Goal: Task Accomplishment & Management: Complete application form

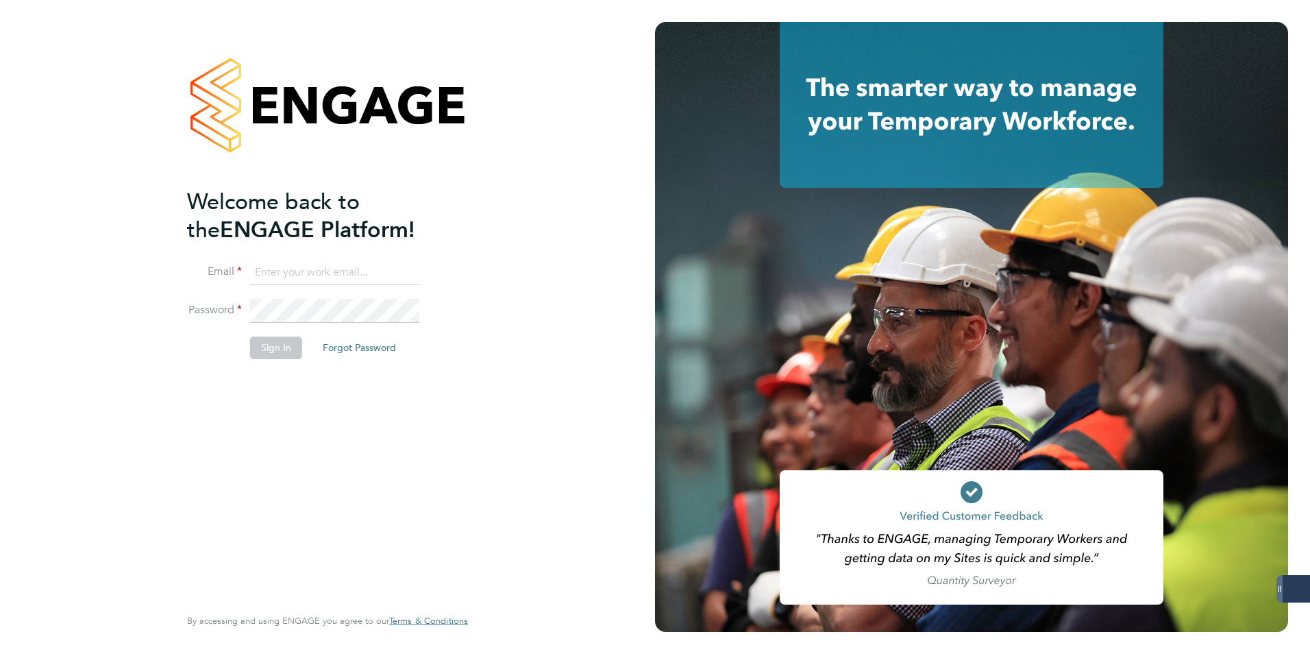
type input "codonovan@skilledcareers.co.uk"
click at [257, 348] on button "Sign In" at bounding box center [276, 347] width 52 height 22
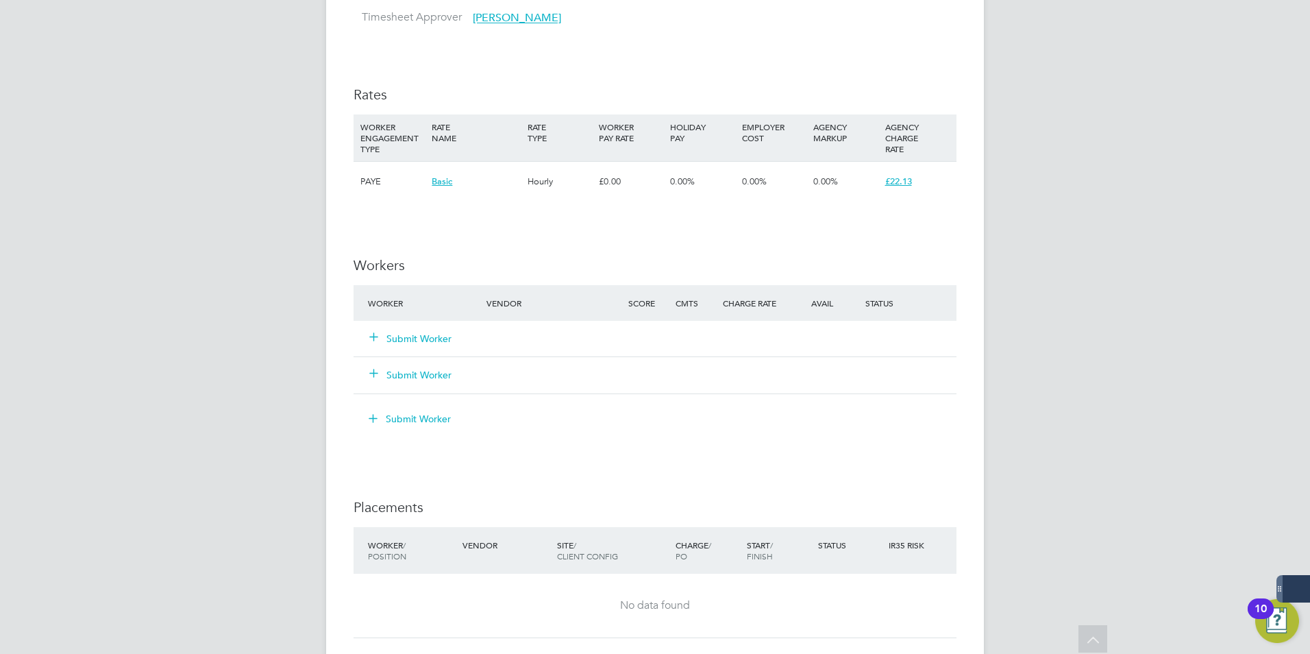
scroll to position [891, 0]
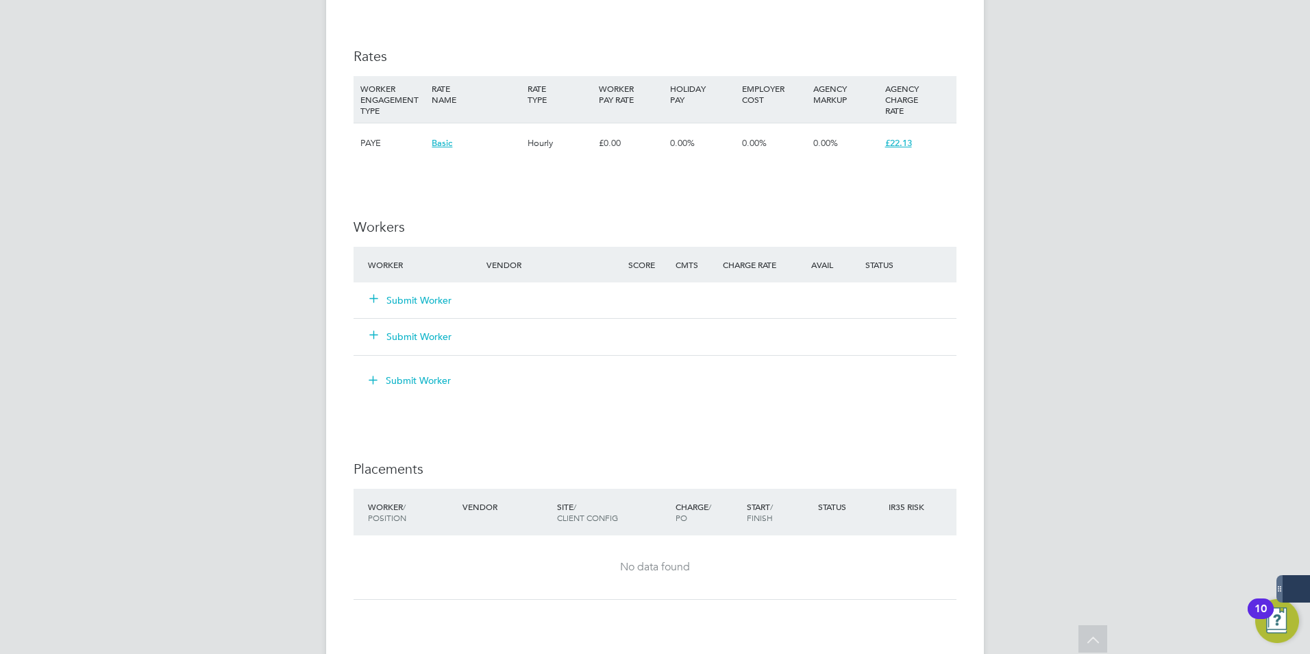
click at [376, 299] on icon at bounding box center [374, 298] width 10 height 10
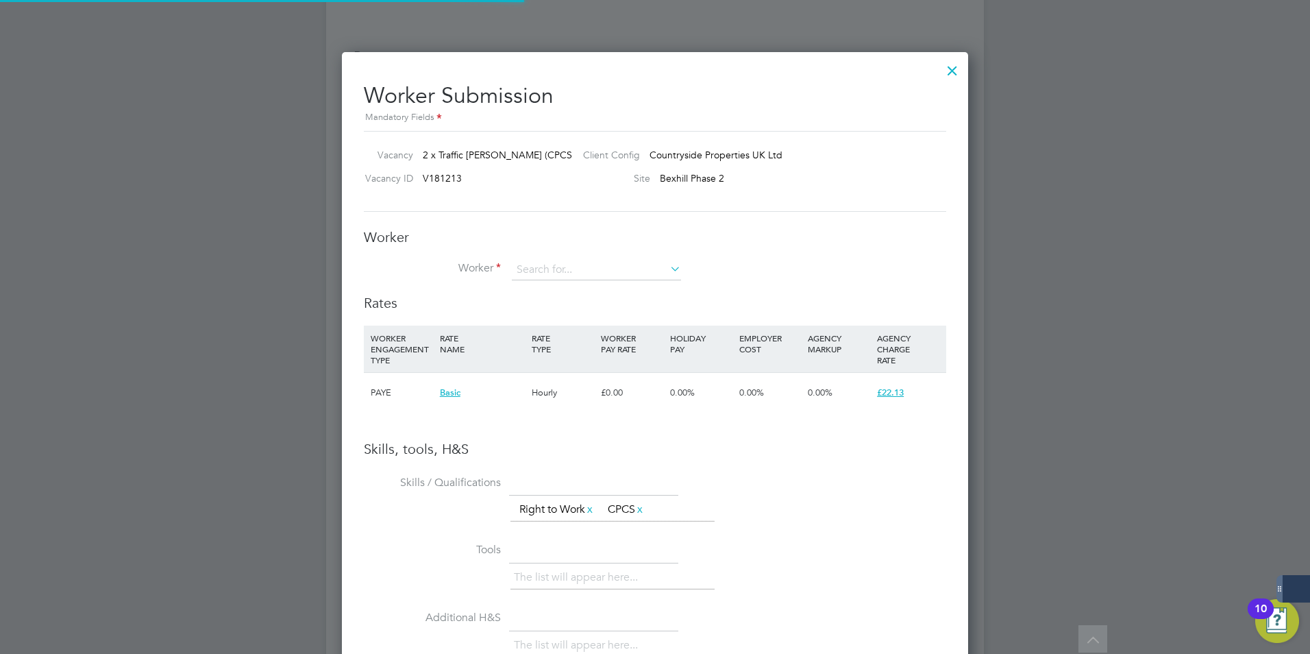
scroll to position [882, 627]
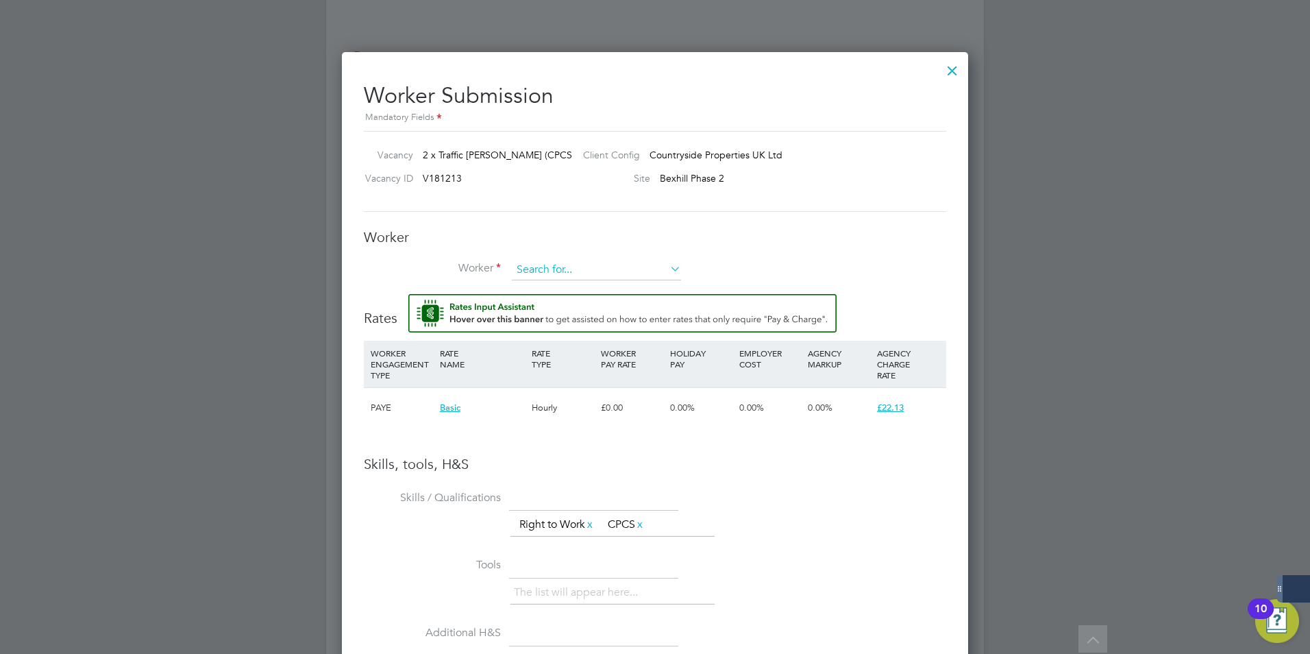
drag, startPoint x: 555, startPoint y: 270, endPoint x: 565, endPoint y: 270, distance: 9.6
click at [555, 270] on input at bounding box center [596, 270] width 169 height 21
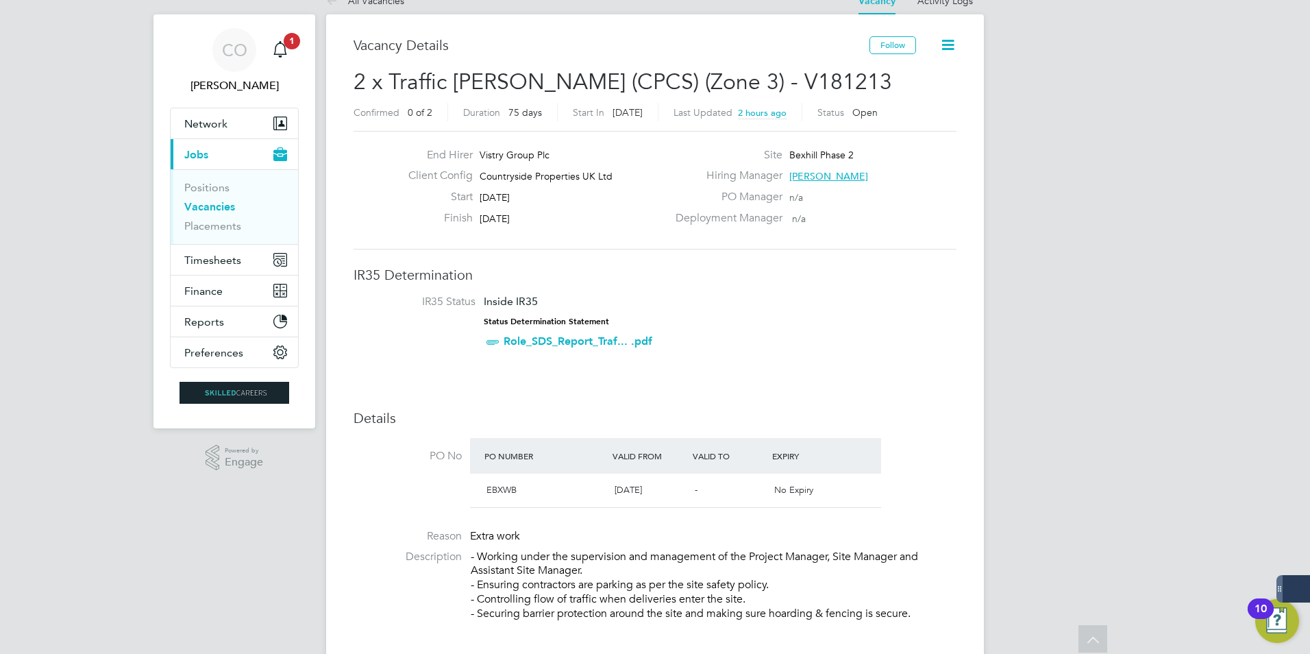
scroll to position [0, 0]
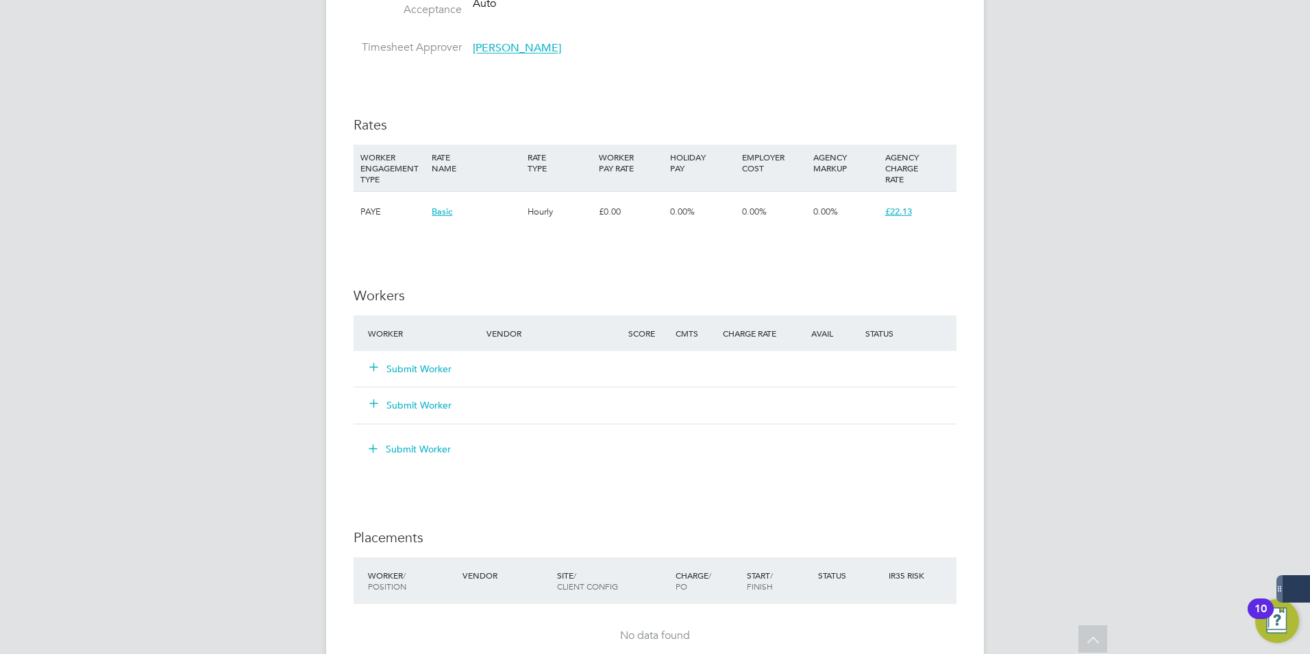
click at [396, 375] on button "Submit Worker" at bounding box center [411, 369] width 82 height 14
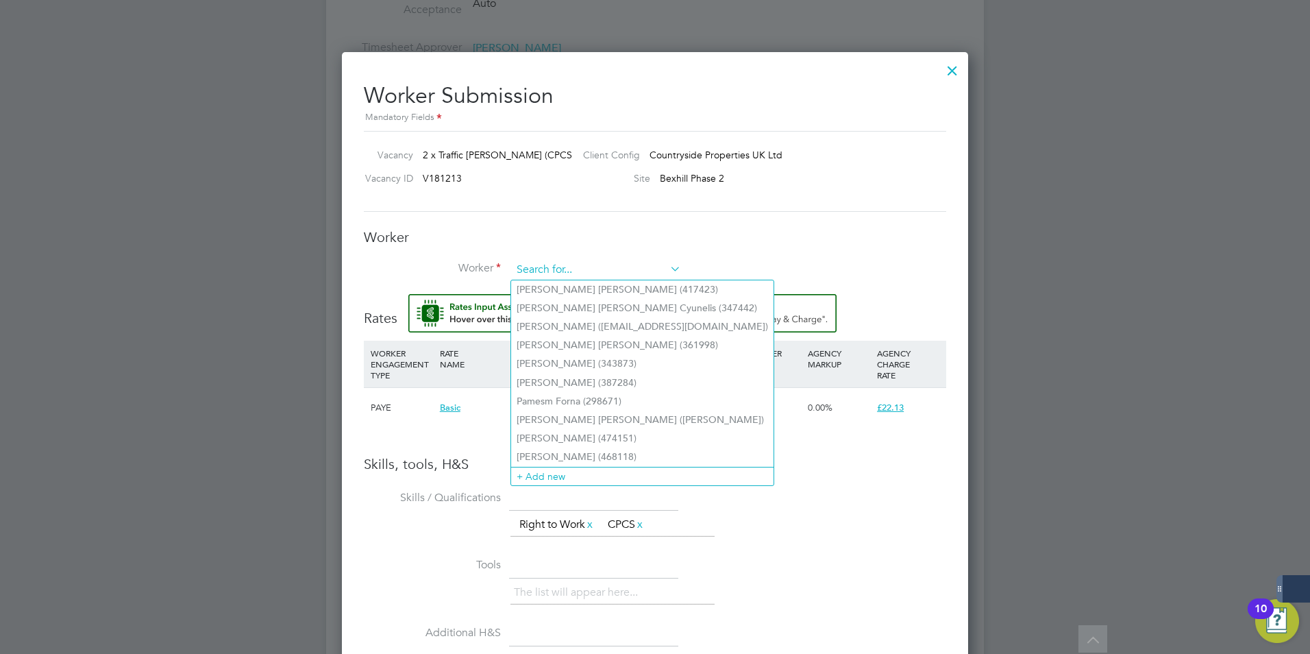
click at [552, 273] on input at bounding box center [596, 270] width 169 height 21
type input "E"
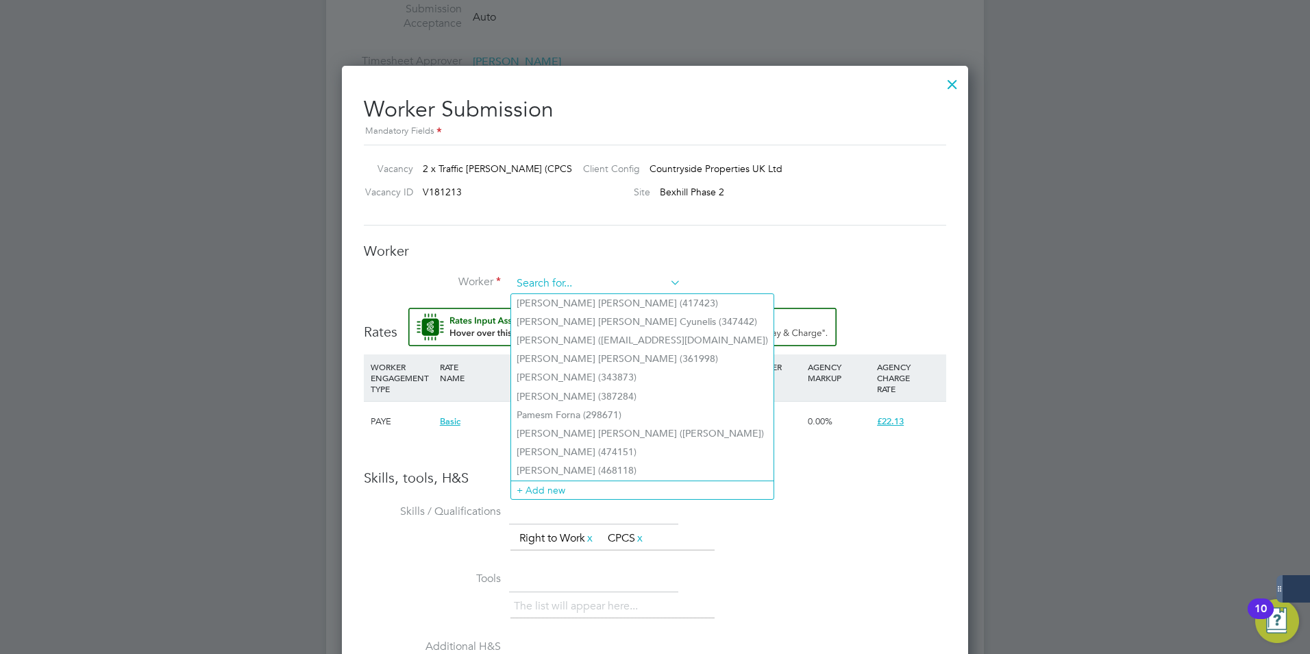
click at [552, 292] on input at bounding box center [596, 283] width 169 height 21
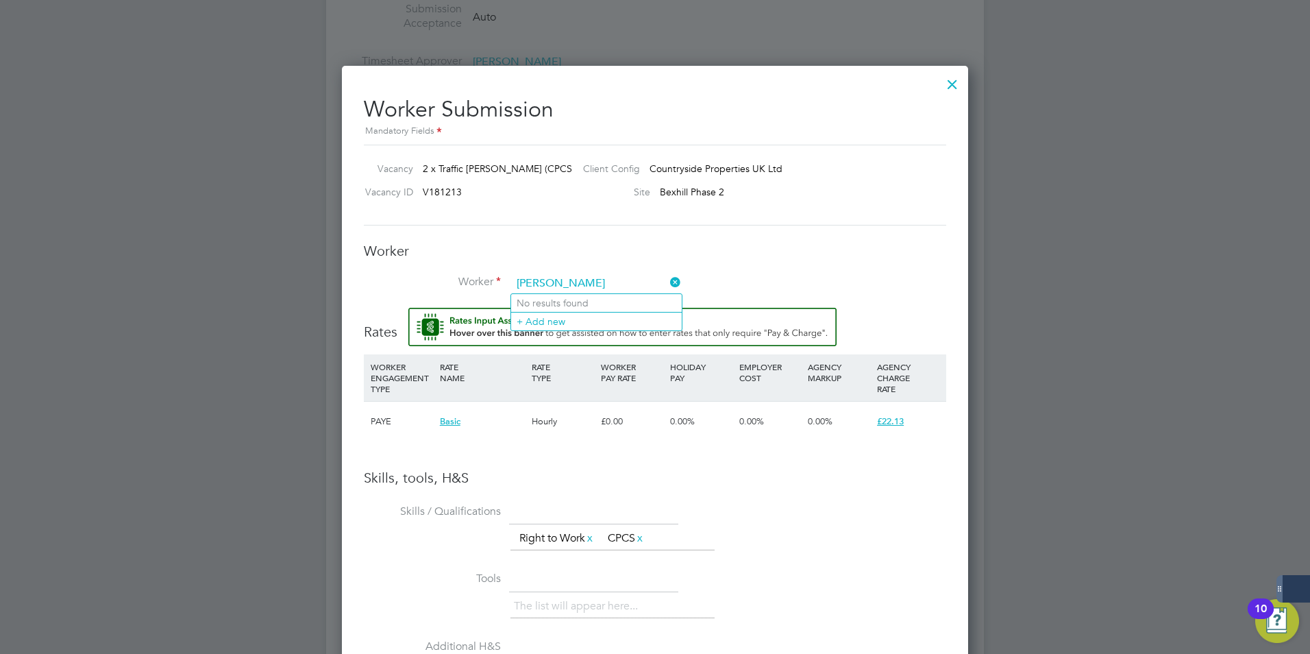
type input "Edosa Aurouma"
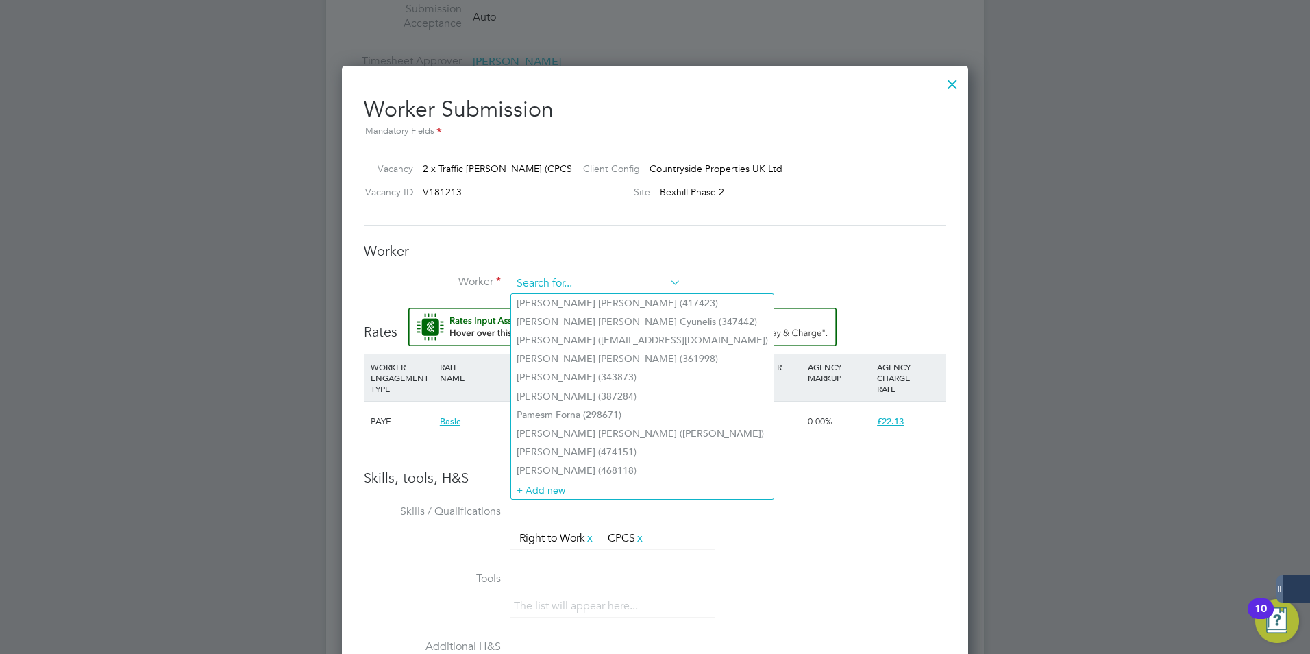
paste input "Edosa Aruoma"
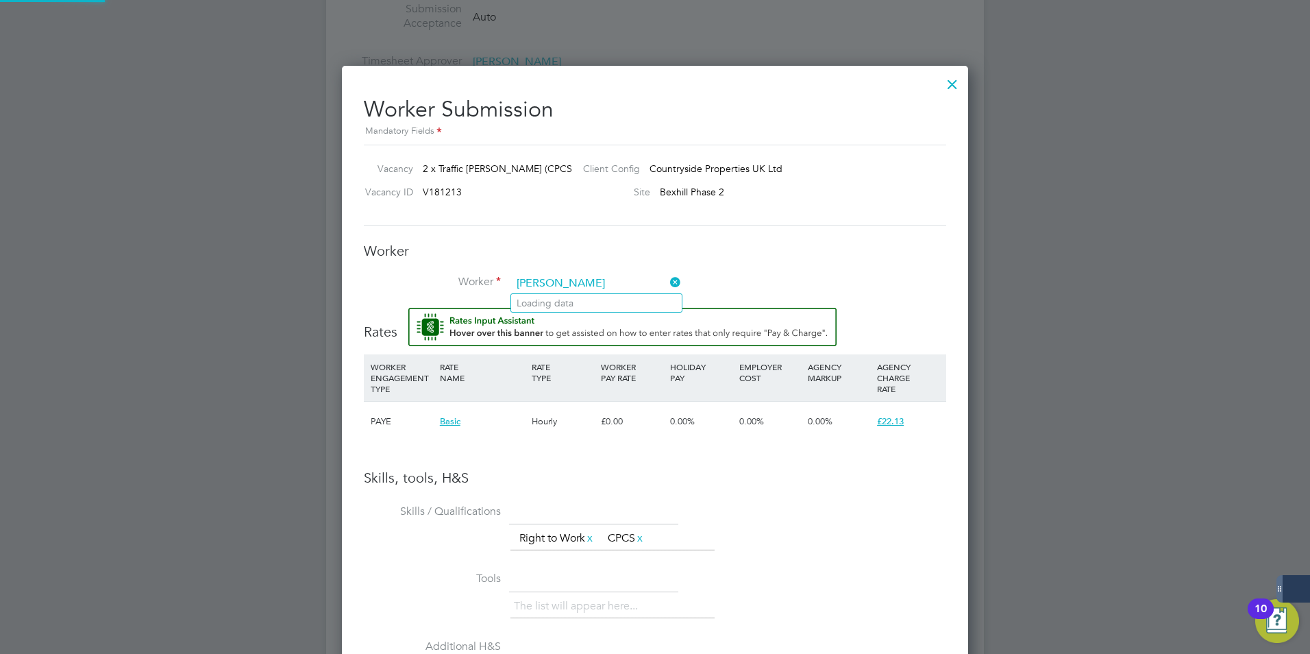
type input "Edosa Aruoma"
click at [617, 284] on input at bounding box center [596, 283] width 169 height 21
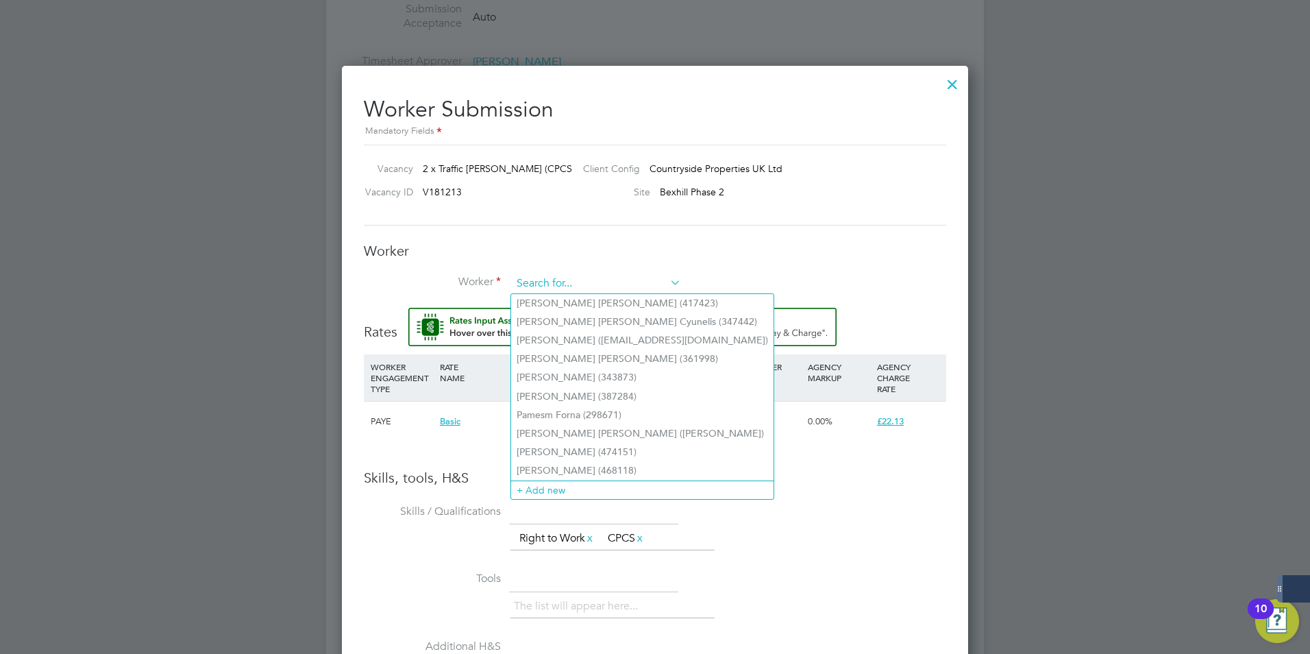
paste input "Edosa Aruoma"
type input "Edosa Aruoma"
click at [616, 280] on input at bounding box center [596, 283] width 169 height 21
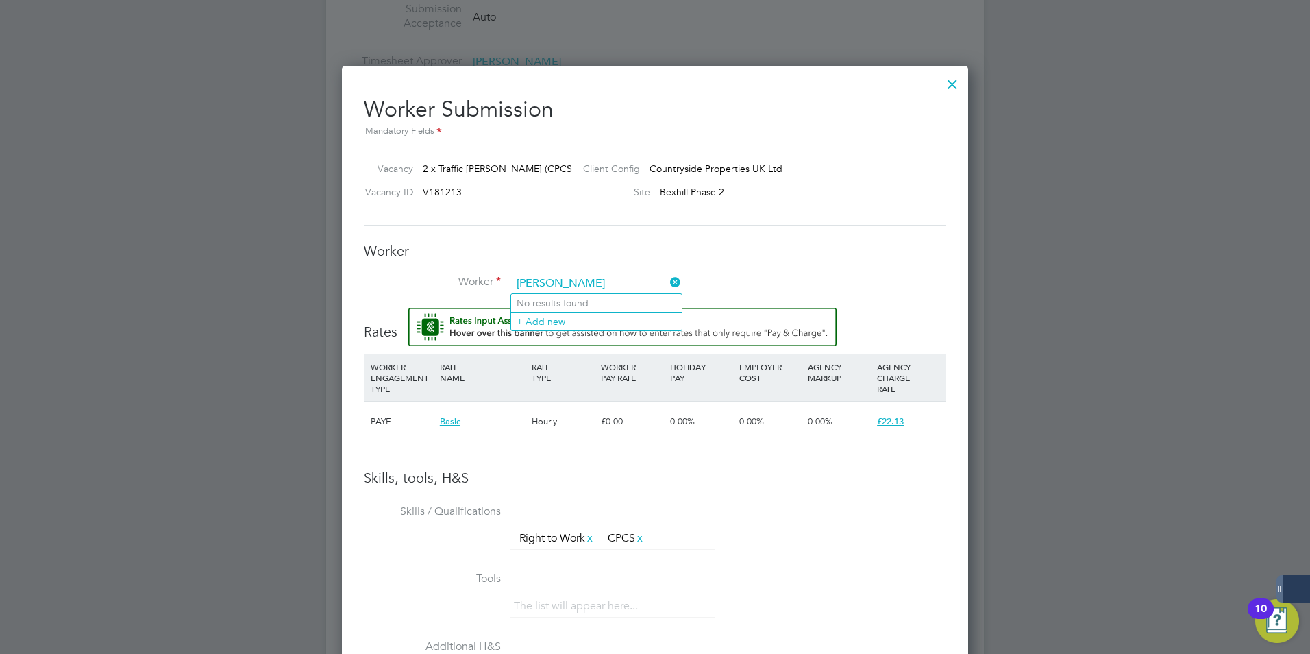
type input "Edosa Aurouma"
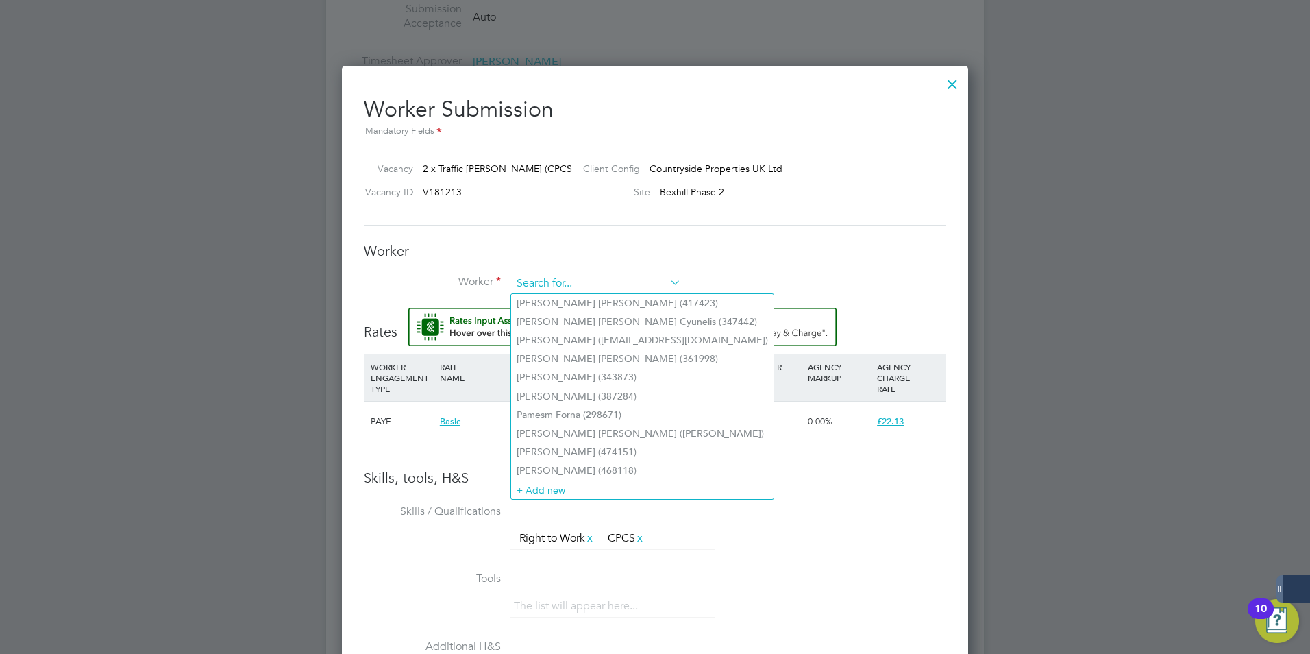
click at [559, 285] on input at bounding box center [596, 283] width 169 height 21
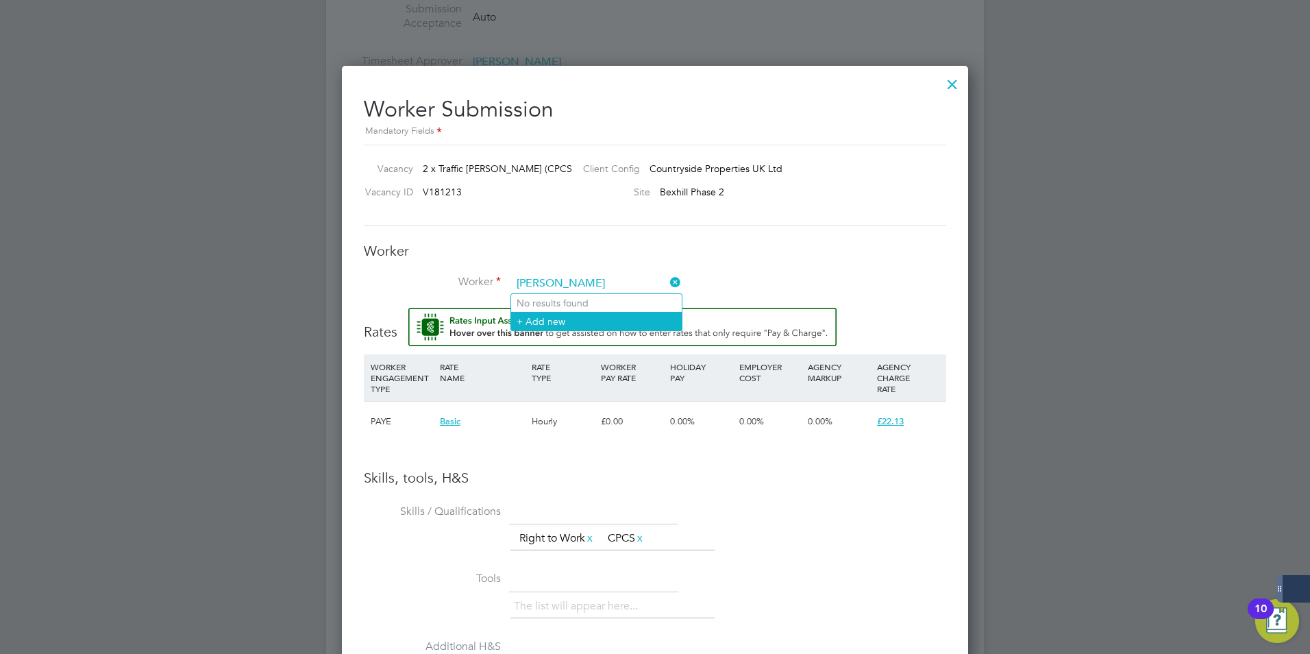
type input "Edosa Arouma"
click at [543, 319] on li "+ Add new" at bounding box center [596, 321] width 171 height 19
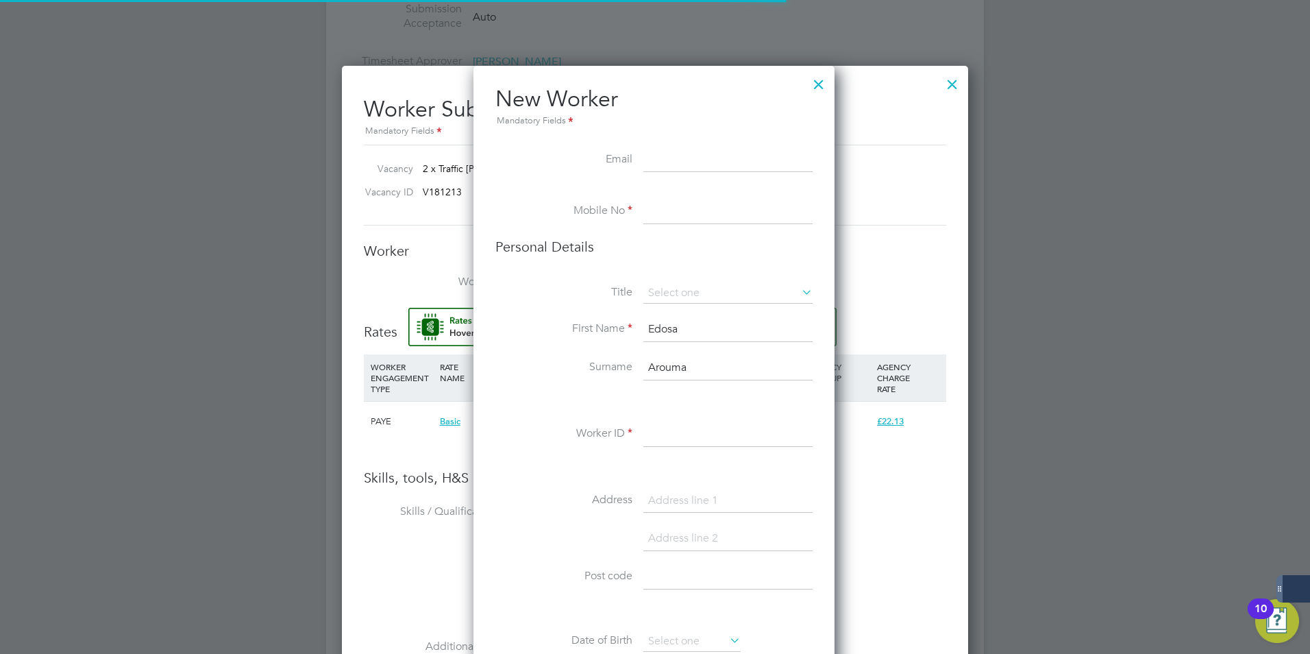
scroll to position [1160, 363]
drag, startPoint x: 670, startPoint y: 168, endPoint x: 650, endPoint y: 163, distance: 20.4
click at [650, 163] on input at bounding box center [728, 160] width 169 height 25
paste input "edosa34@yahoo.com"
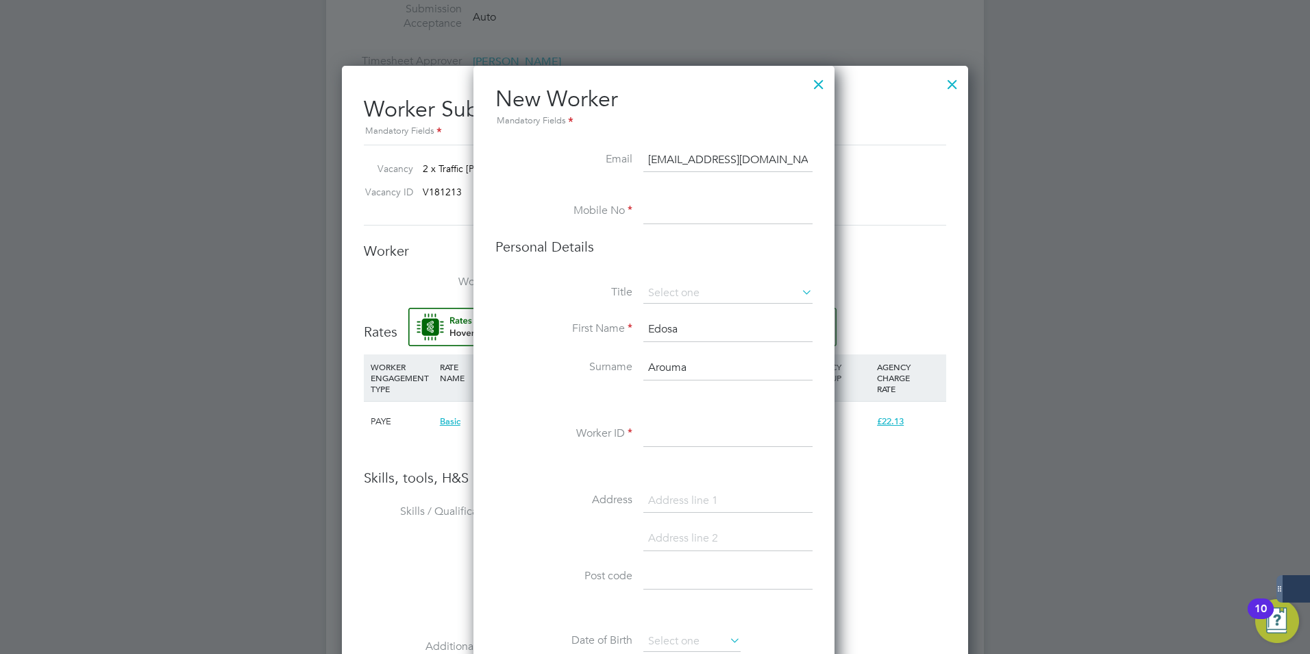
type input "edosa34@yahoo.com"
click at [664, 224] on li "Mobile No" at bounding box center [653, 218] width 317 height 38
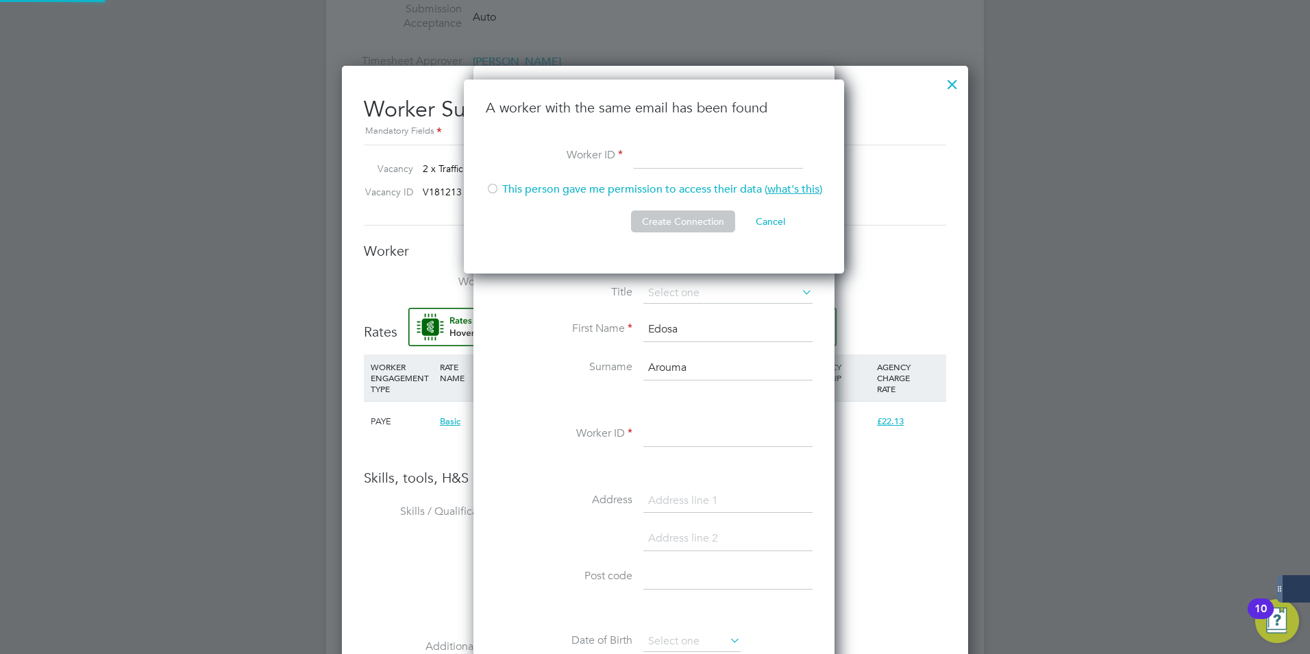
scroll to position [195, 382]
click at [663, 219] on button "Create Connection" at bounding box center [683, 221] width 104 height 22
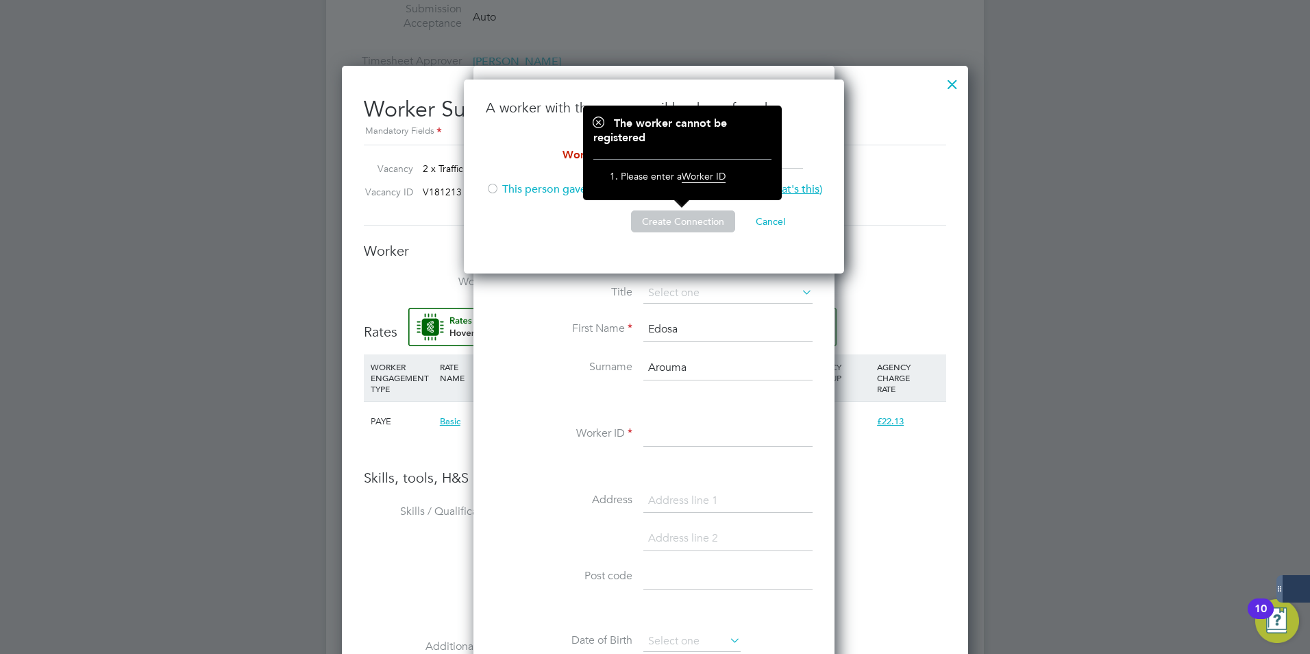
click at [697, 250] on div "A worker with the same email has been found Worker ID This person gave me permi…" at bounding box center [654, 176] width 380 height 194
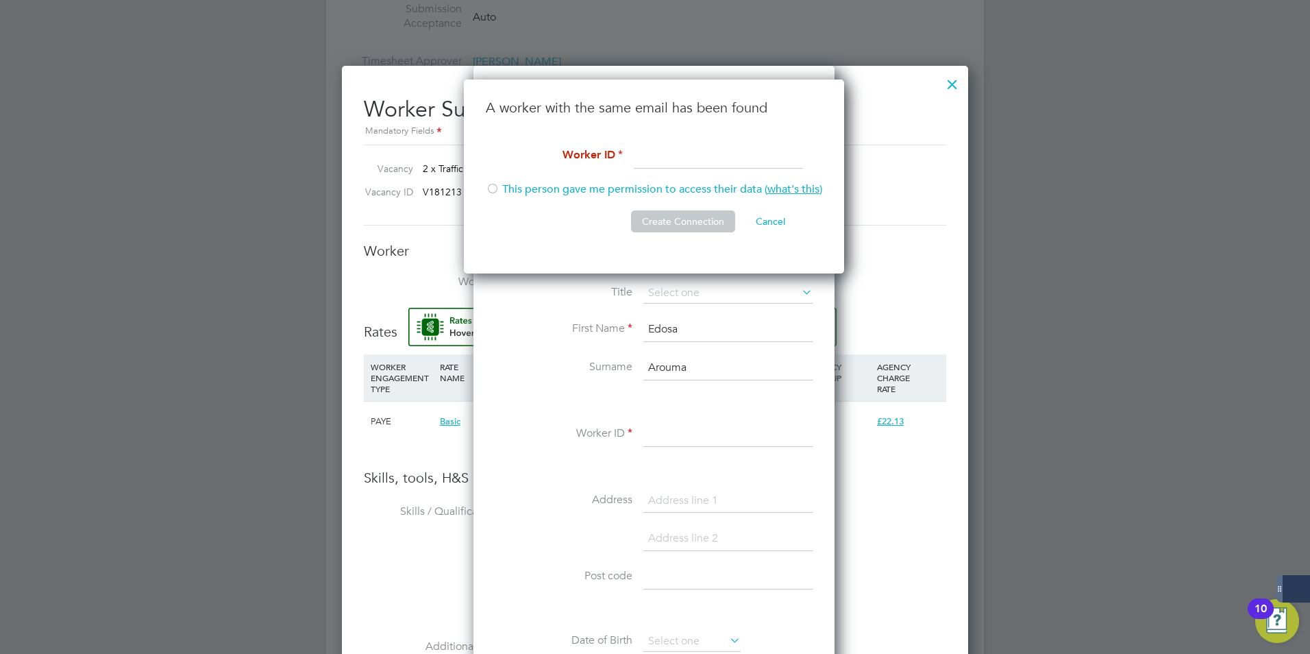
click at [653, 156] on input at bounding box center [718, 156] width 169 height 25
paste input "368552"
type input "368552"
click at [500, 191] on li "This person gave me permission to access their data ( what's this )" at bounding box center [654, 196] width 336 height 28
click at [700, 224] on button "Create Connection" at bounding box center [683, 221] width 104 height 22
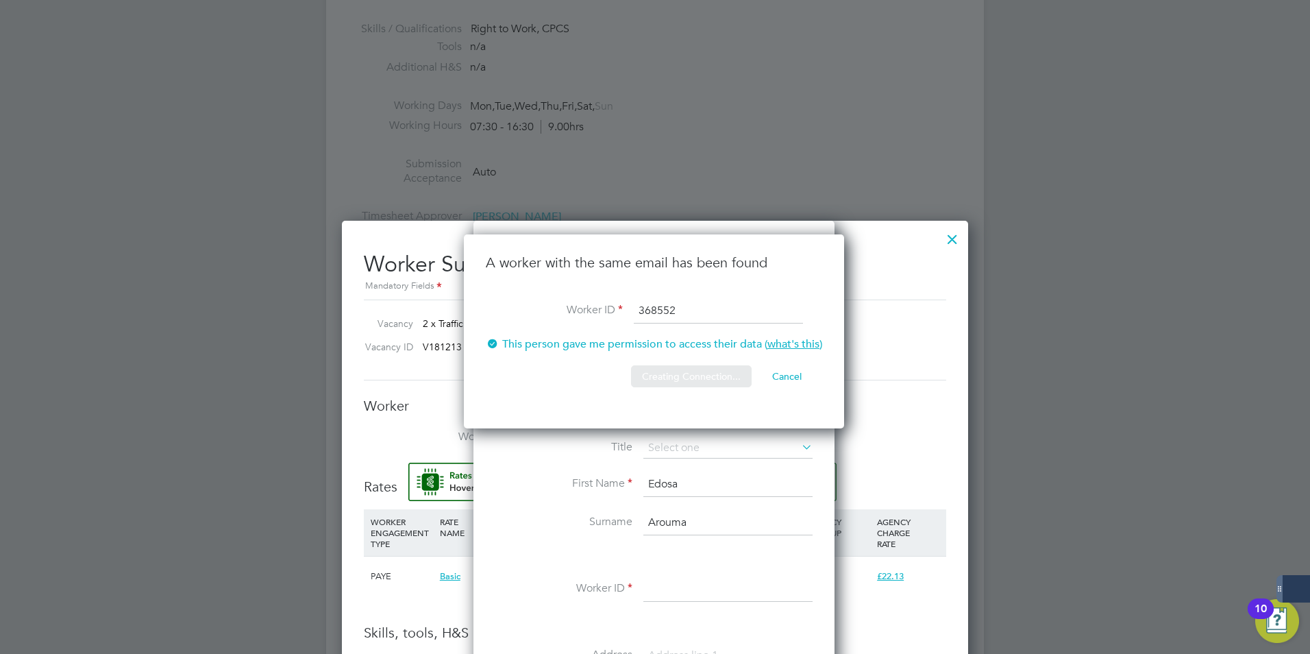
scroll to position [0, 0]
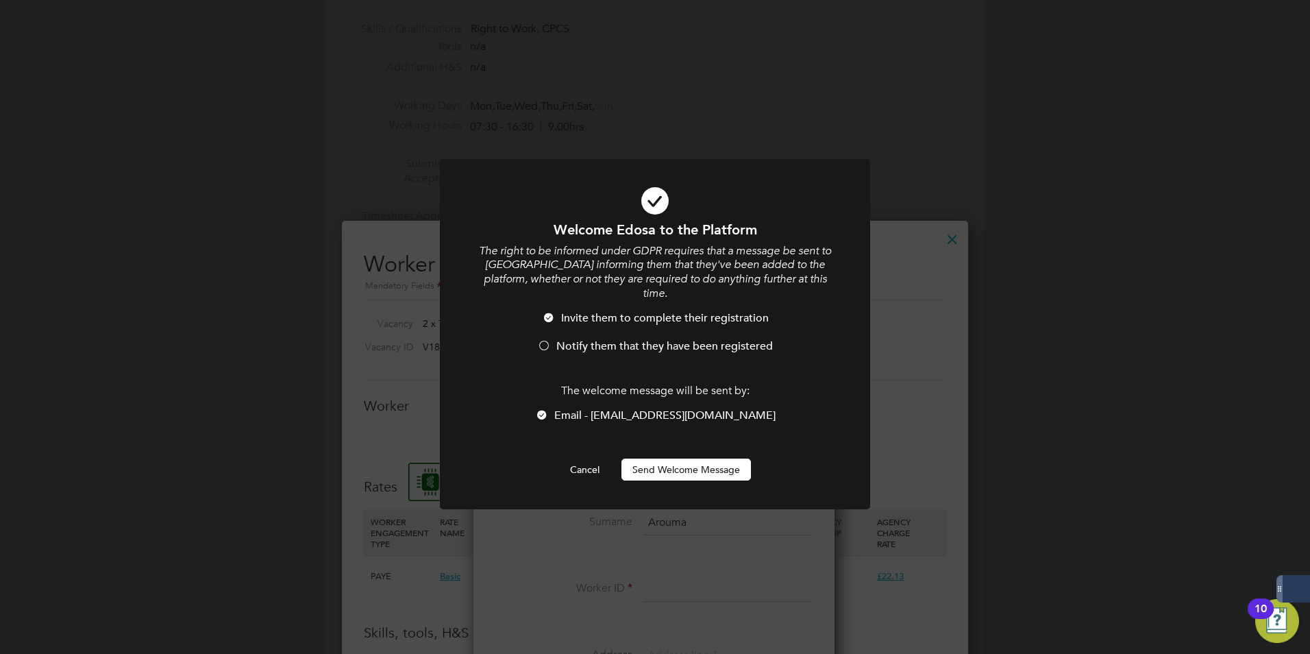
click at [686, 458] on button "Send Welcome Message" at bounding box center [687, 469] width 130 height 22
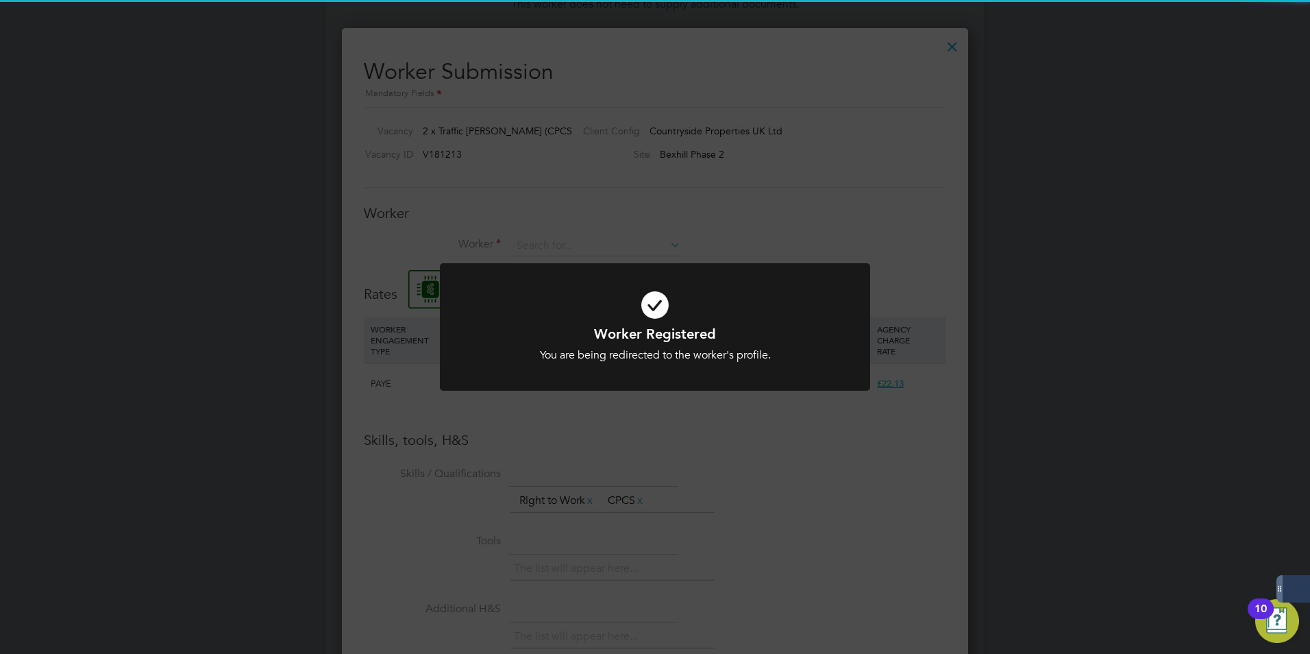
scroll to position [866, 627]
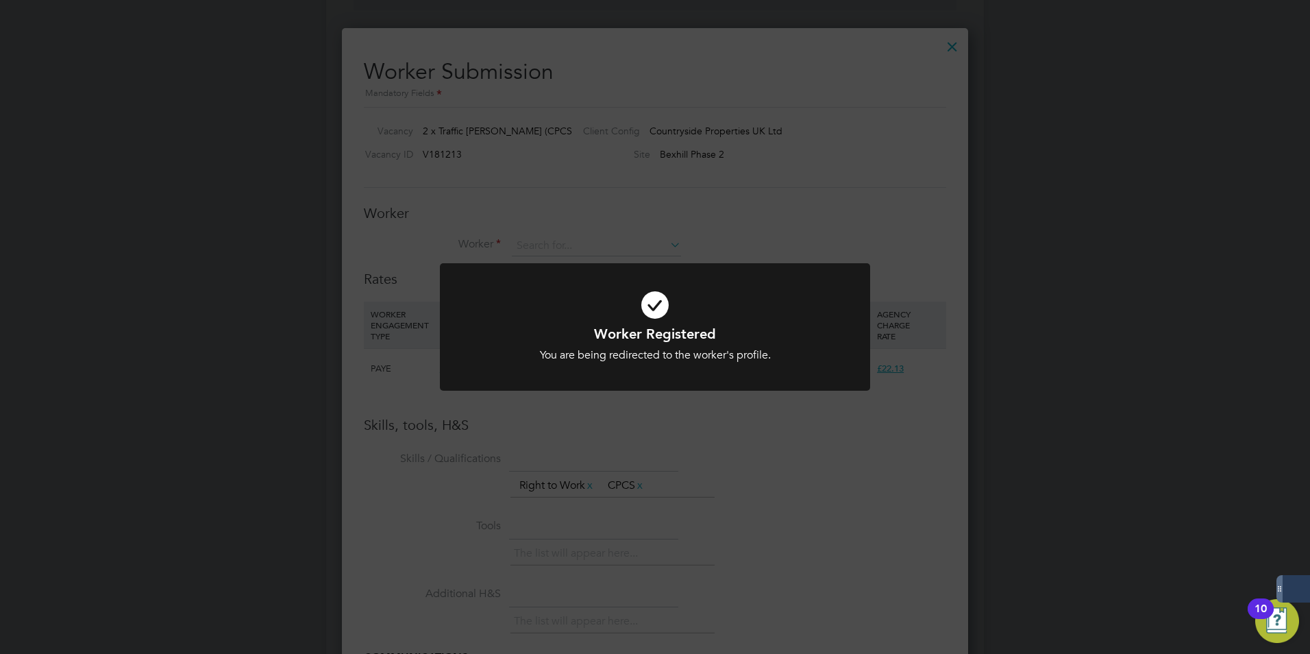
click at [696, 421] on div "Worker Registered You are being redirected to the worker's profile. Cancel Okay" at bounding box center [655, 327] width 1310 height 654
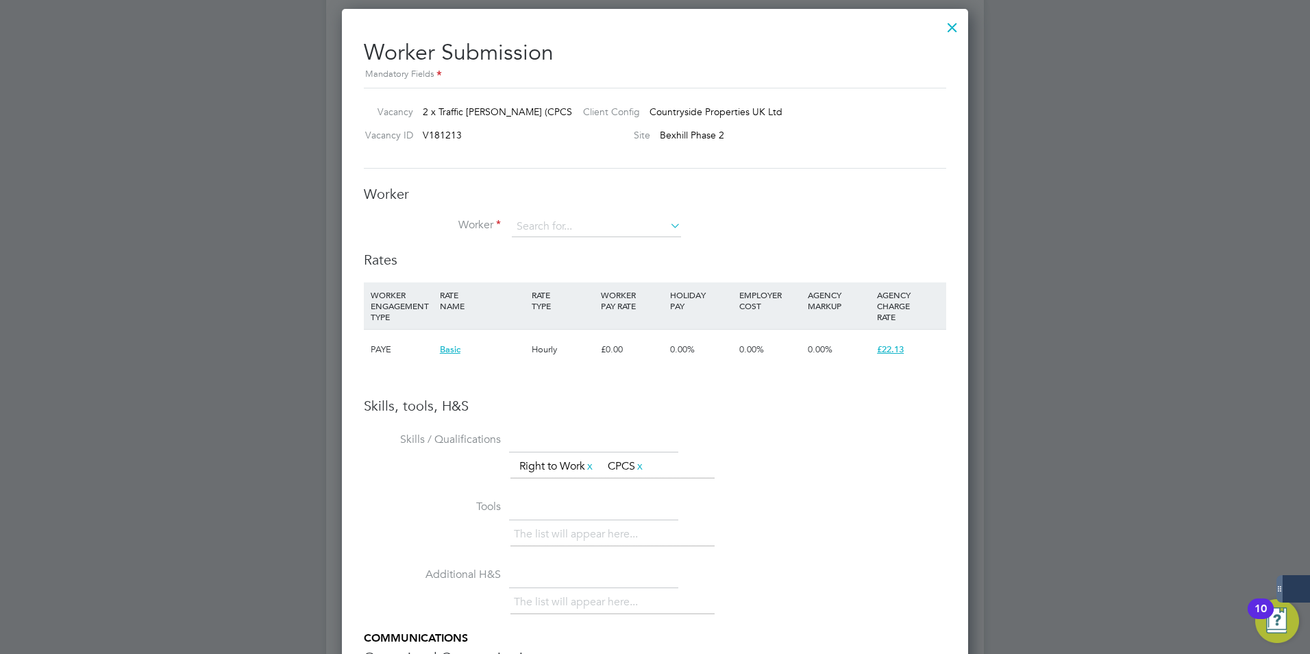
scroll to position [846, 0]
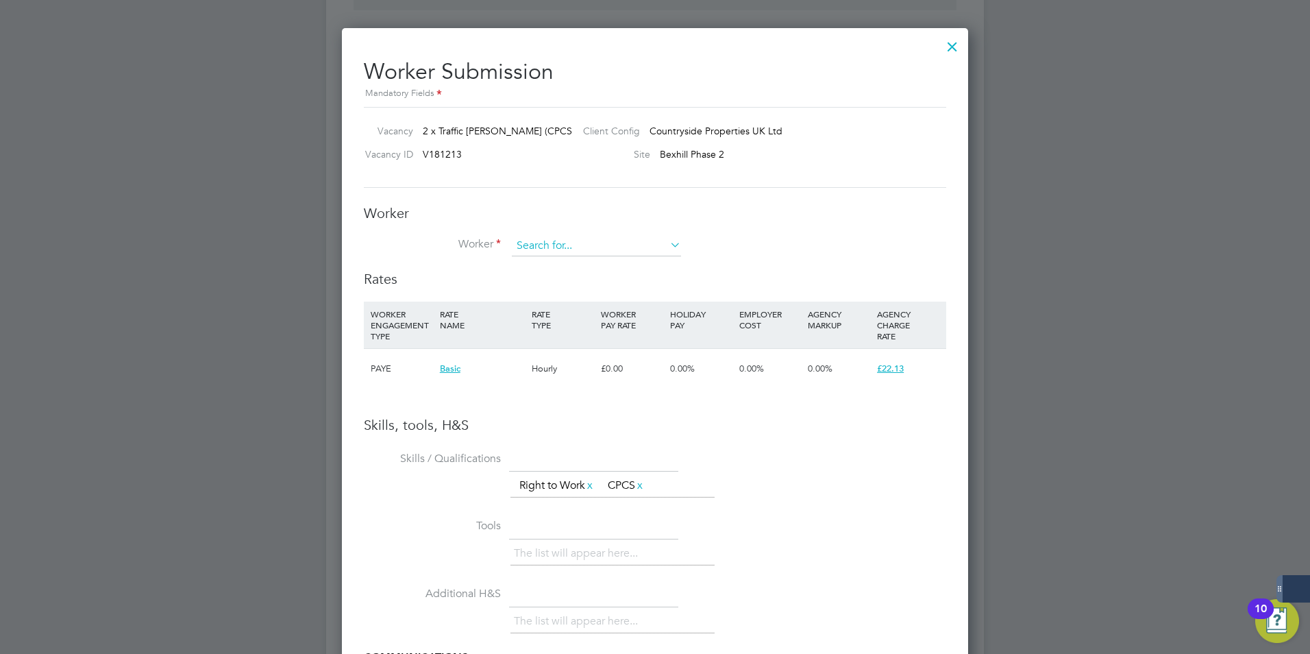
click at [542, 247] on input at bounding box center [596, 246] width 169 height 21
click at [574, 258] on li "Edosa Arouma (368552)" at bounding box center [596, 265] width 171 height 19
type input "Edosa Arouma (368552)"
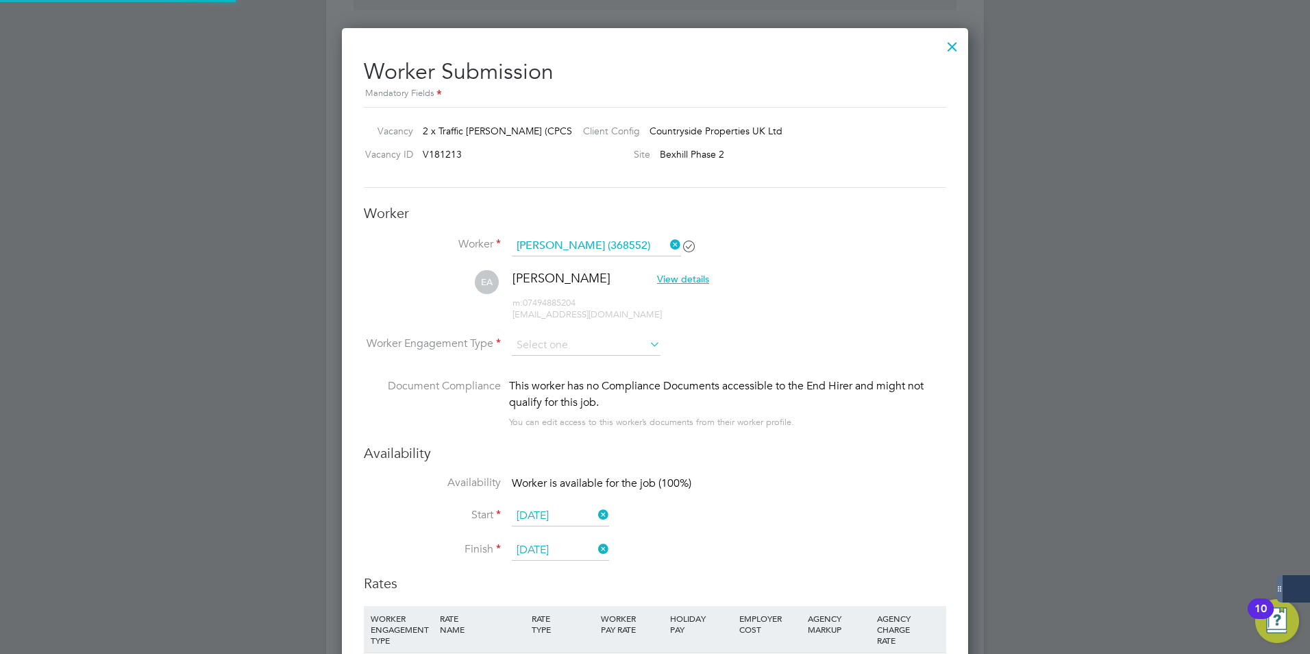
scroll to position [1171, 627]
click at [600, 347] on input at bounding box center [586, 345] width 149 height 21
click at [556, 382] on li "PAYE" at bounding box center [586, 382] width 150 height 18
type input "PAYE"
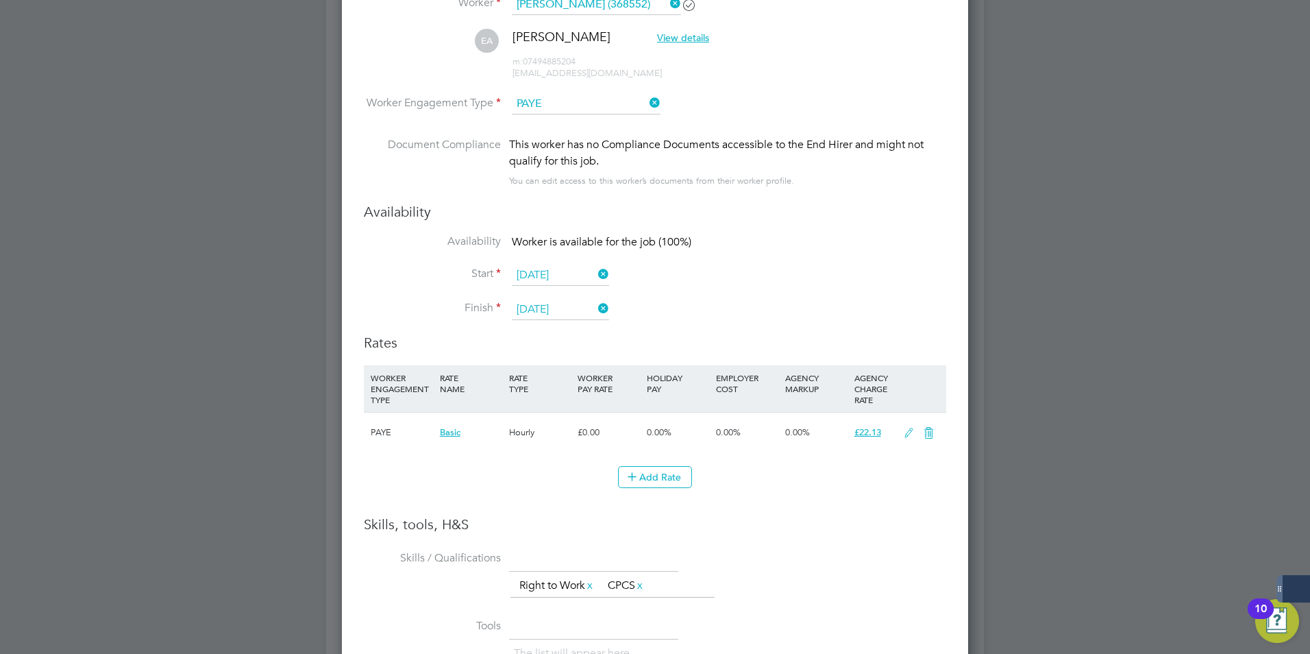
scroll to position [1120, 0]
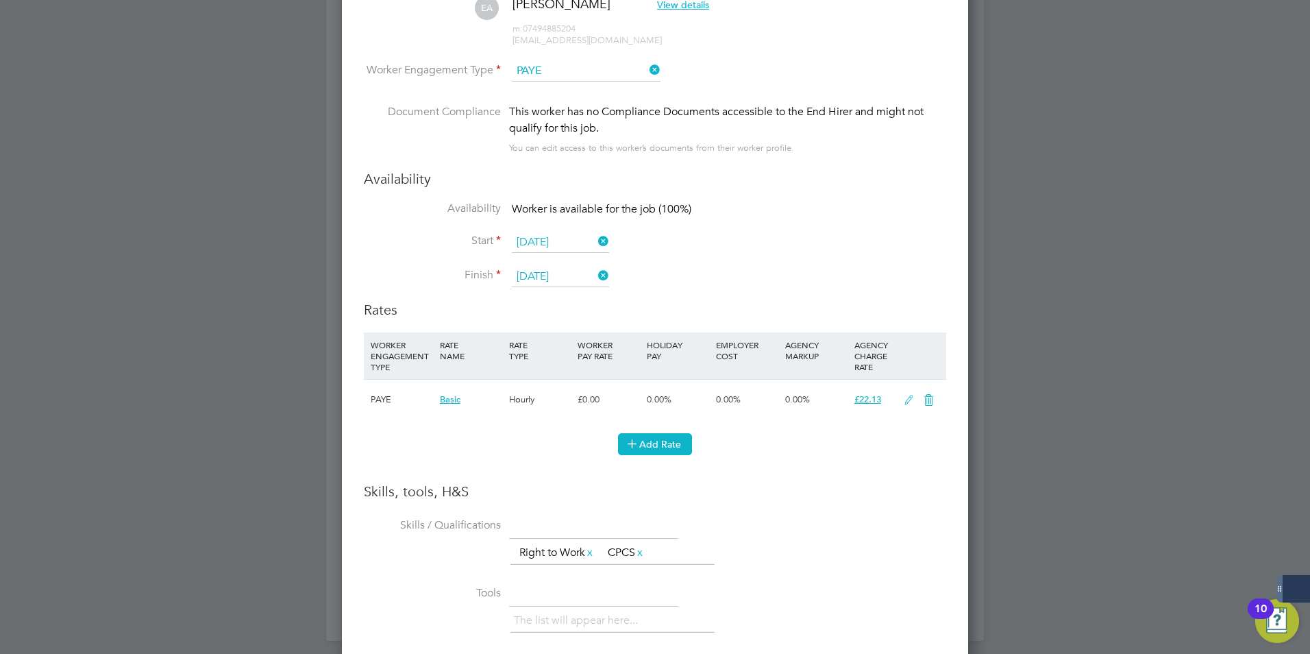
click at [656, 447] on button "Add Rate" at bounding box center [655, 444] width 74 height 22
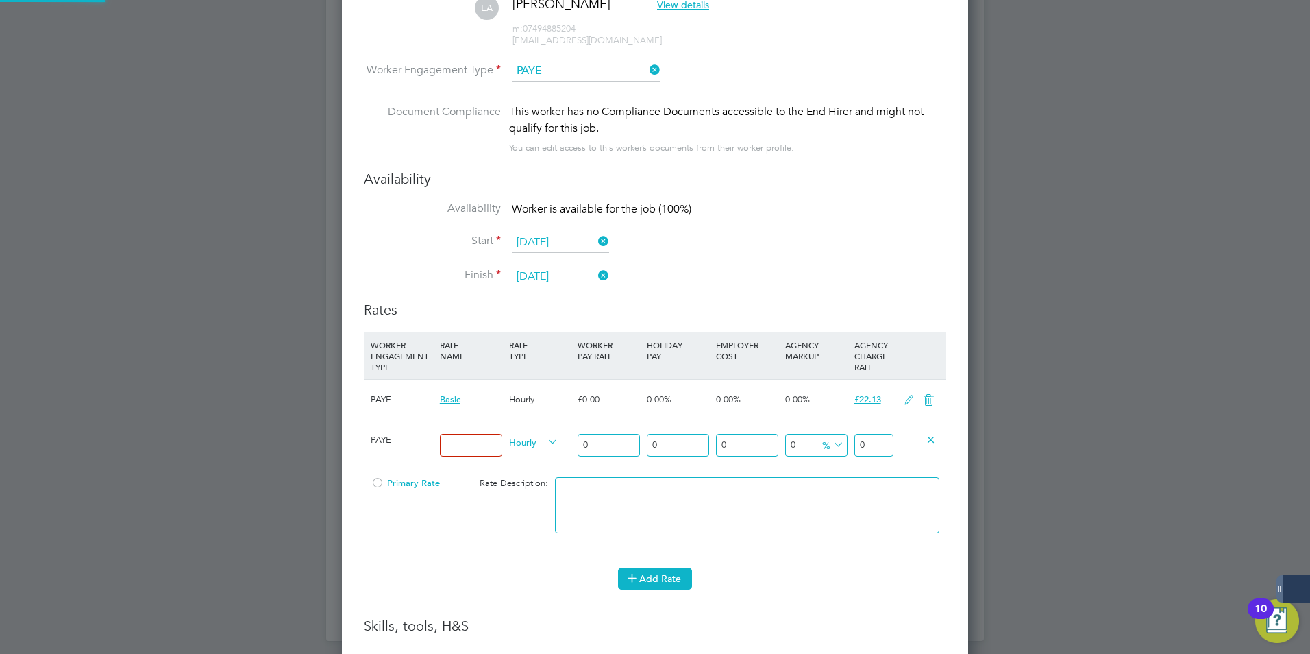
scroll to position [1340, 627]
drag, startPoint x: 472, startPoint y: 449, endPoint x: 478, endPoint y: 448, distance: 6.9
click at [472, 449] on input at bounding box center [471, 445] width 62 height 23
click at [613, 448] on input "0" at bounding box center [609, 445] width 62 height 23
drag, startPoint x: 480, startPoint y: 445, endPoint x: 416, endPoint y: 439, distance: 64.7
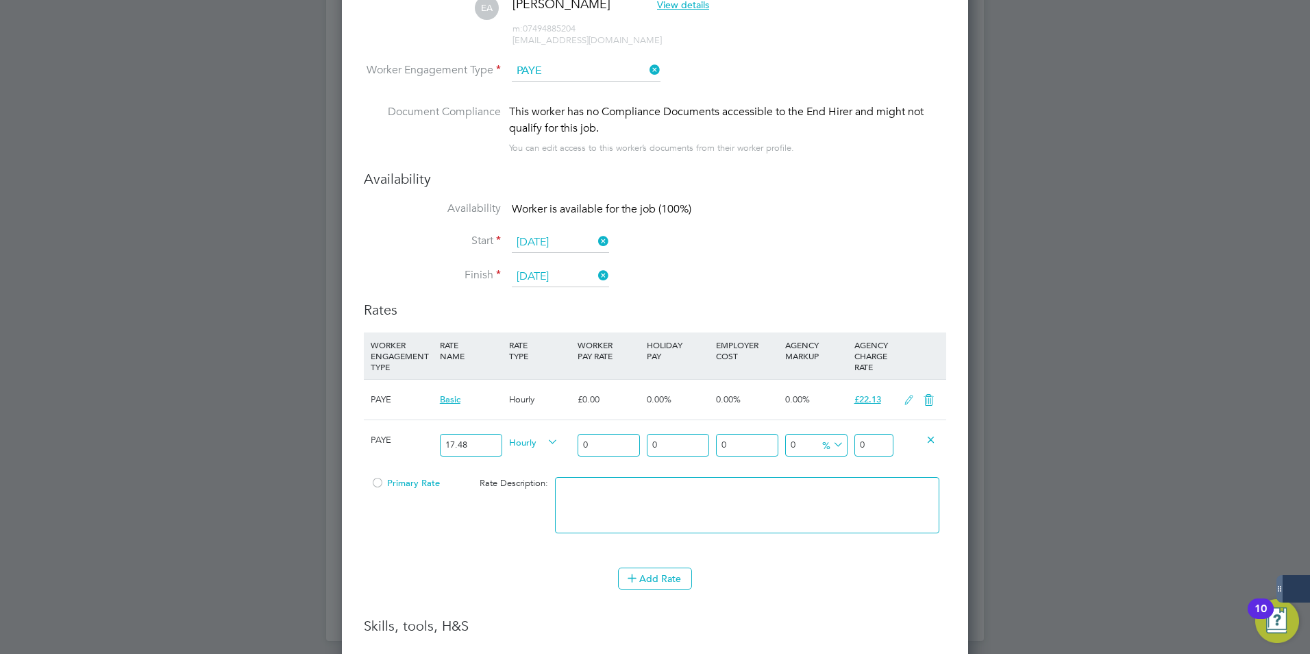
click at [416, 439] on div "PAYE 17.48 Hourly 0 0 n/a 0 n/a 0 0 % 0" at bounding box center [655, 444] width 583 height 51
type input "Basic"
click at [618, 437] on input "0" at bounding box center [609, 445] width 62 height 23
type input "1"
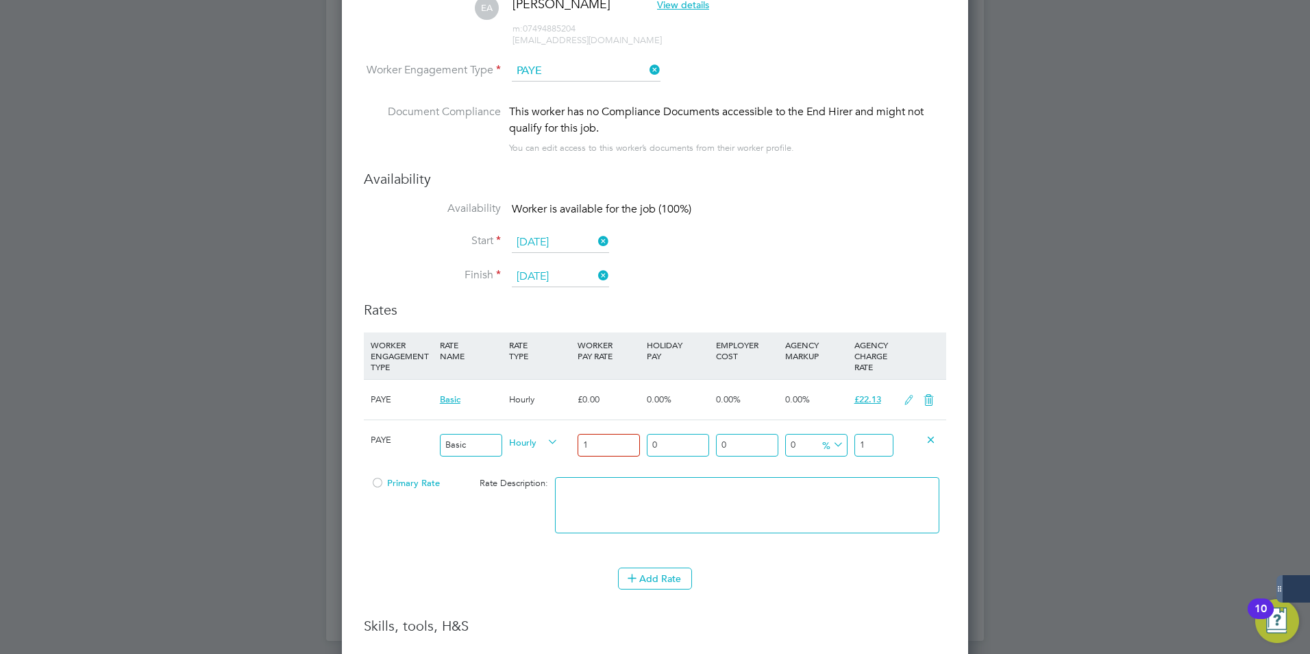
type input "16"
type input "1"
type input "15"
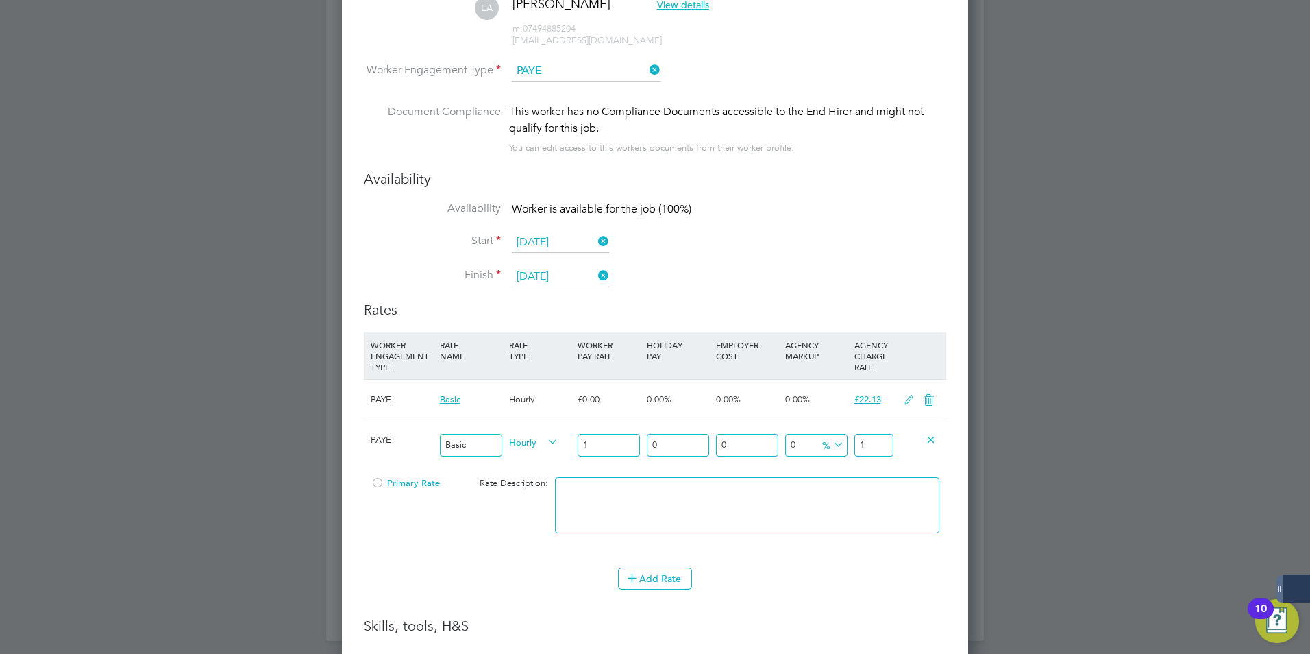
type input "15"
type input "15.4"
type input "15"
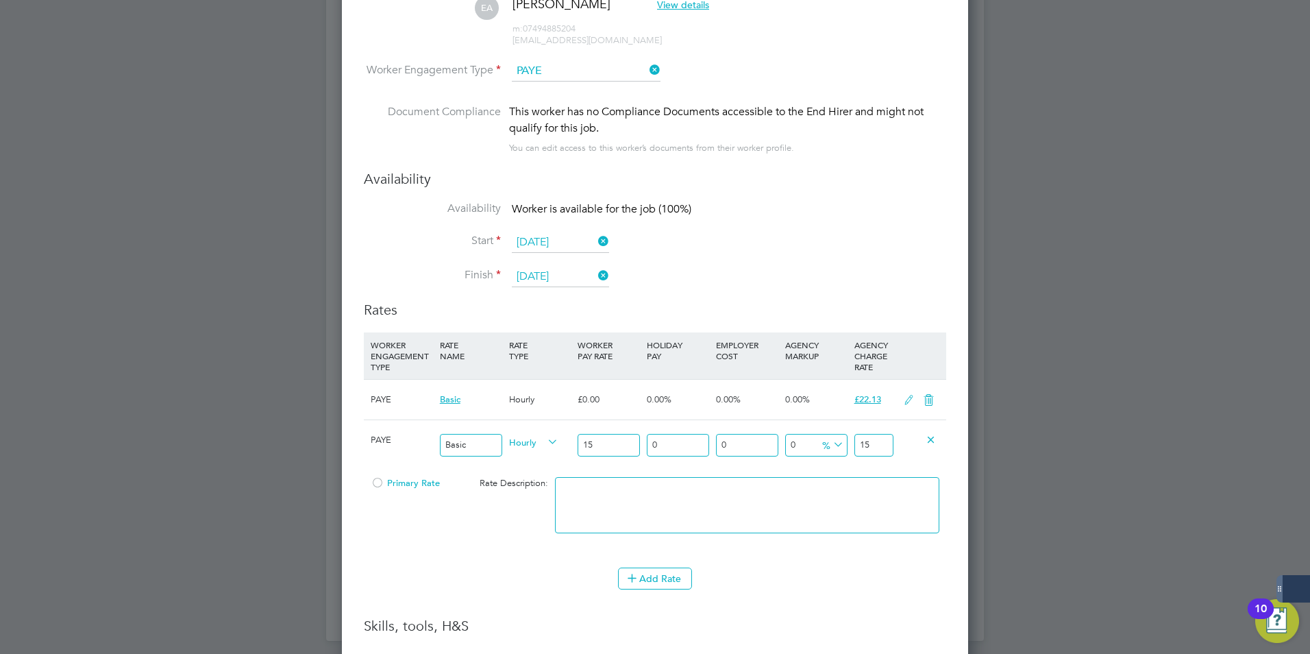
type input "15.6"
type input "15.60"
click at [698, 444] on input "0" at bounding box center [678, 445] width 62 height 23
type input "1"
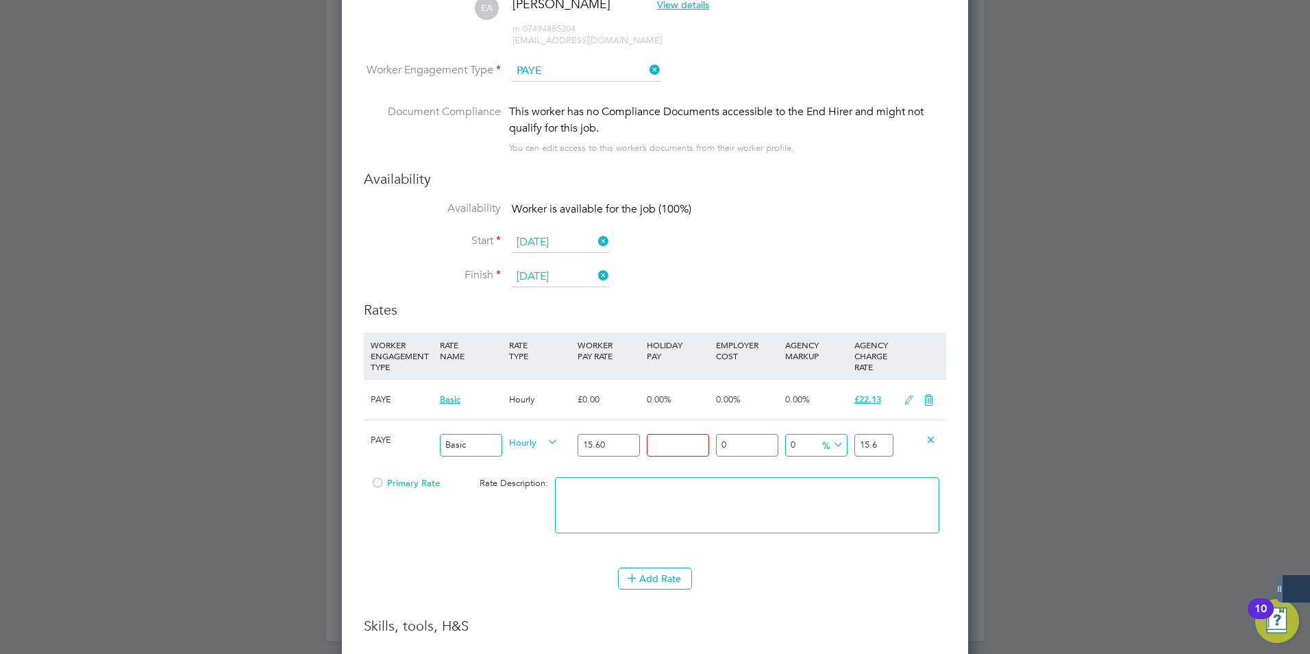
type input "15.756"
type input "1.8"
type input "15.8808"
type input "1.88"
type input "15.89328"
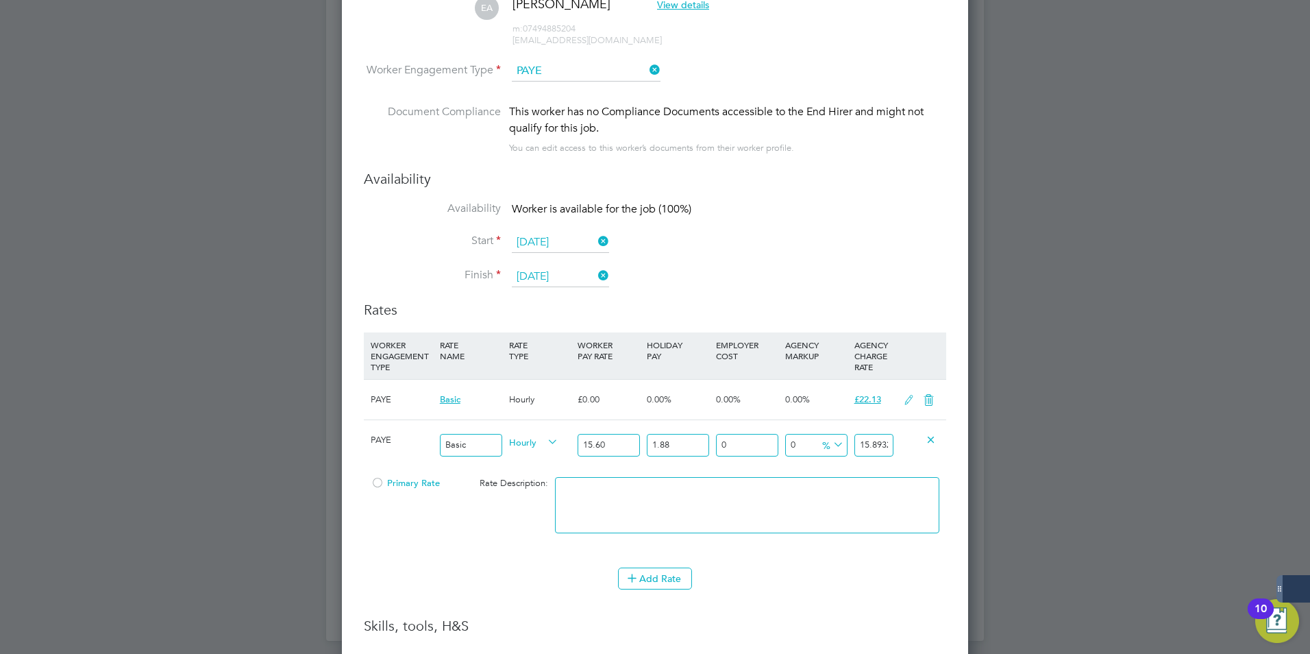
type input "1.88"
drag, startPoint x: 742, startPoint y: 440, endPoint x: 748, endPoint y: 448, distance: 9.3
click at [745, 445] on input "0" at bounding box center [747, 445] width 62 height 23
click at [749, 448] on input "0" at bounding box center [747, 445] width 62 height 23
type input "01"
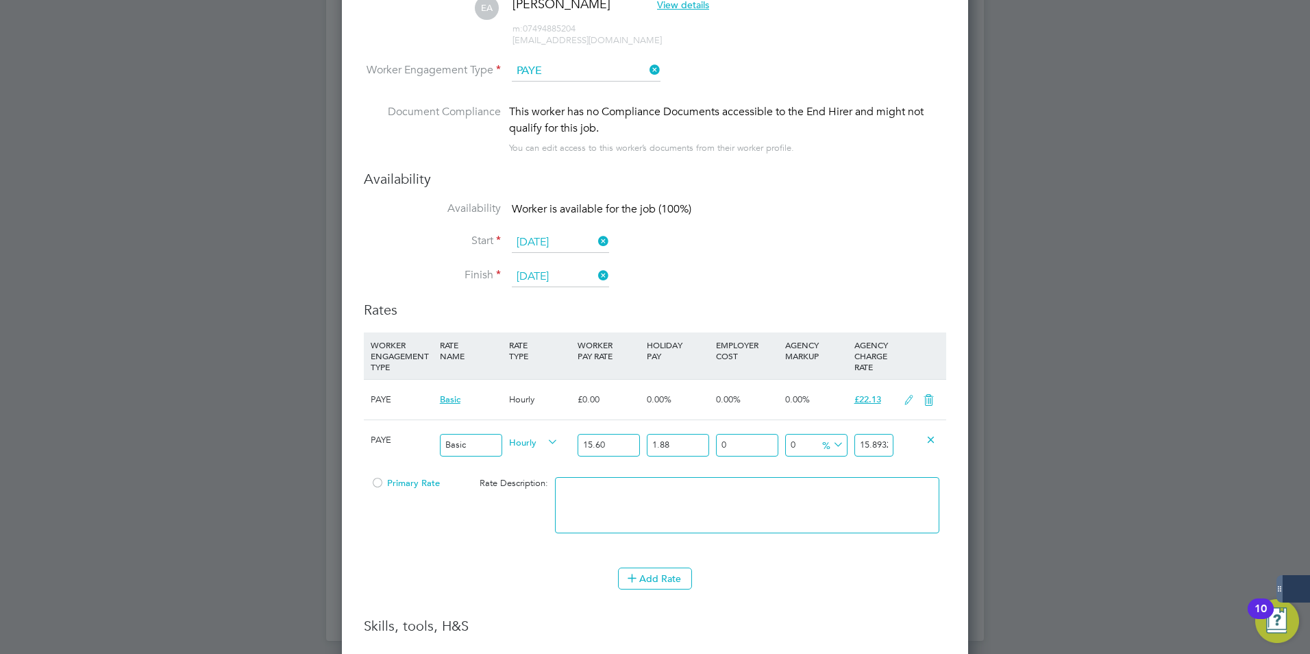
type input "16.0522128"
type input "0"
type input "14"
type input "18.1183392"
type input "1"
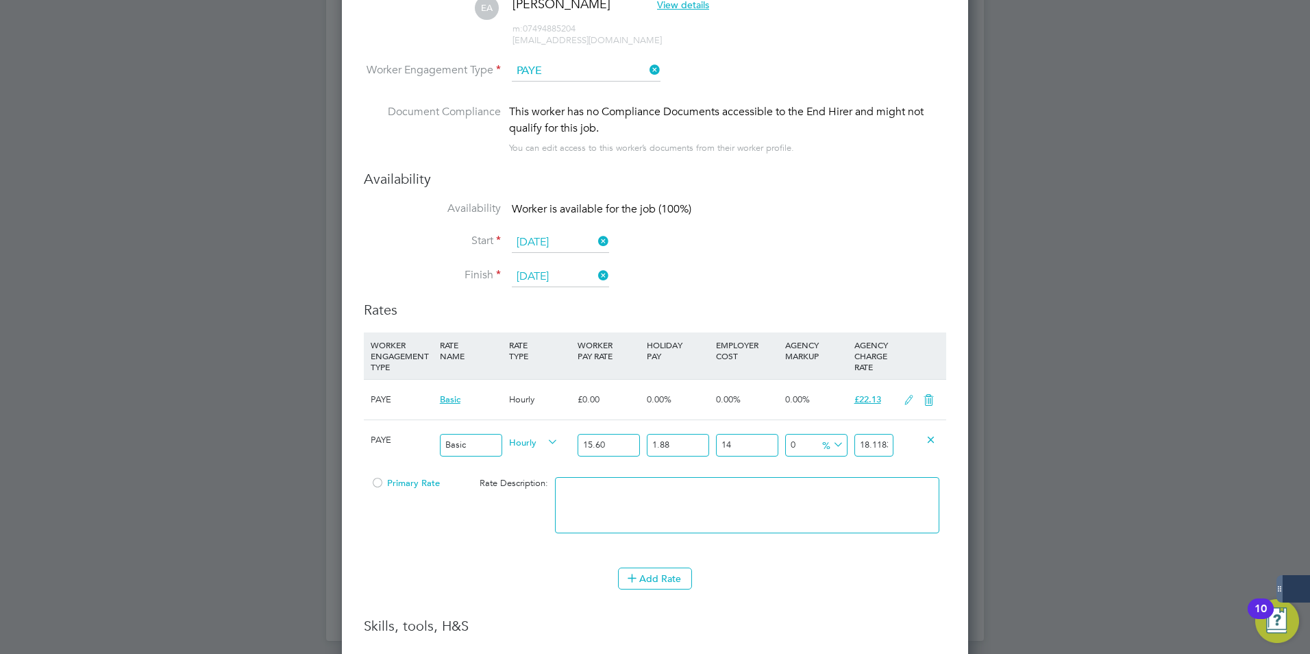
type input "16.0522128"
type input "17"
type input "18.5951376"
type input "17.4"
type input "18.65871072"
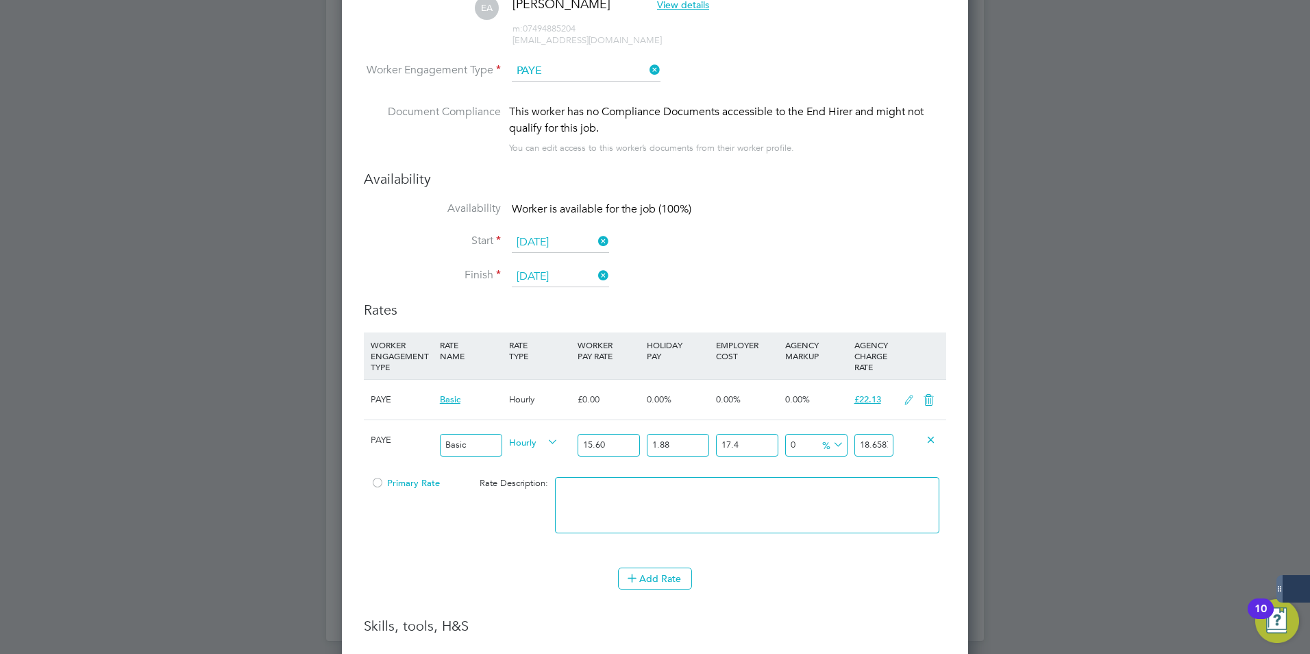
type input "17.48"
type input "18.671425344"
type input "17.48"
click at [806, 446] on input "0" at bounding box center [816, 445] width 62 height 23
click at [929, 441] on icon at bounding box center [931, 439] width 10 height 10
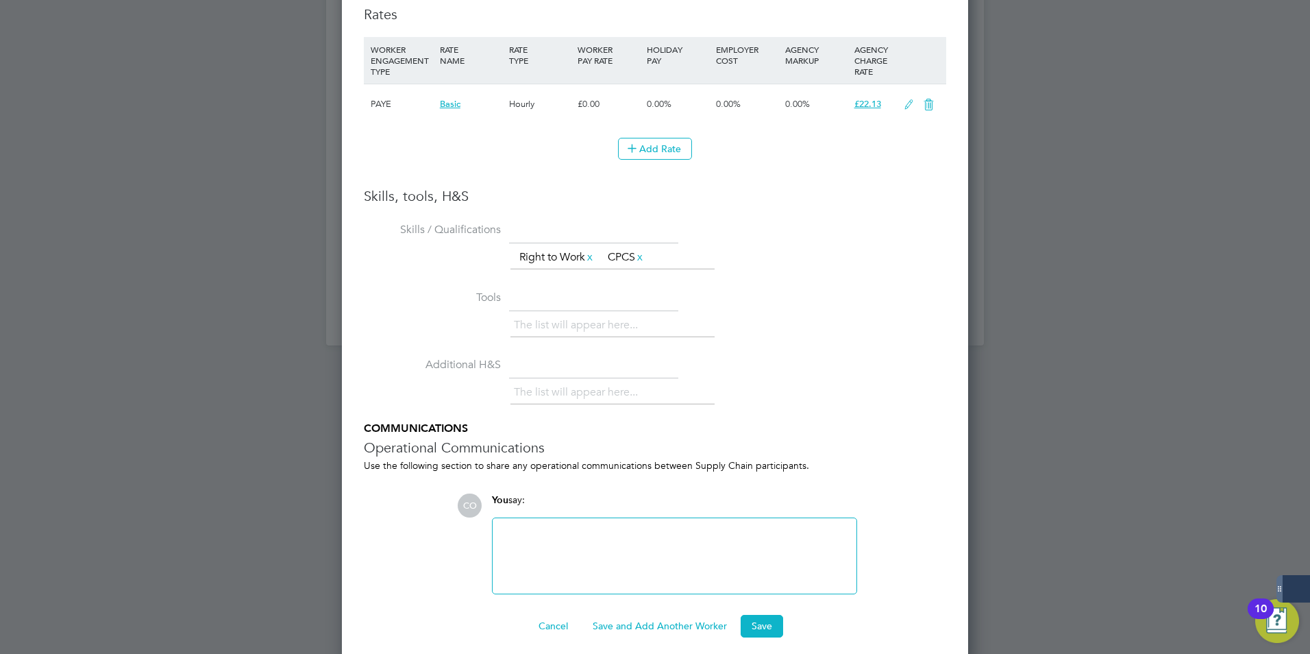
scroll to position [1426, 0]
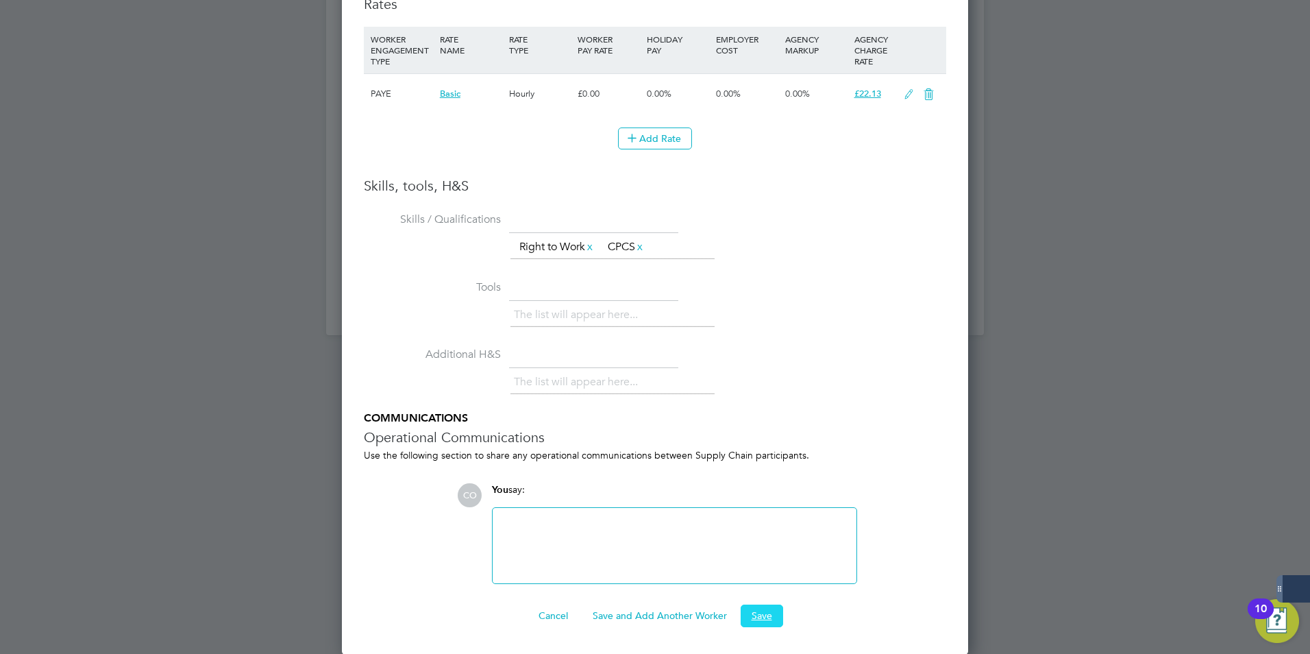
click at [761, 616] on button "Save" at bounding box center [762, 615] width 42 height 22
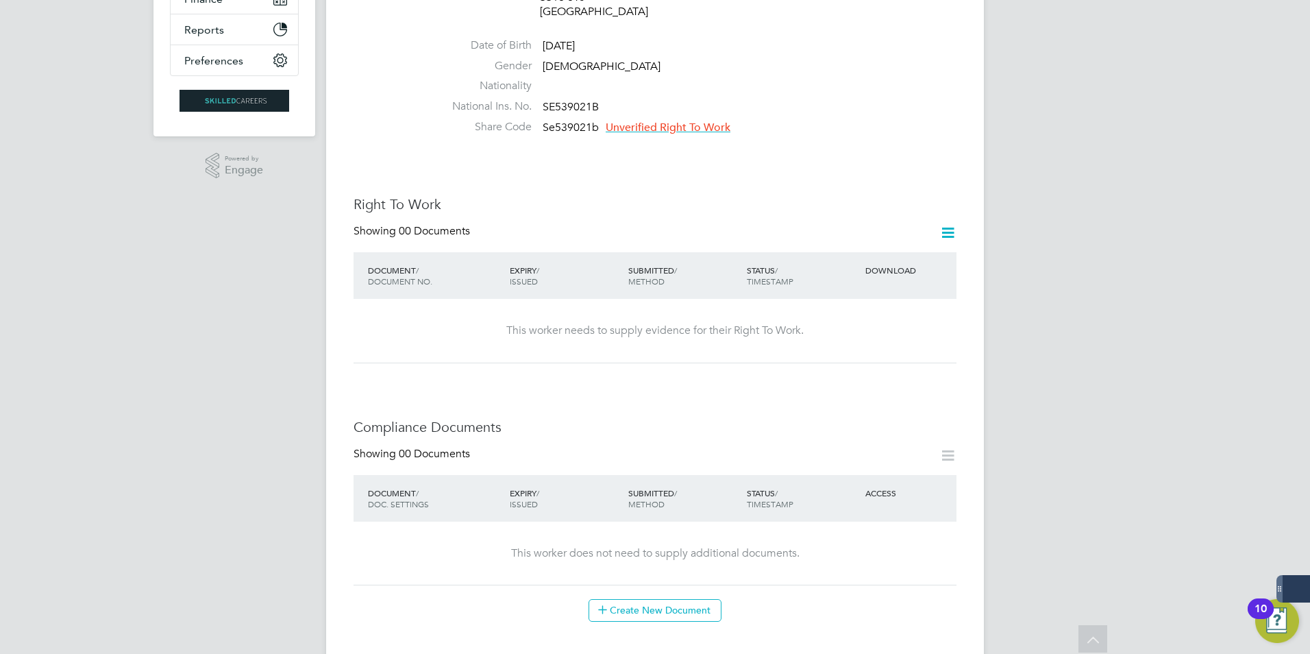
scroll to position [225, 0]
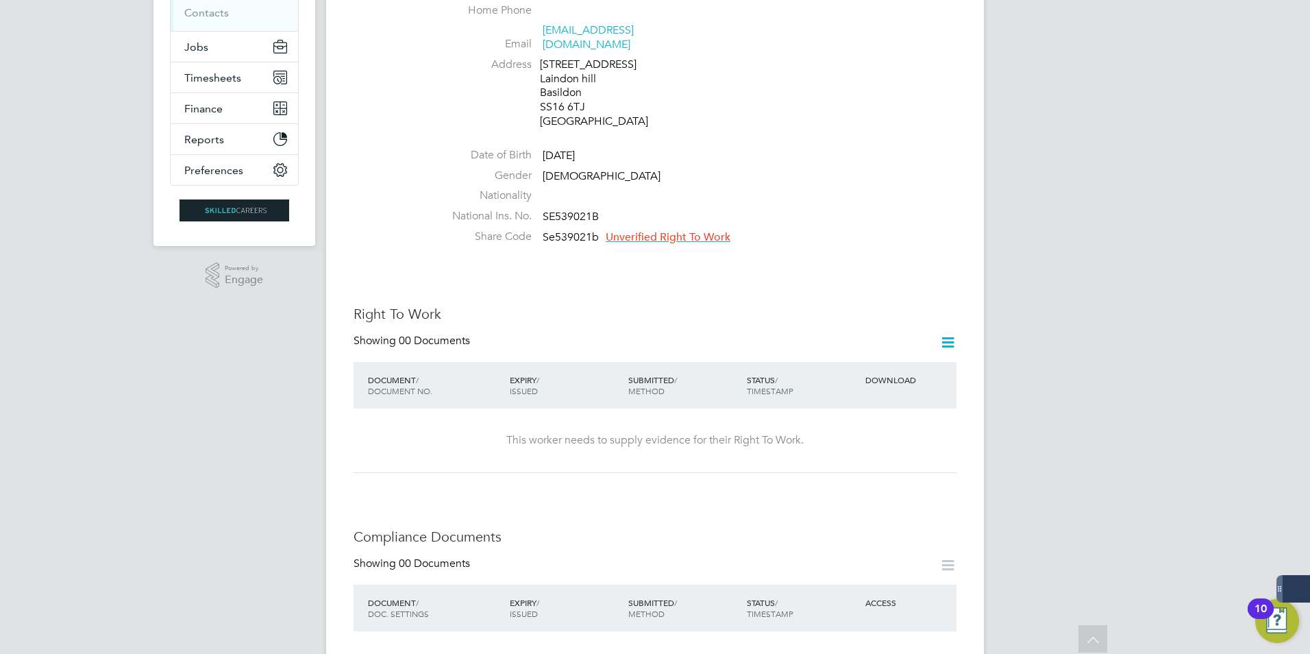
click at [646, 230] on span "Unverified Right To Work" at bounding box center [668, 237] width 125 height 14
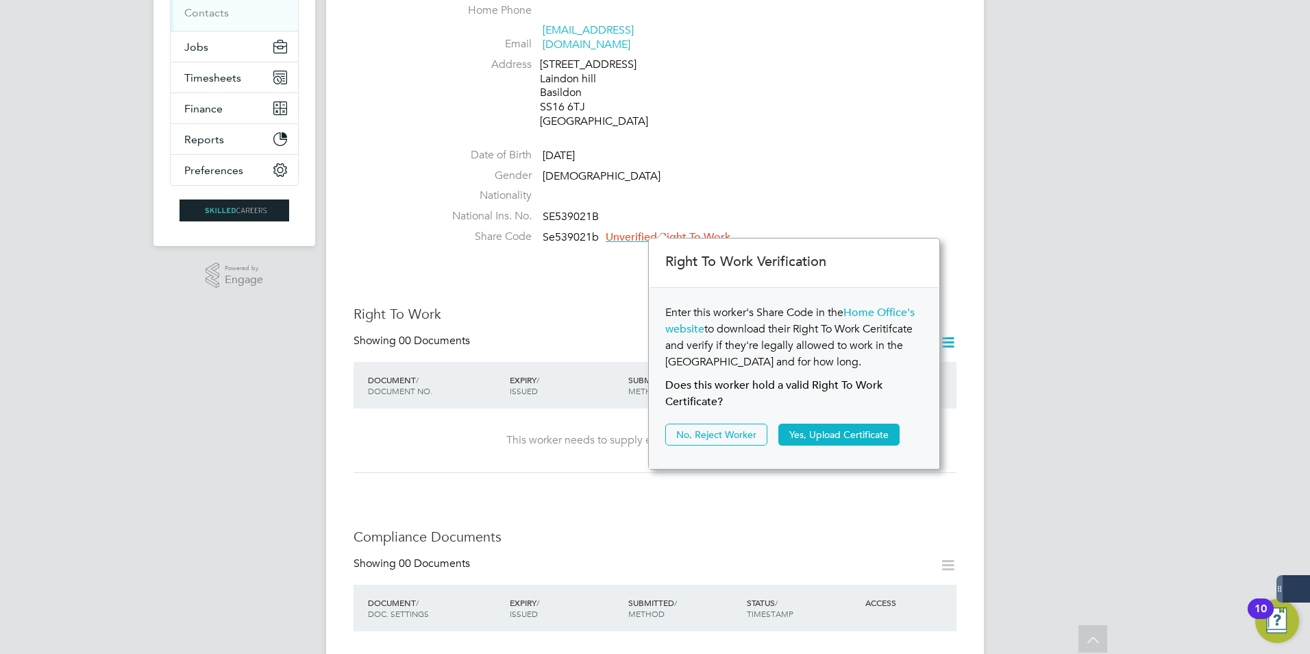
scroll to position [14, 125]
click at [831, 434] on button "Yes, Upload Certificate" at bounding box center [839, 435] width 121 height 22
click at [813, 435] on button "Yes, Upload Certificate" at bounding box center [839, 435] width 121 height 22
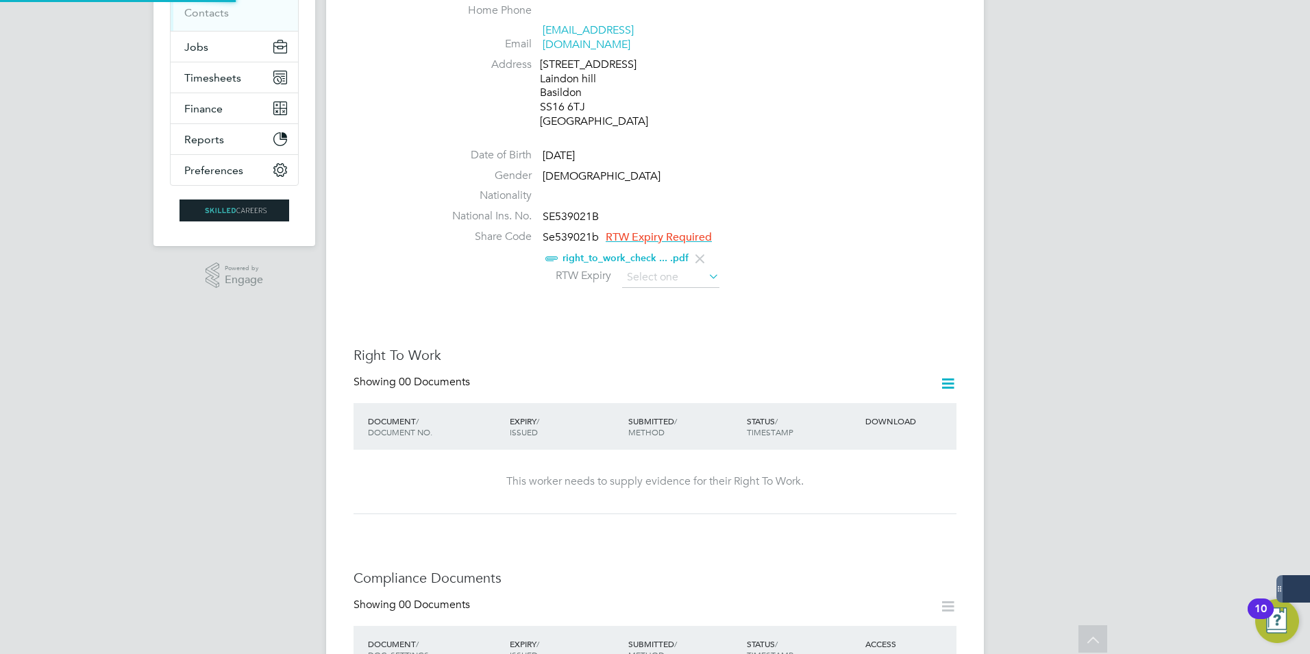
scroll to position [0, 0]
click at [607, 252] on link "right_to_work_check ... .pdf" at bounding box center [626, 258] width 126 height 12
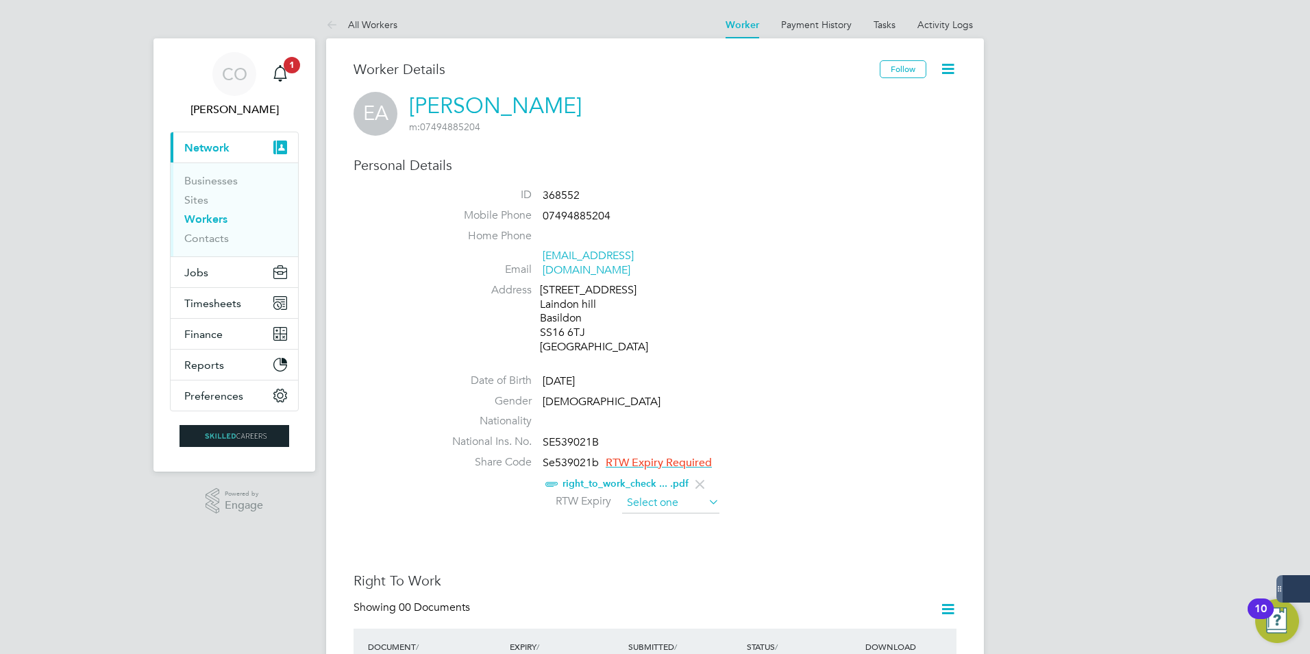
click at [661, 493] on input at bounding box center [670, 503] width 97 height 21
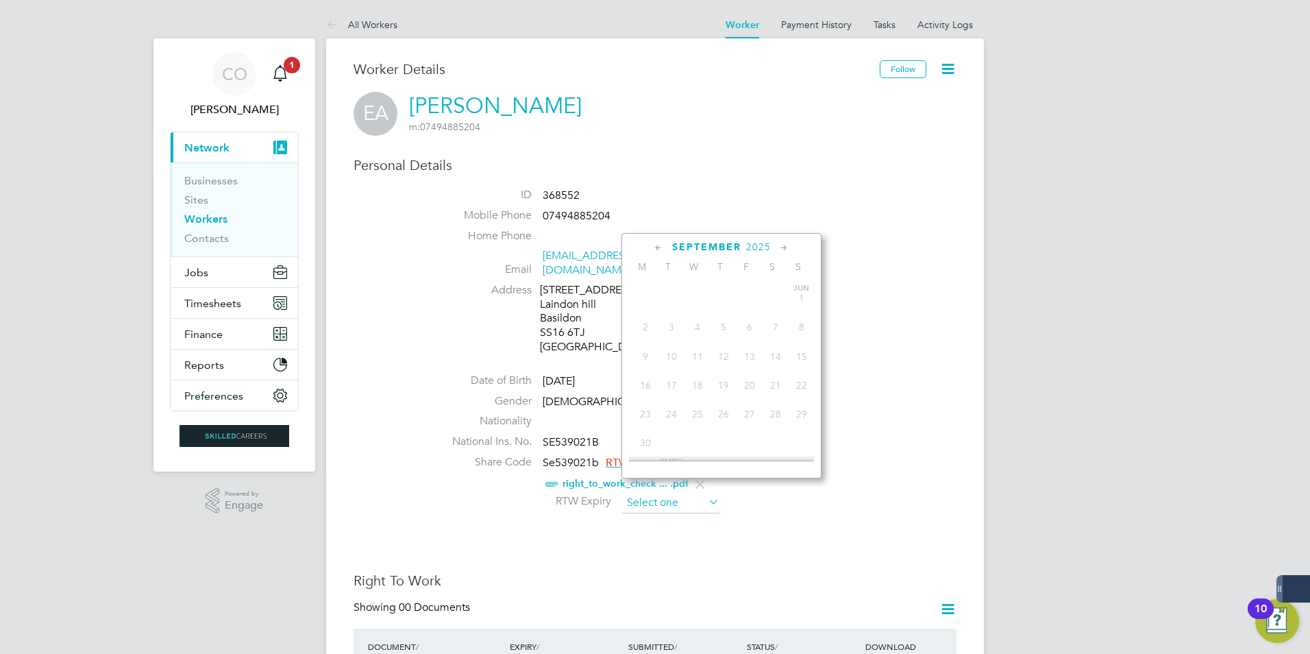
scroll to position [504, 0]
click at [638, 354] on span "22" at bounding box center [646, 343] width 26 height 26
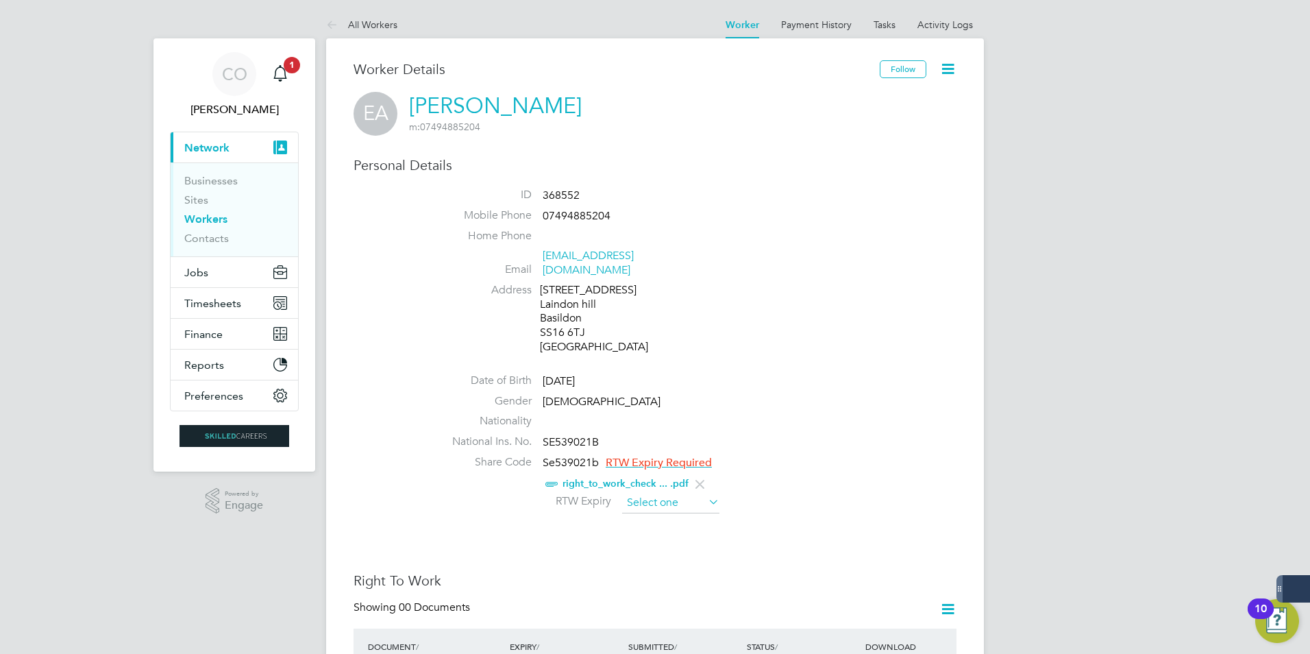
click at [697, 493] on input at bounding box center [670, 503] width 97 height 21
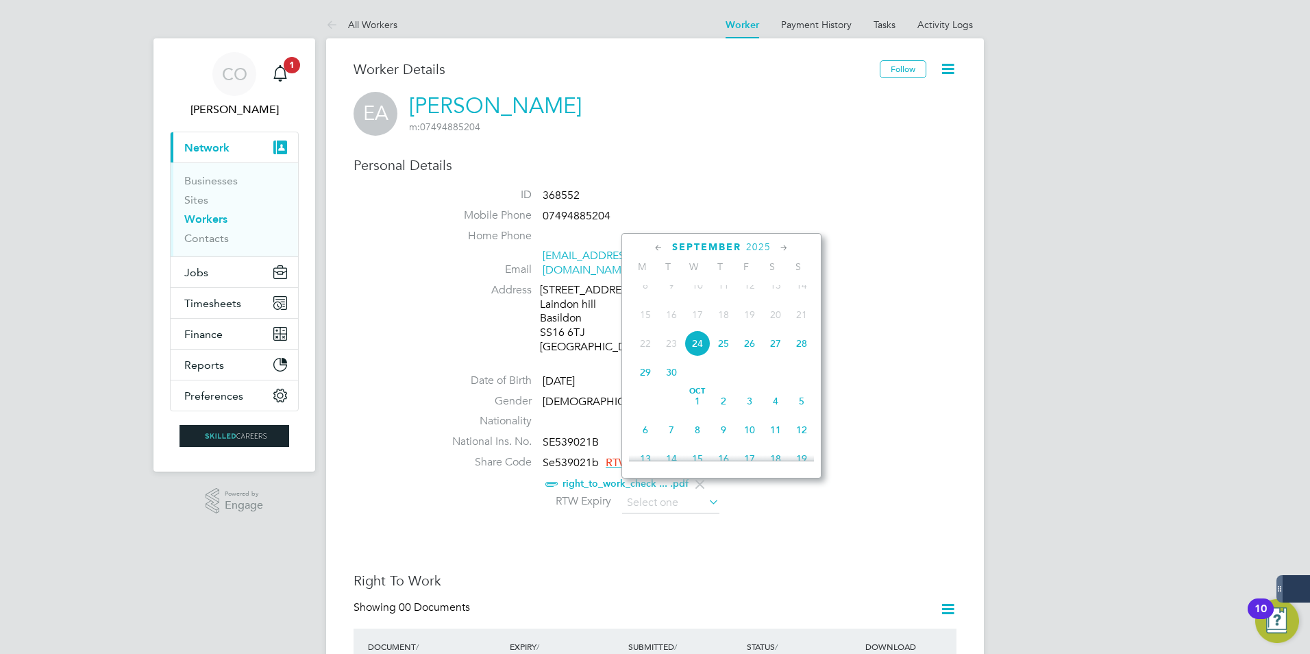
click at [782, 247] on icon at bounding box center [784, 248] width 13 height 15
click at [781, 247] on icon at bounding box center [784, 248] width 13 height 15
click at [781, 249] on icon at bounding box center [784, 248] width 13 height 15
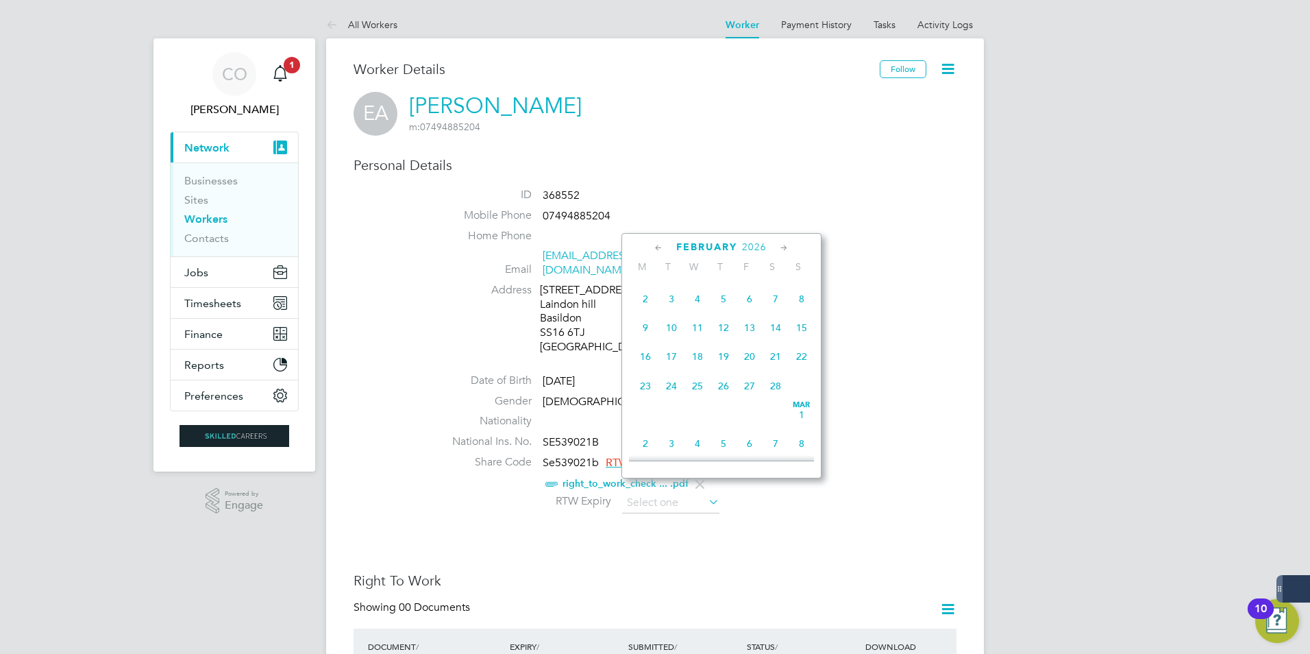
click at [781, 249] on icon at bounding box center [784, 248] width 13 height 15
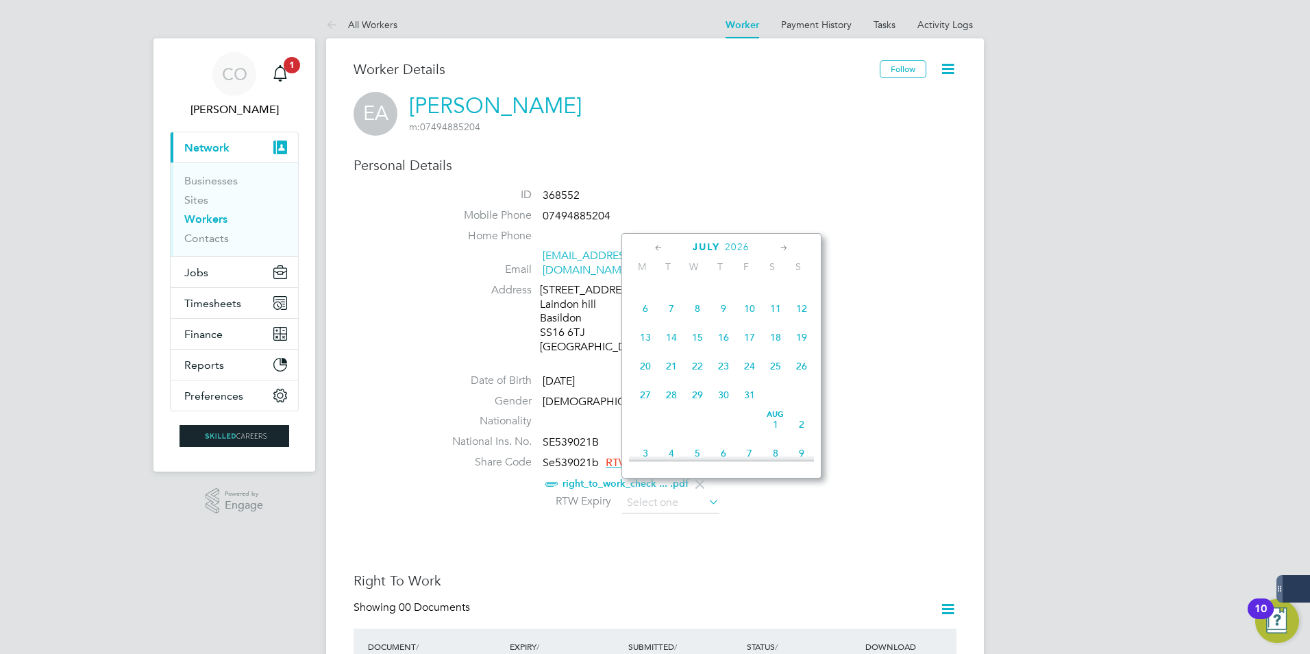
click at [781, 249] on icon at bounding box center [784, 248] width 13 height 15
click at [693, 397] on span "28" at bounding box center [698, 384] width 26 height 26
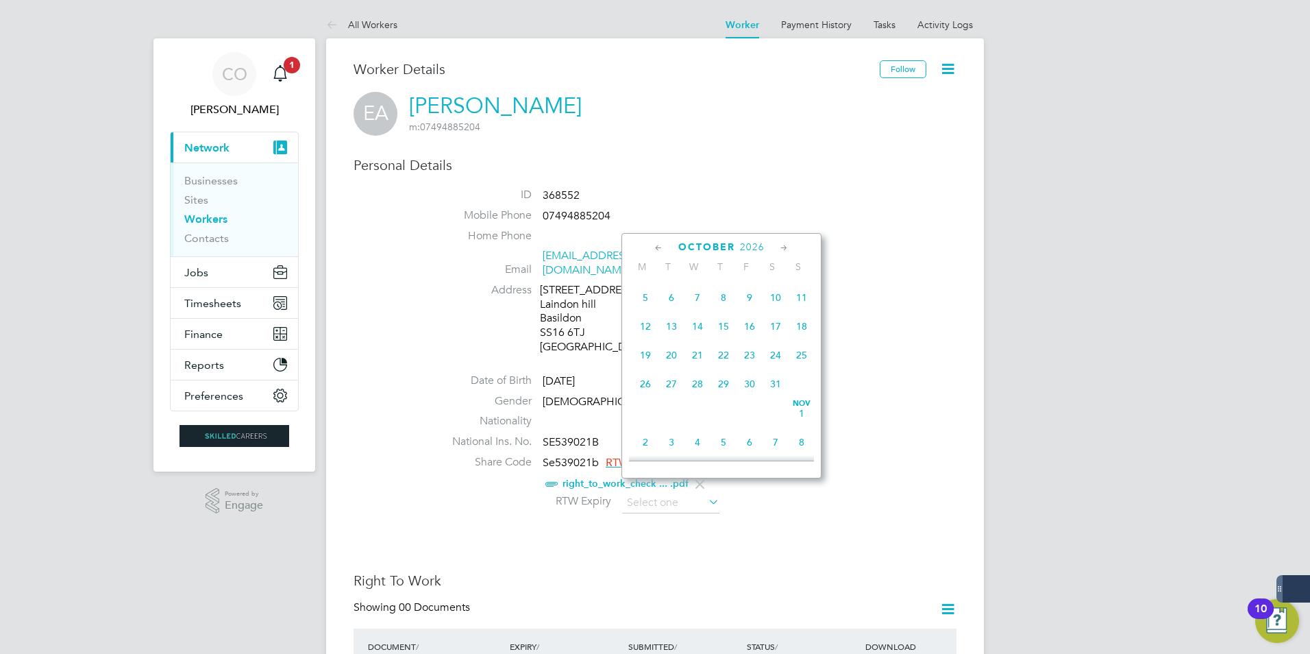
type input "28 Oct 2026"
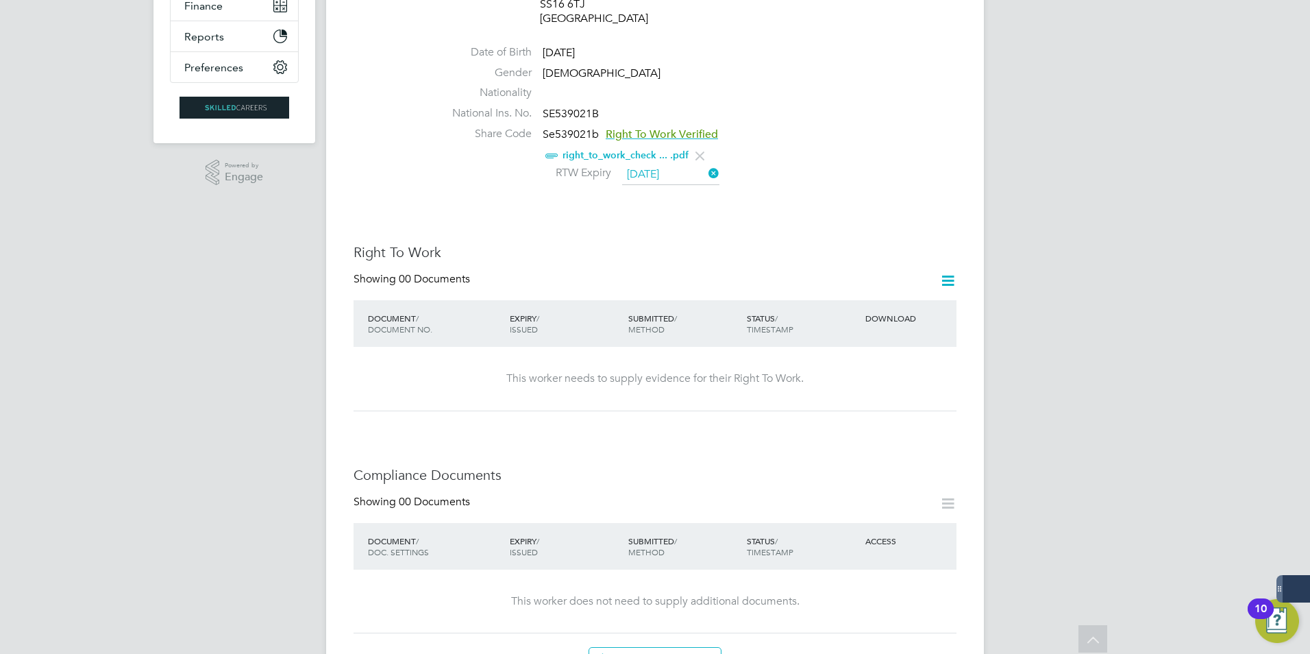
scroll to position [411, 0]
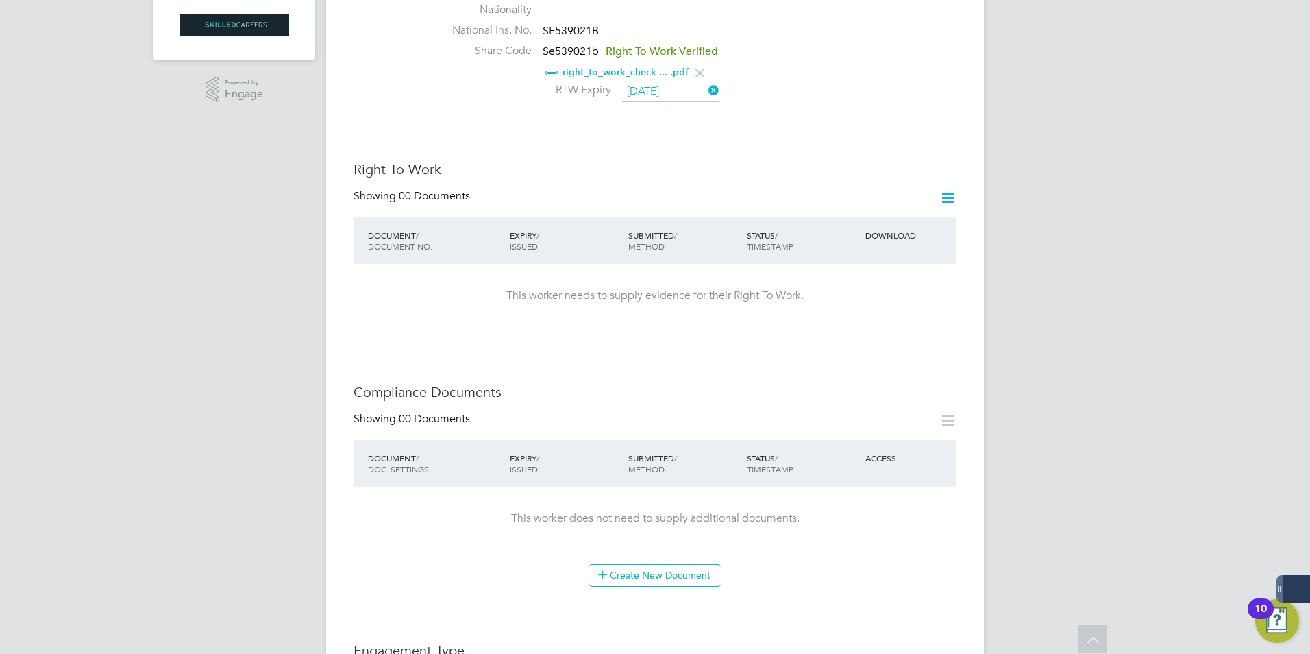
click at [950, 189] on icon at bounding box center [948, 197] width 17 height 17
click at [853, 212] on li "Add Right To Work Document" at bounding box center [871, 216] width 165 height 19
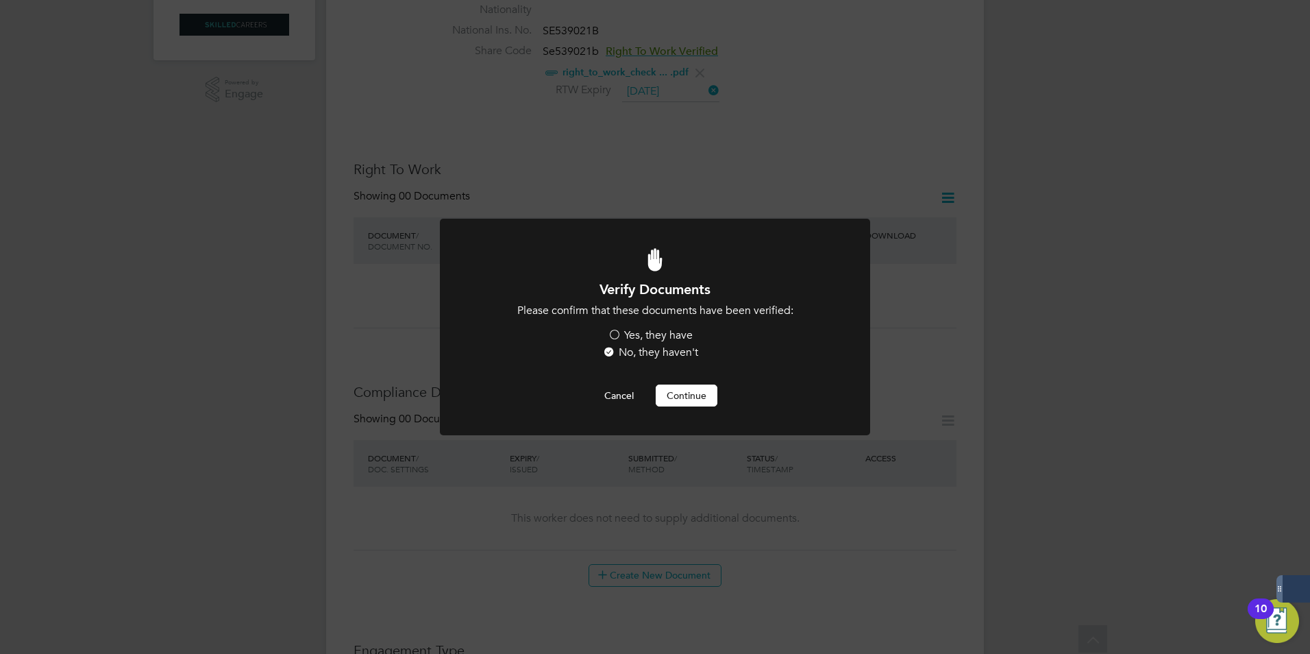
scroll to position [0, 0]
click at [617, 331] on label "Yes, they have" at bounding box center [650, 335] width 85 height 14
click at [0, 0] on input "Yes, they have" at bounding box center [0, 0] width 0 height 0
click at [683, 393] on button "Continue" at bounding box center [687, 395] width 62 height 22
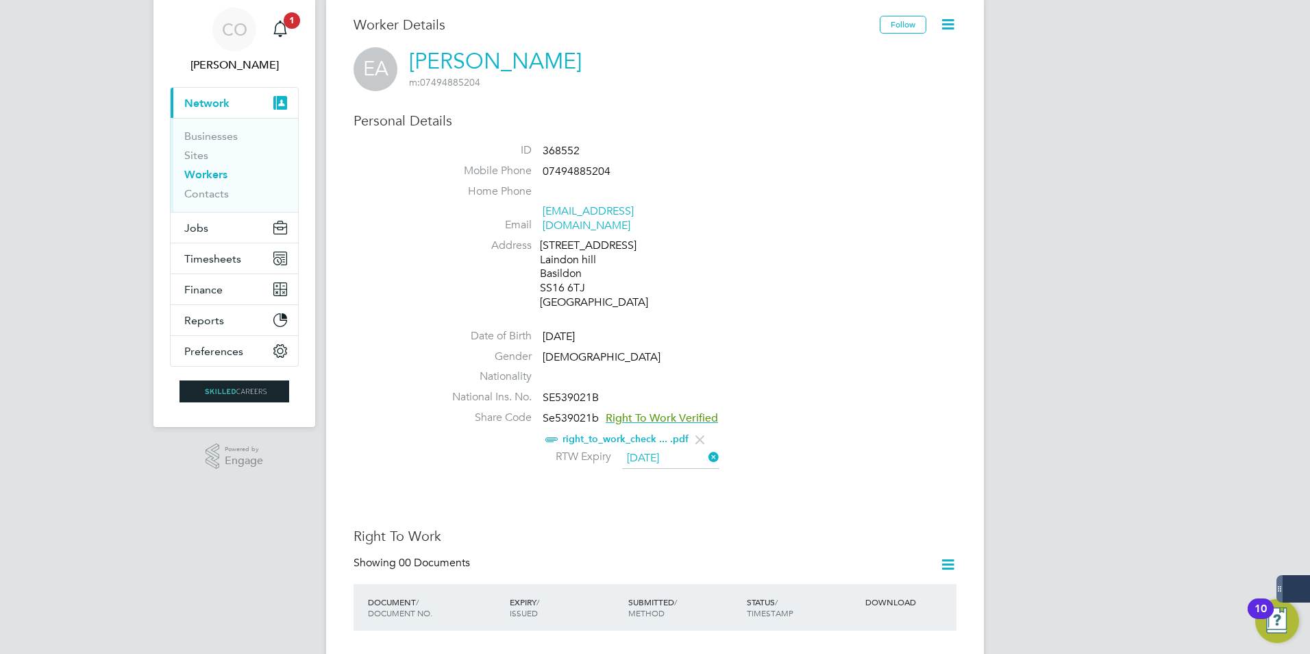
scroll to position [69, 0]
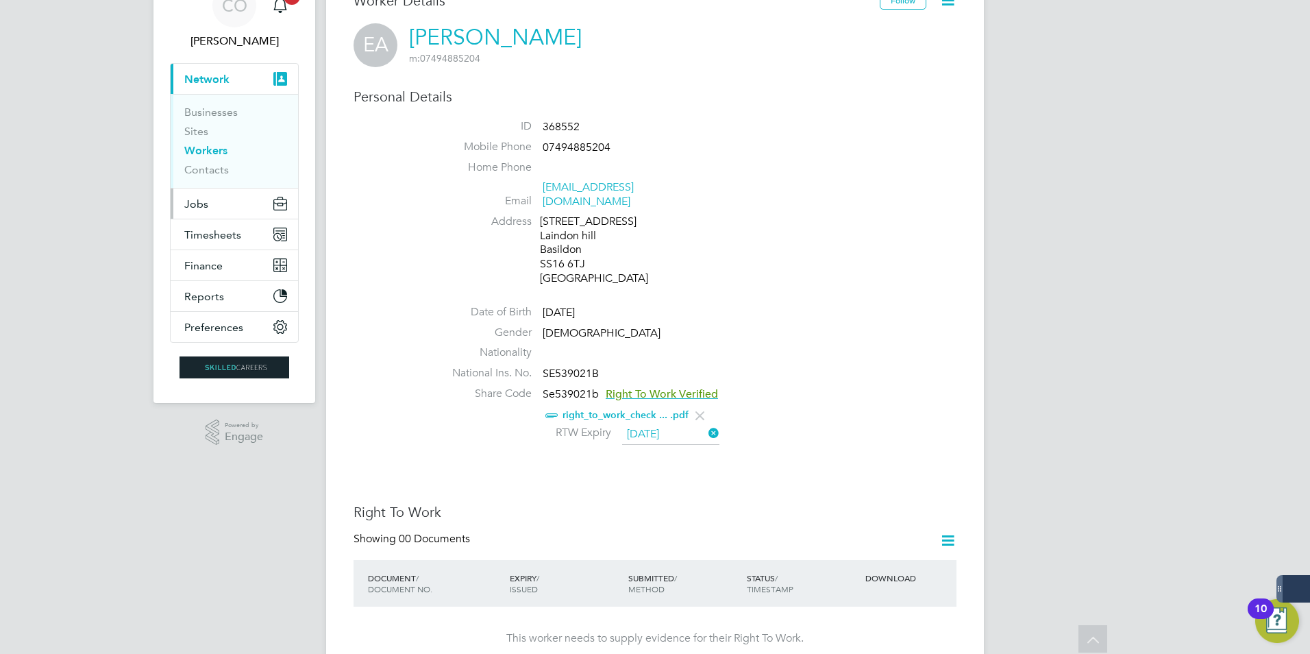
click at [202, 212] on button "Jobs" at bounding box center [234, 203] width 127 height 30
click at [200, 204] on span "Jobs" at bounding box center [196, 203] width 24 height 13
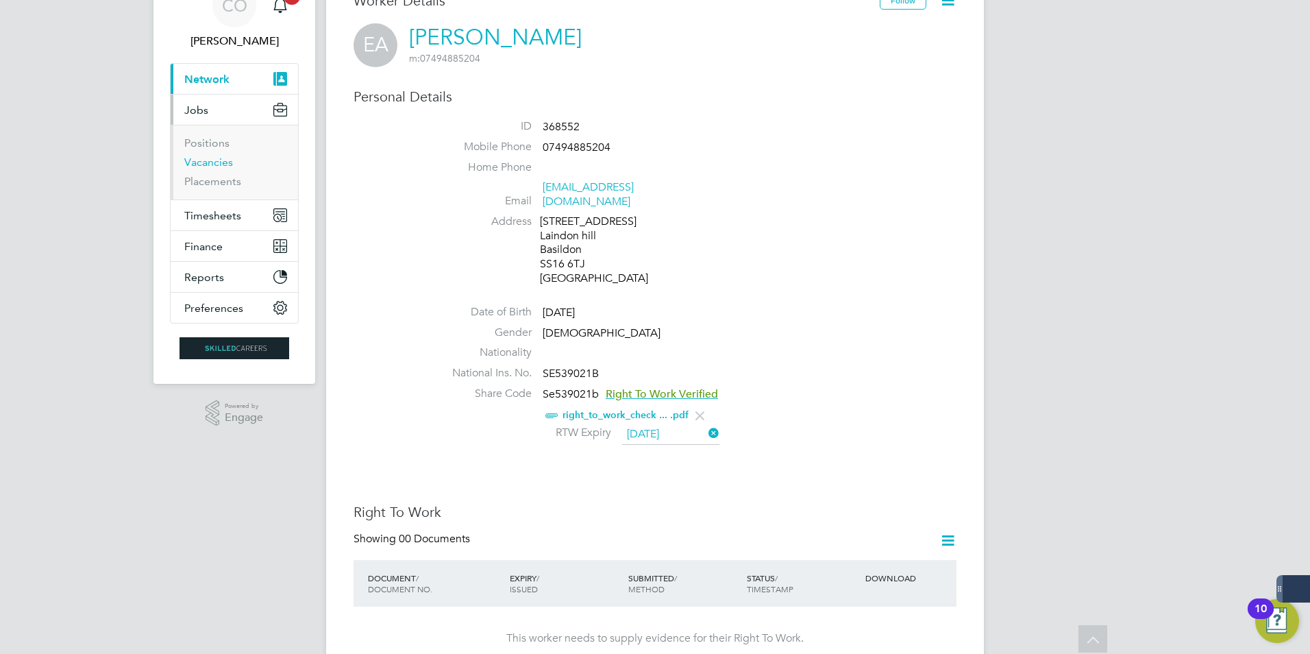
click at [208, 160] on link "Vacancies" at bounding box center [208, 162] width 49 height 13
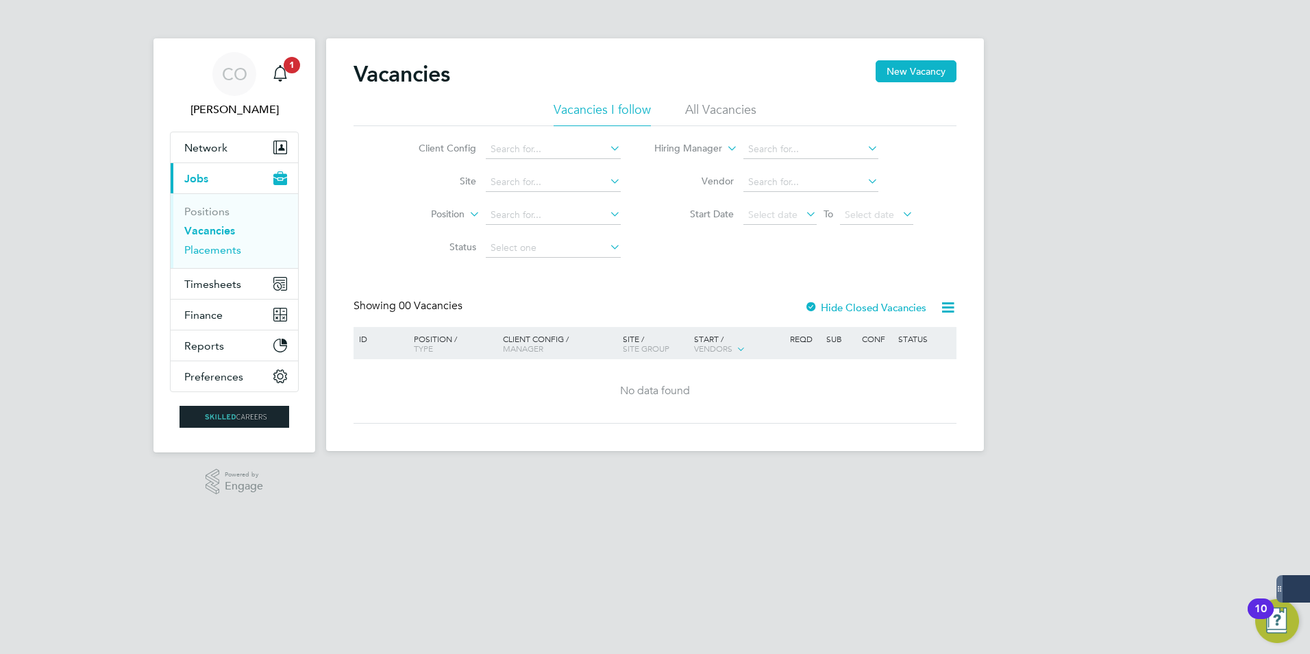
click at [193, 256] on link "Placements" at bounding box center [212, 249] width 57 height 13
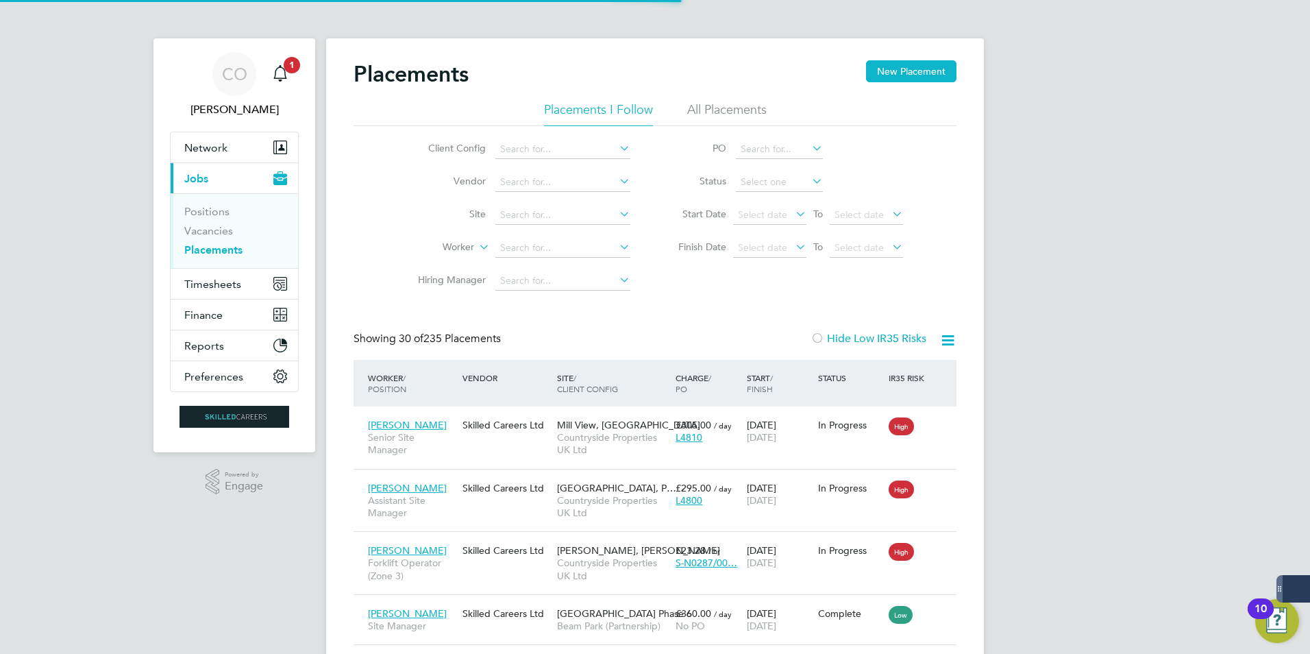
scroll to position [51, 119]
click at [206, 232] on link "Vacancies" at bounding box center [208, 230] width 49 height 13
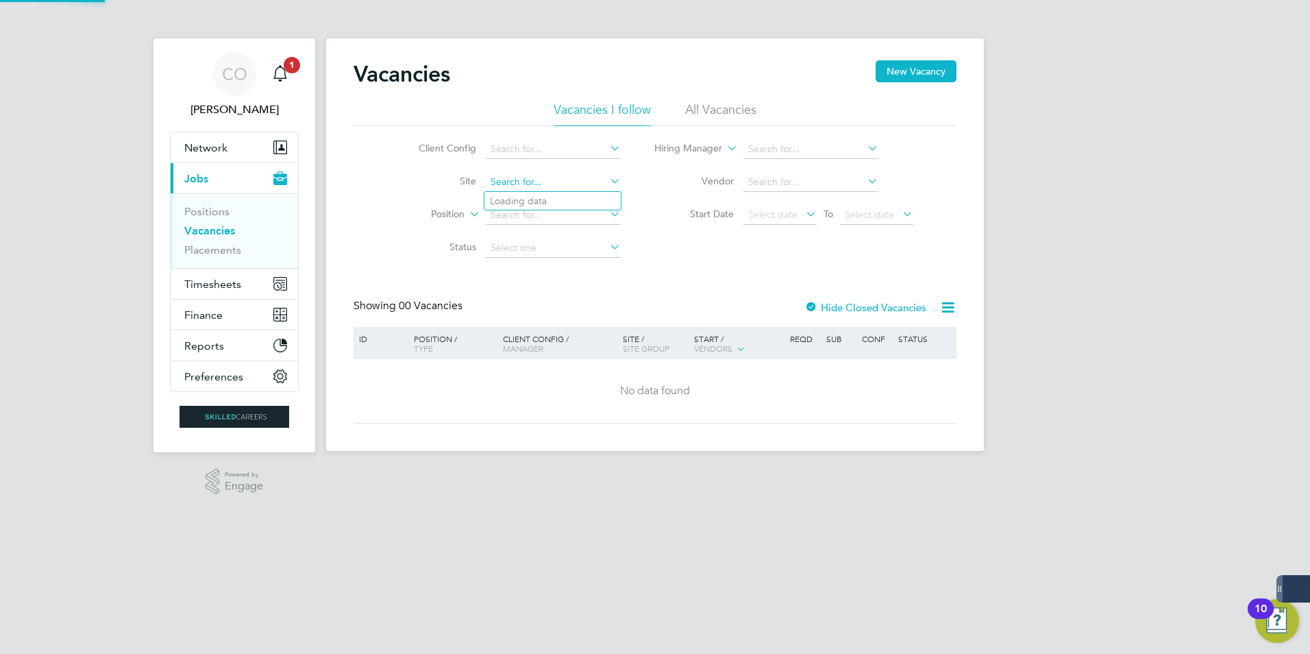
click at [572, 177] on input at bounding box center [553, 182] width 135 height 19
click at [528, 204] on li "Bexhill Phase 2" at bounding box center [579, 201] width 188 height 19
type input "Bexhill Phase 2"
click at [872, 311] on label "Hide Closed Vacancies" at bounding box center [866, 307] width 122 height 13
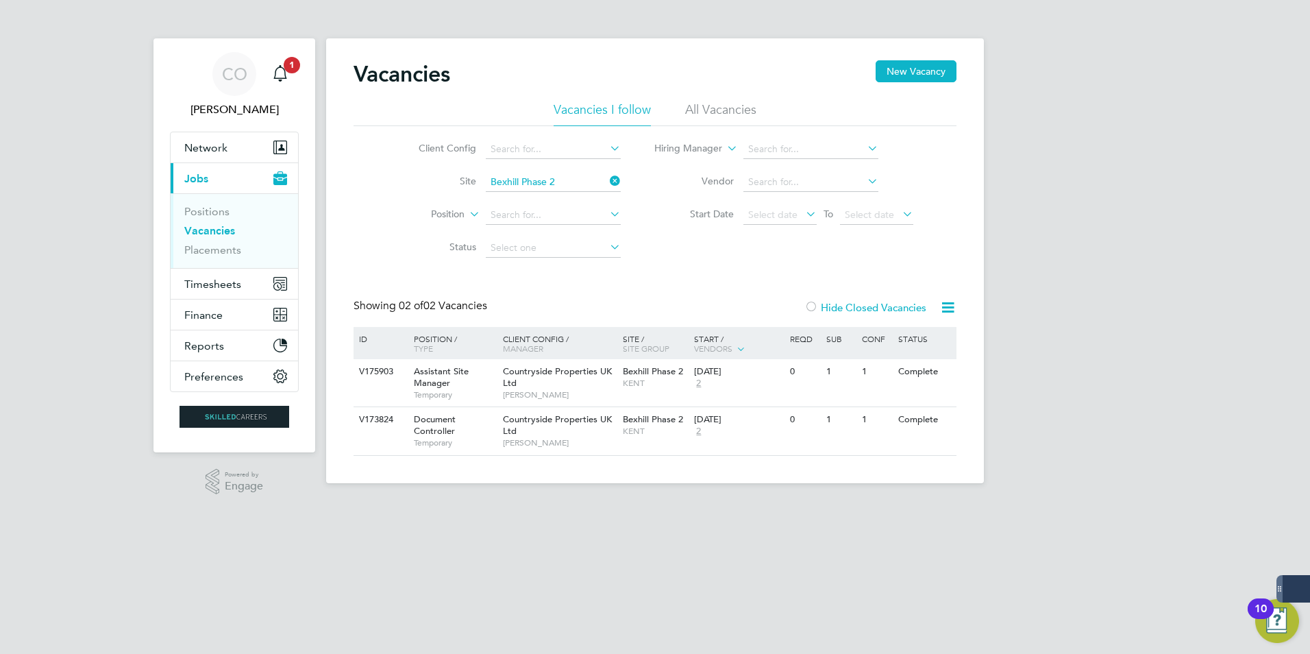
click at [811, 306] on div at bounding box center [812, 309] width 14 height 14
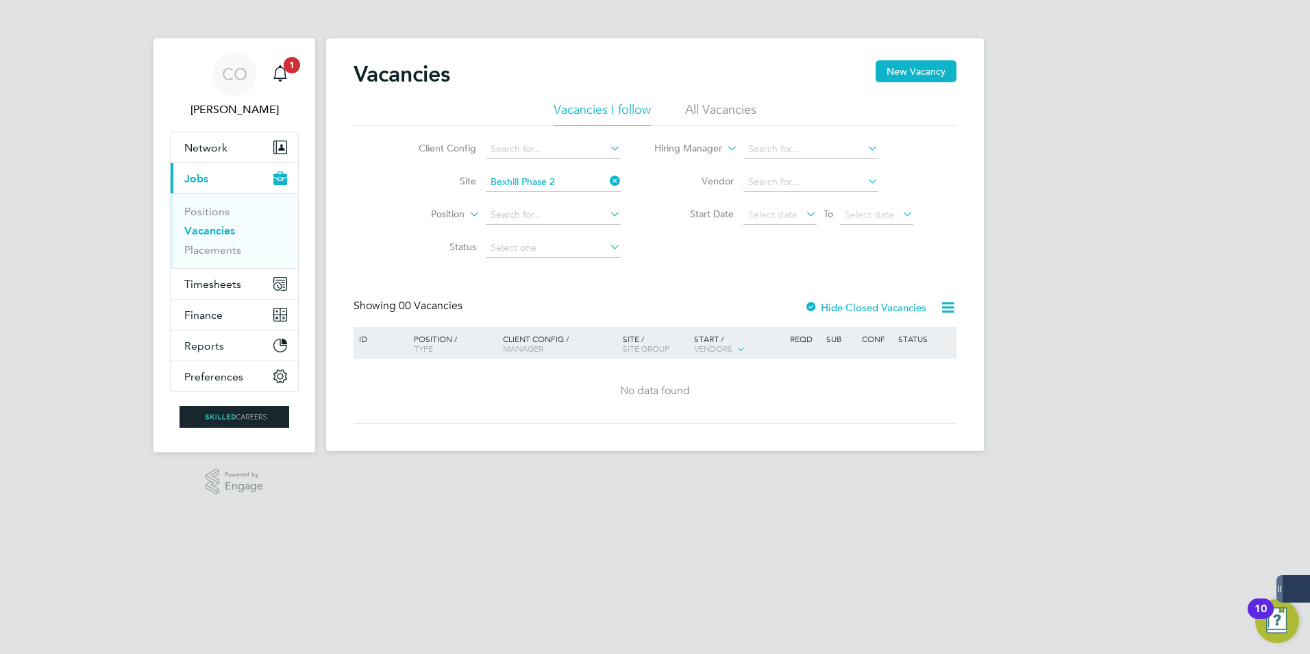
click at [822, 306] on label "Hide Closed Vacancies" at bounding box center [866, 307] width 122 height 13
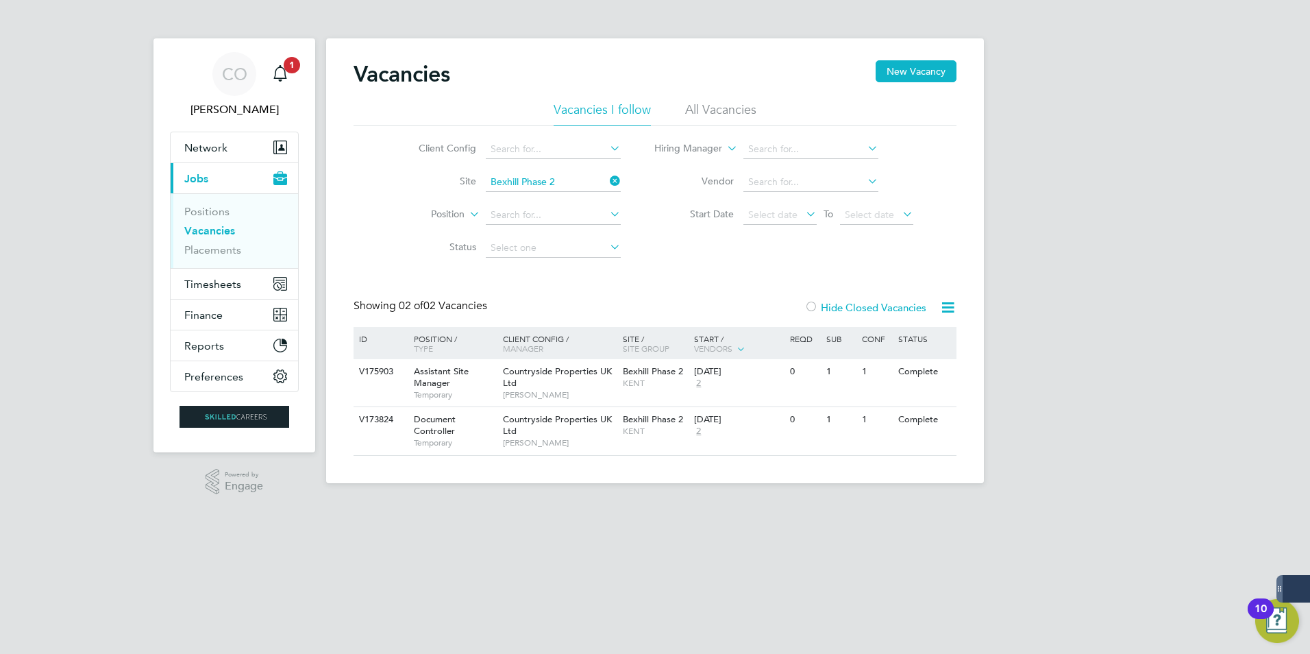
click at [717, 107] on li "All Vacancies" at bounding box center [720, 113] width 71 height 25
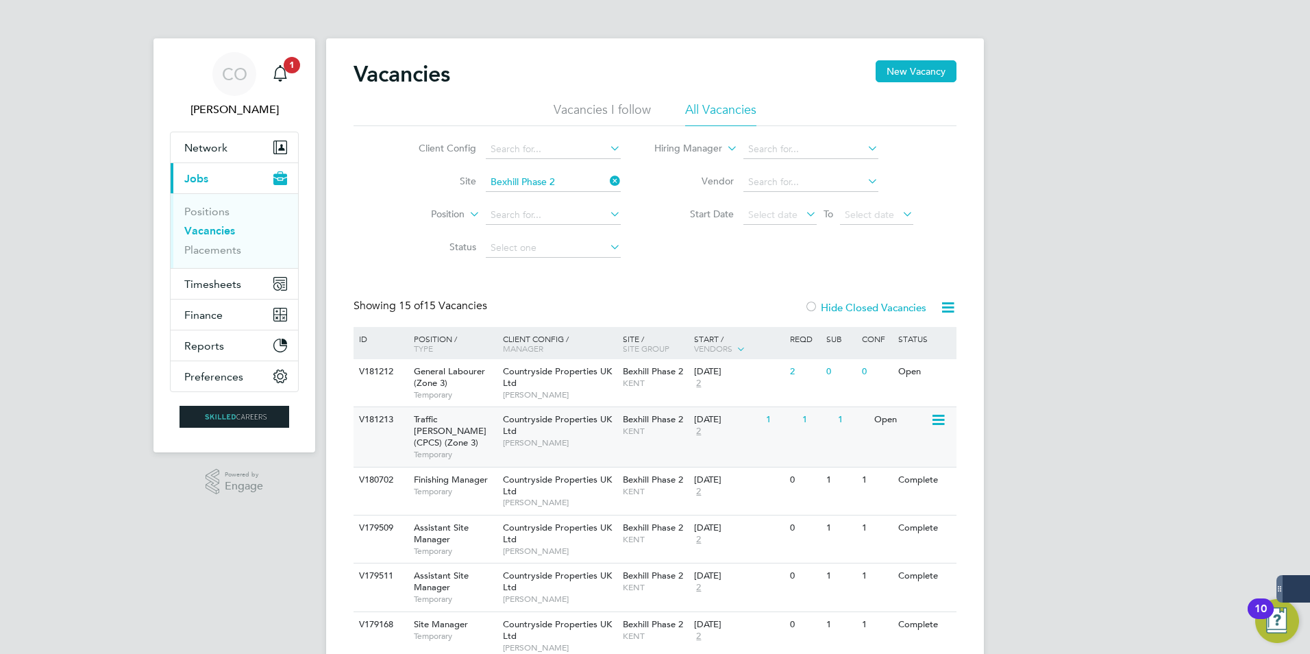
click at [597, 423] on span "Countryside Properties UK Ltd" at bounding box center [557, 424] width 109 height 23
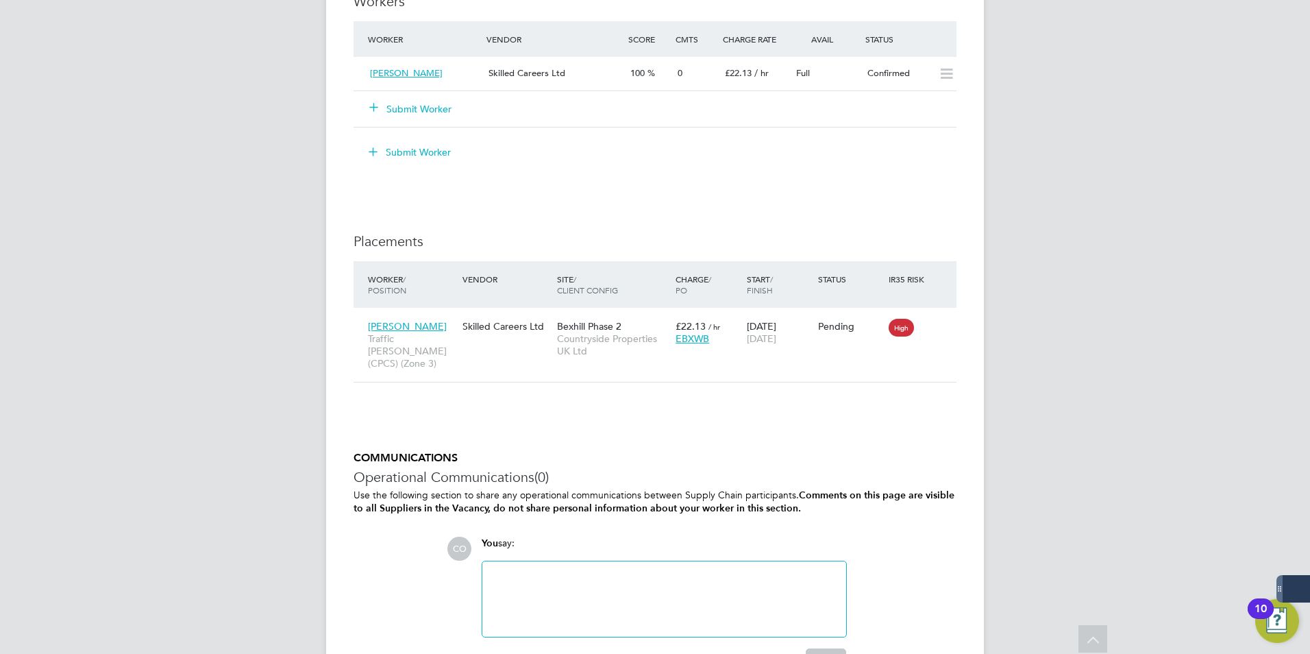
scroll to position [1188, 0]
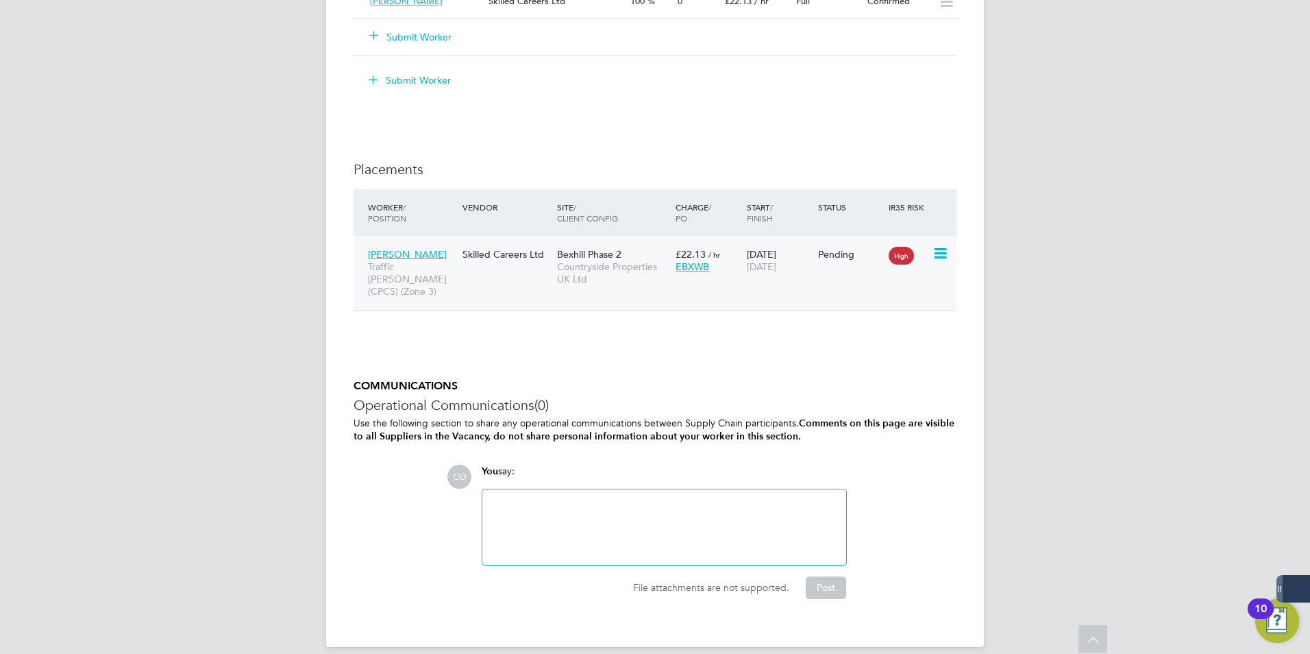
click at [940, 252] on icon at bounding box center [940, 253] width 14 height 16
click at [872, 339] on li "Start" at bounding box center [898, 338] width 97 height 19
type input "Kevin Shannon"
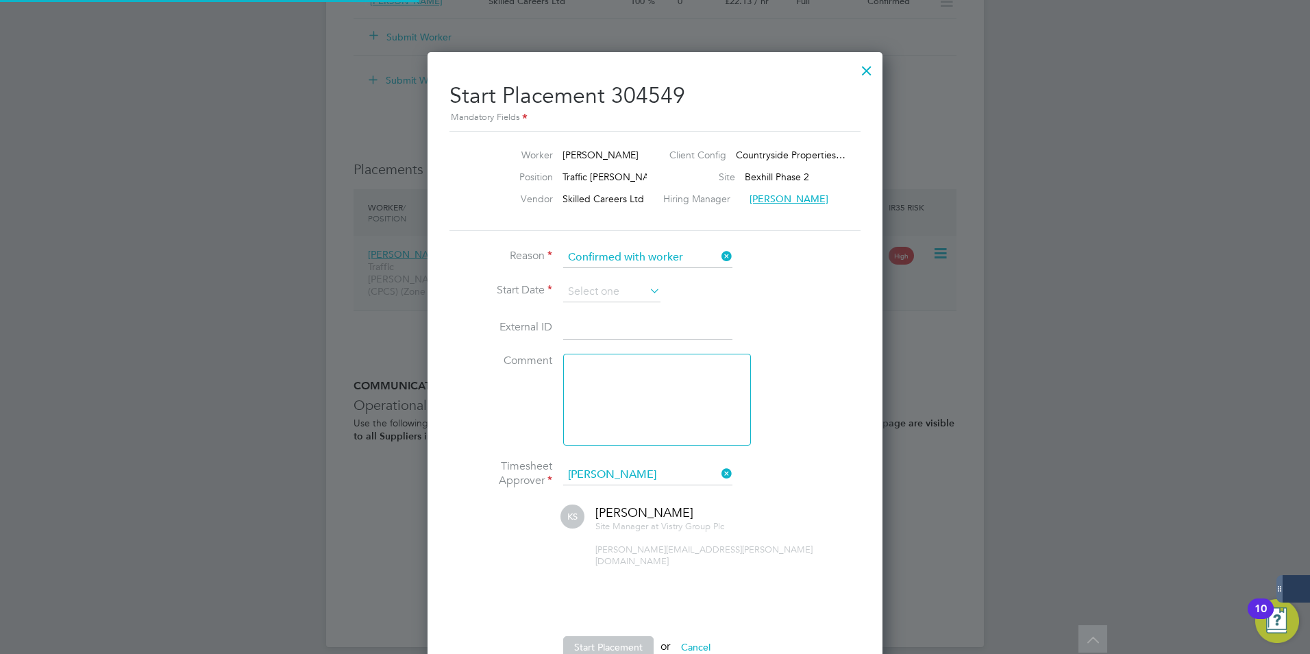
scroll to position [14, 170]
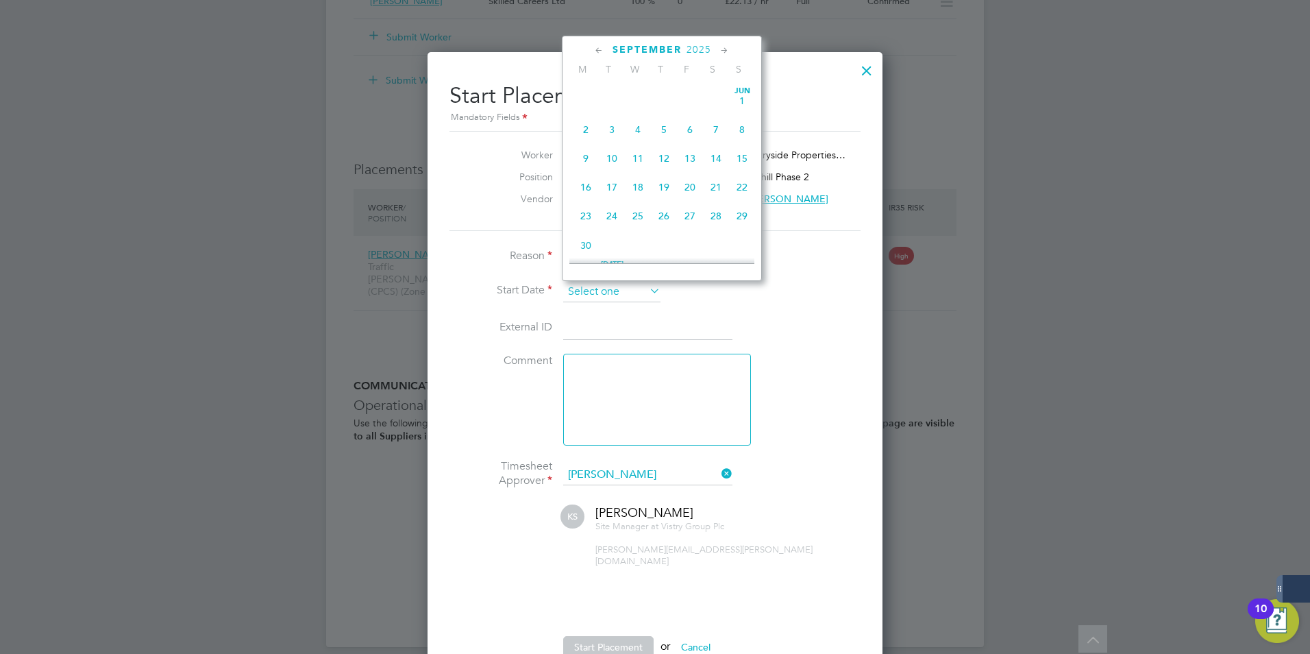
click at [634, 293] on input at bounding box center [611, 292] width 97 height 21
click at [585, 158] on span "22" at bounding box center [586, 145] width 26 height 26
type input "22 Sep 2025"
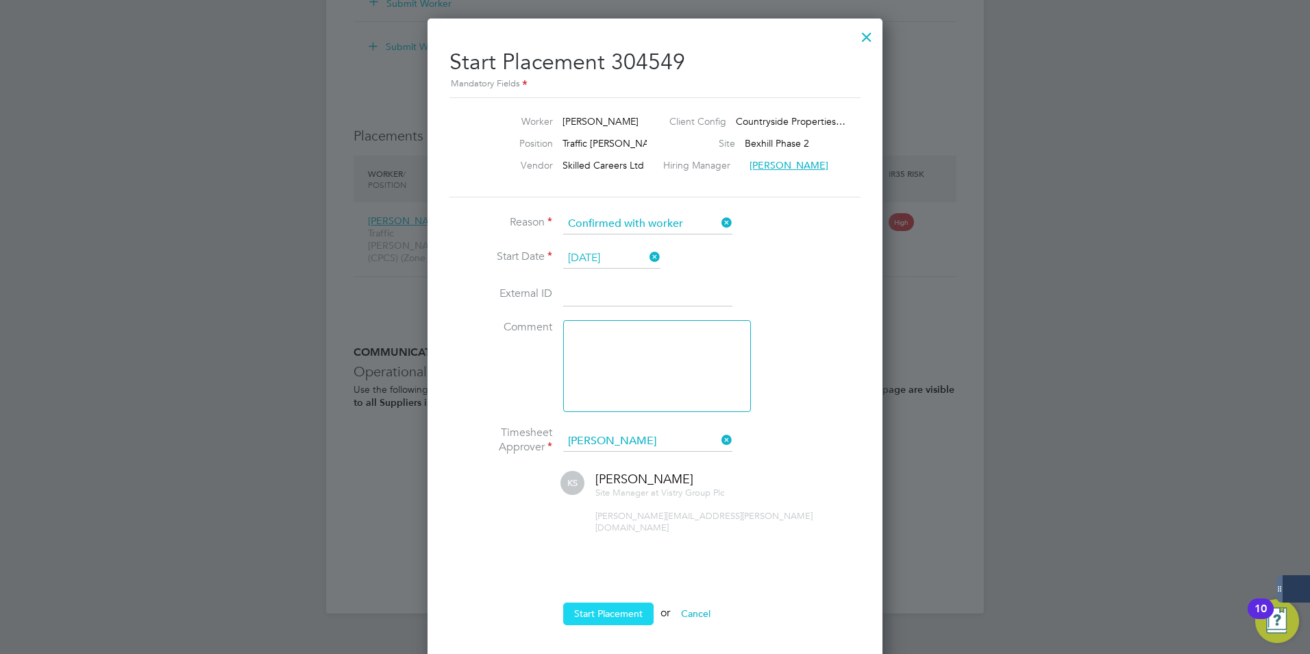
click at [602, 606] on button "Start Placement" at bounding box center [608, 613] width 90 height 22
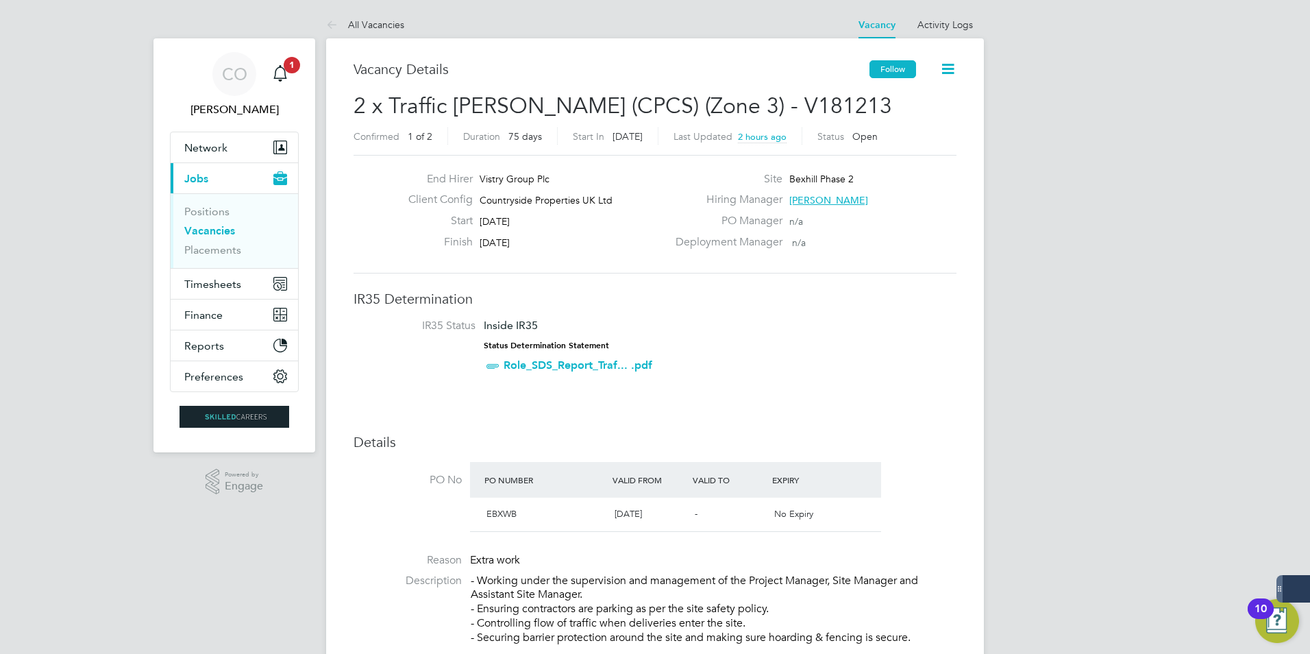
click at [888, 67] on button "Follow" at bounding box center [893, 69] width 47 height 18
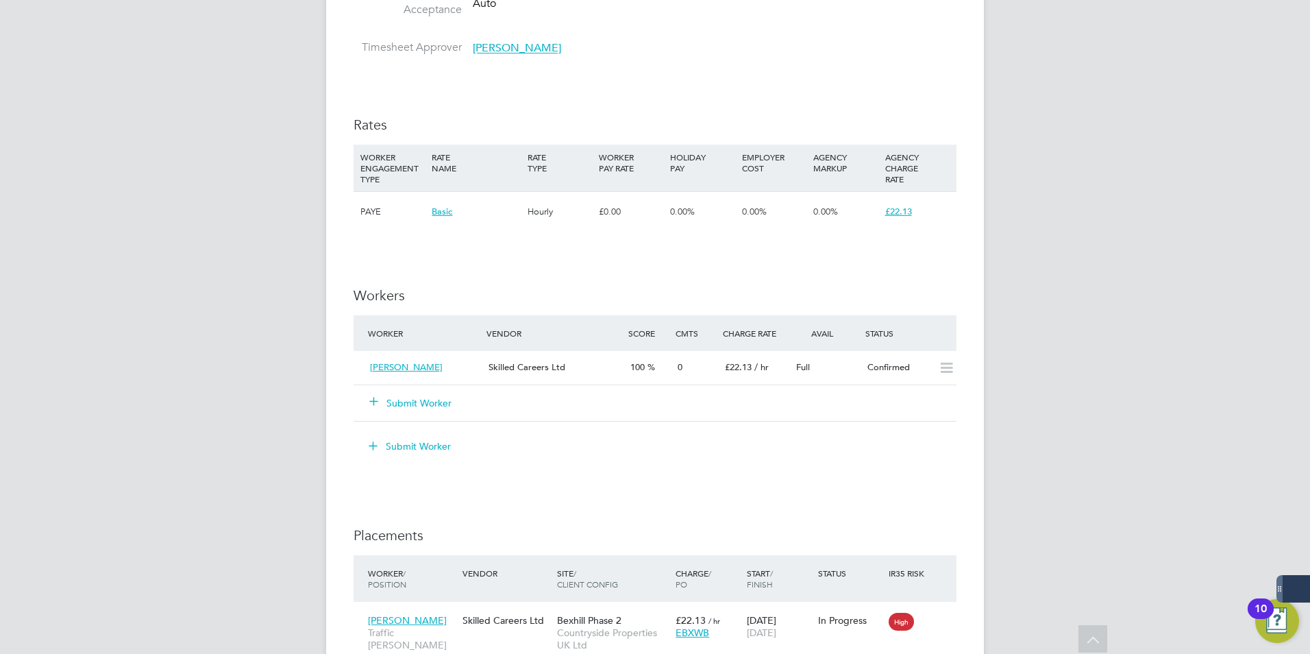
click at [430, 402] on button "Submit Worker" at bounding box center [411, 403] width 82 height 14
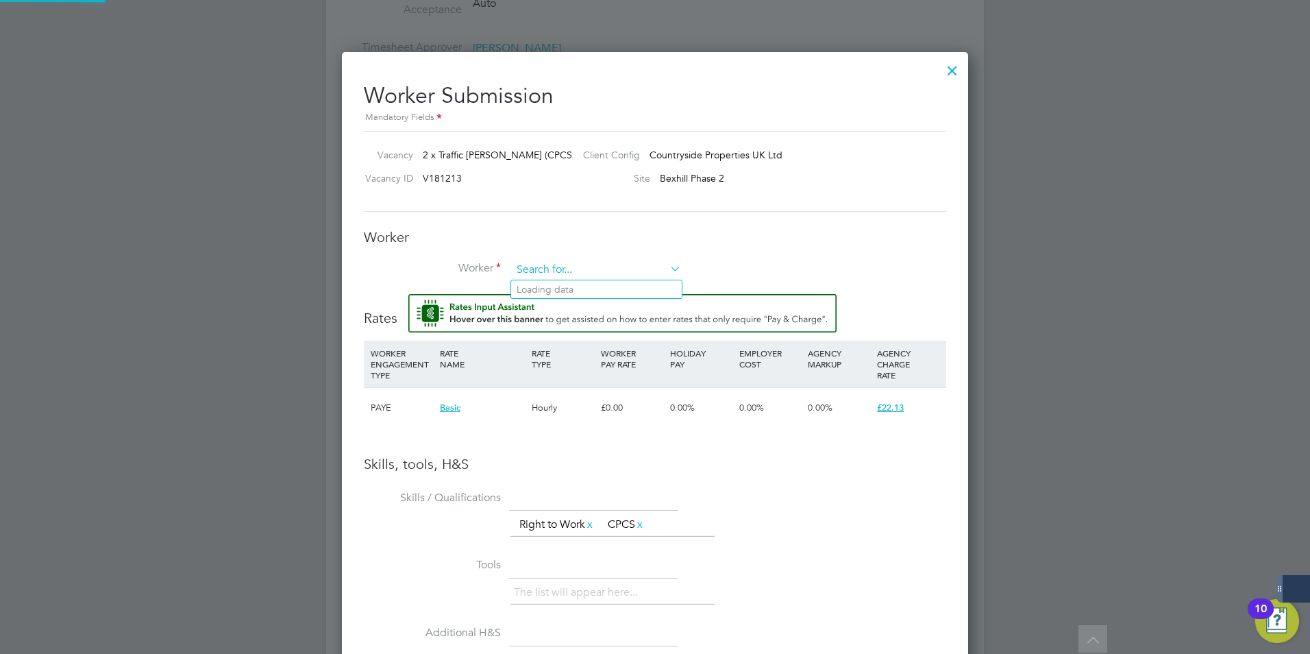
click at [584, 275] on input at bounding box center [596, 270] width 169 height 21
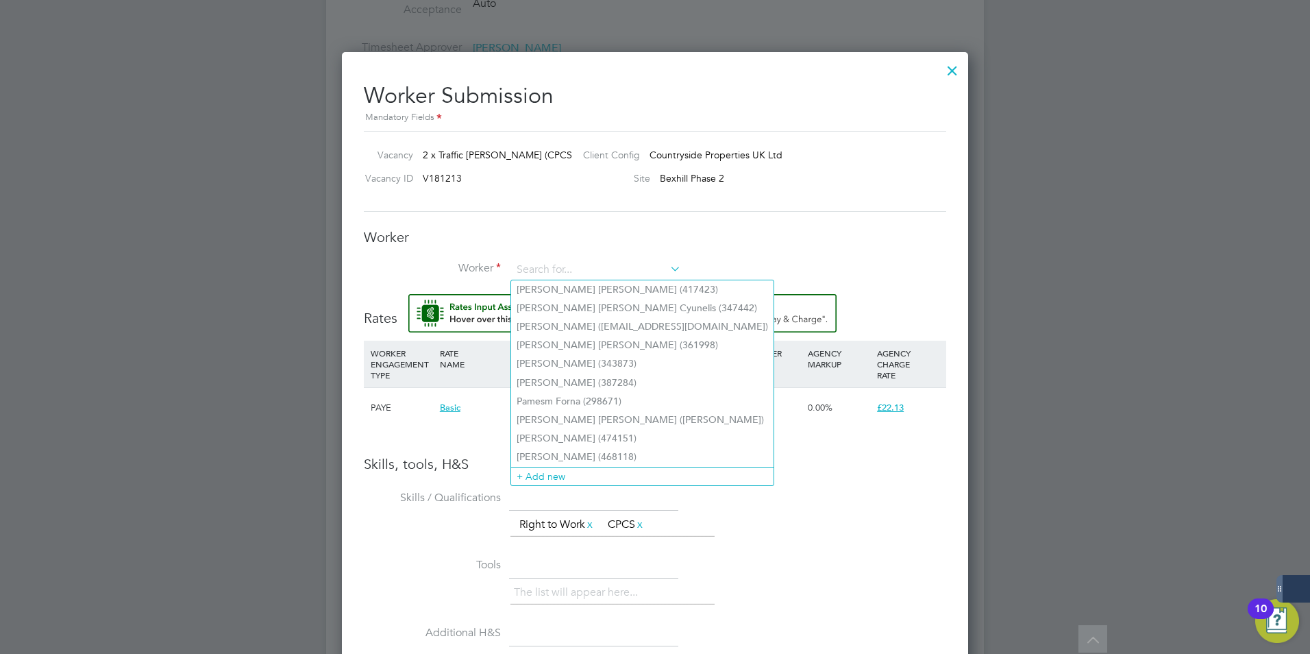
type input "C"
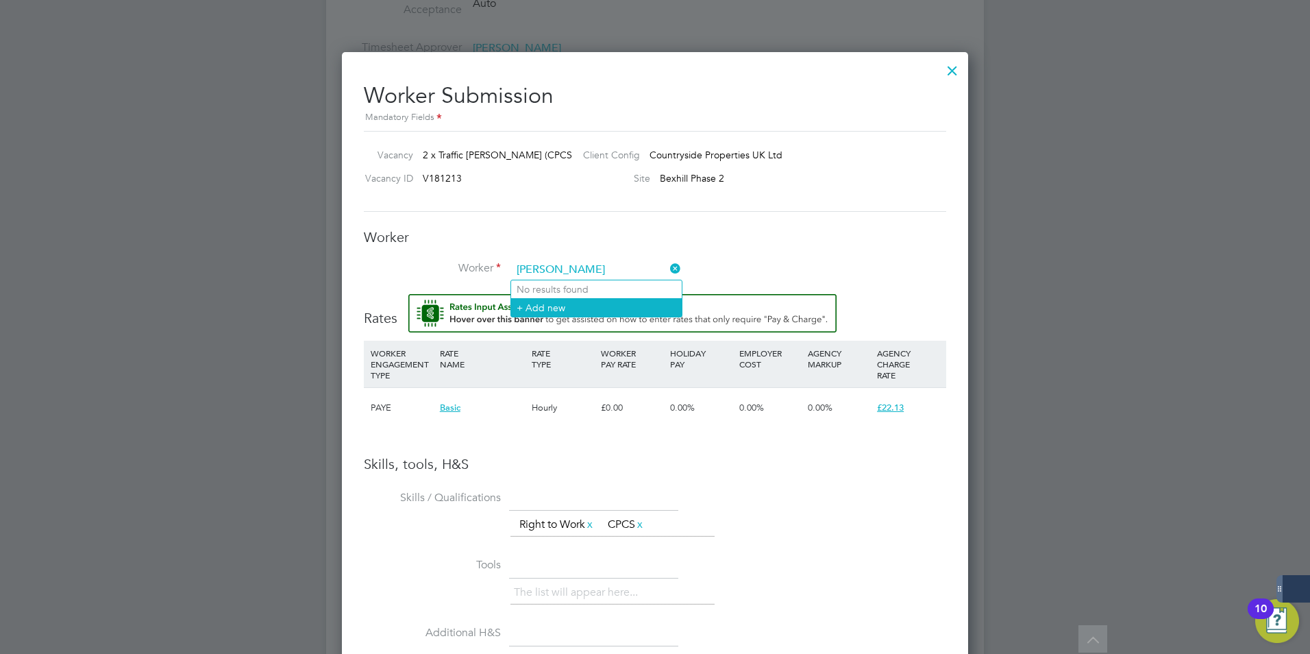
type input "Goce Gogov"
click at [543, 308] on li "+ Add new" at bounding box center [596, 307] width 171 height 19
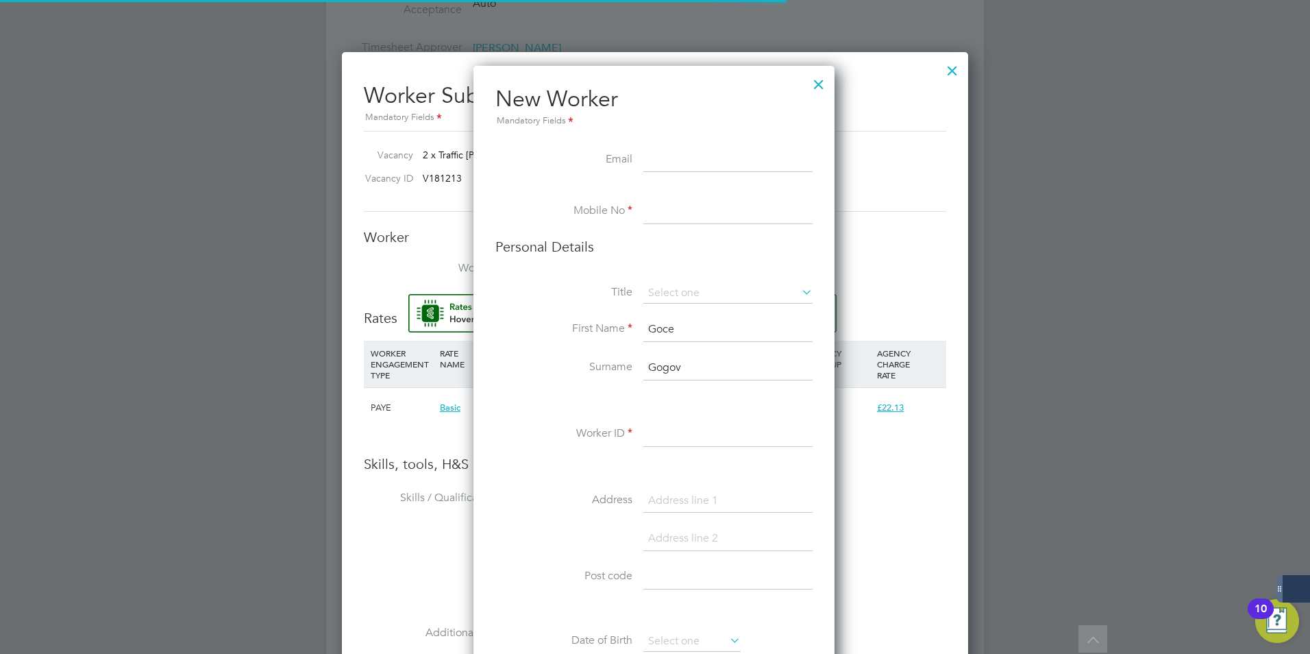
scroll to position [1160, 363]
paste input "gogov.goce@yahoo.com"
type input "gogov.goce@yahoo.com"
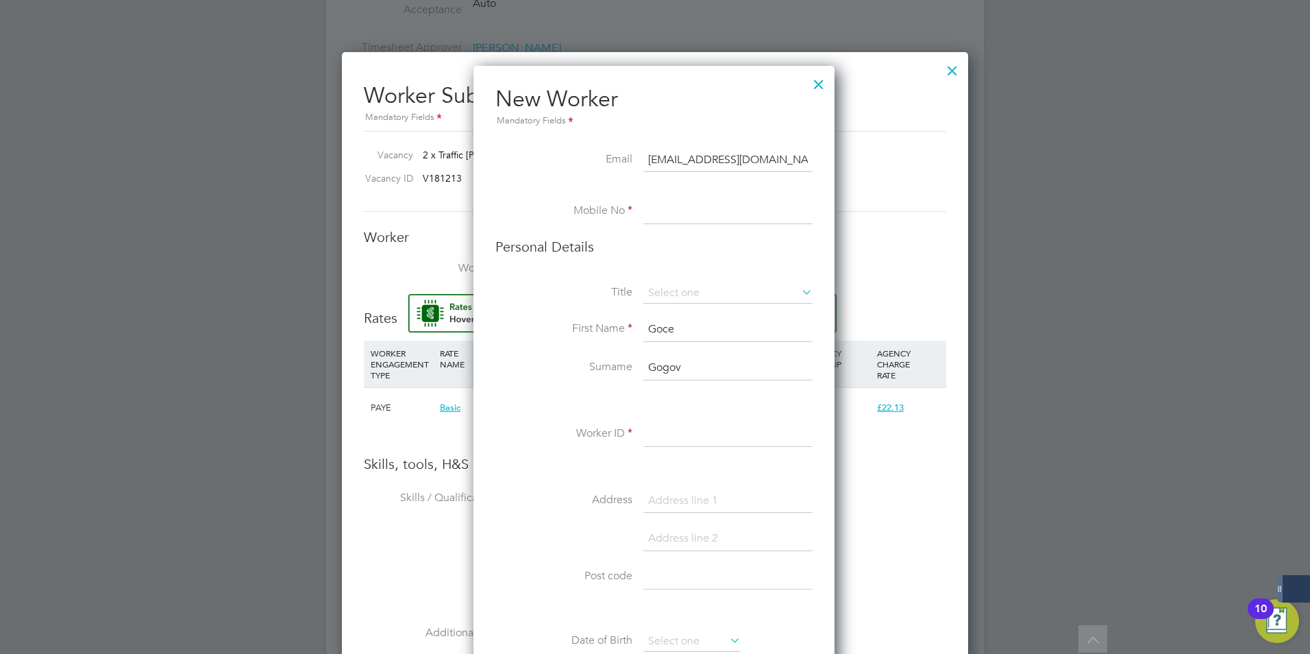
type input "07426950488"
type input "4 Monarch house, Royale parade,"
type input "gogov.goce@yahoo.com"
click at [696, 291] on input at bounding box center [728, 293] width 169 height 21
click at [663, 306] on li "Mr" at bounding box center [728, 313] width 171 height 18
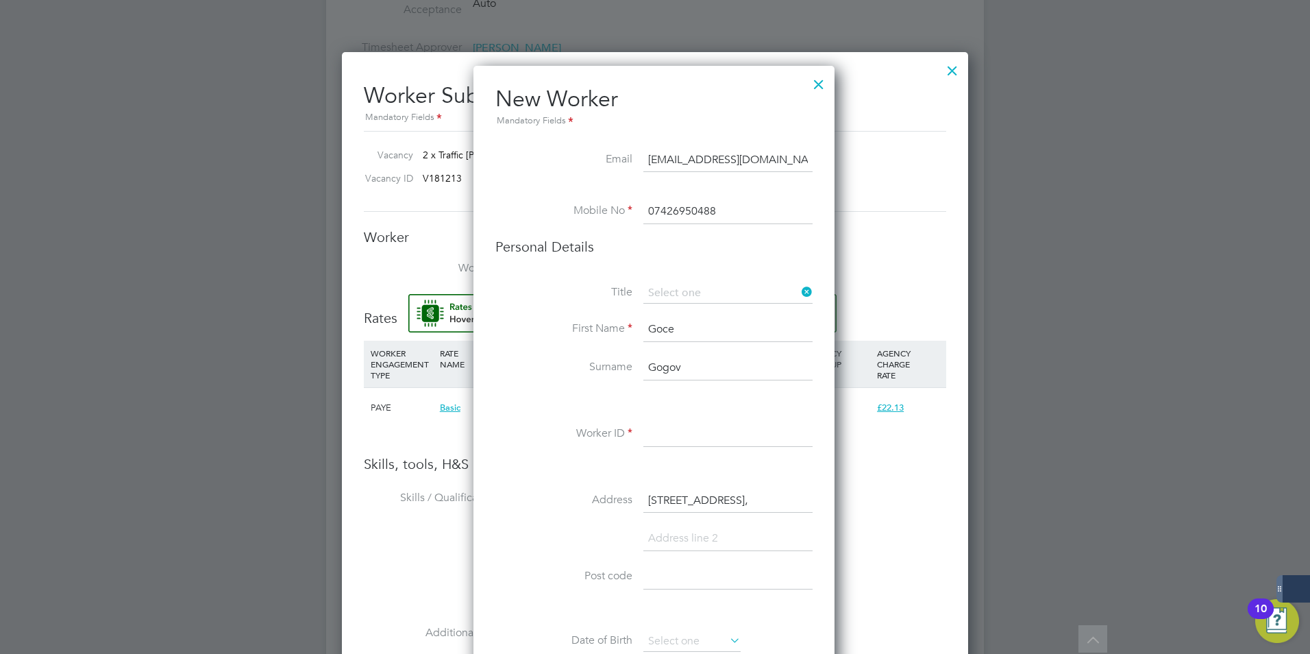
type input "Mr"
click at [707, 437] on input at bounding box center [728, 434] width 169 height 25
paste input "507630"
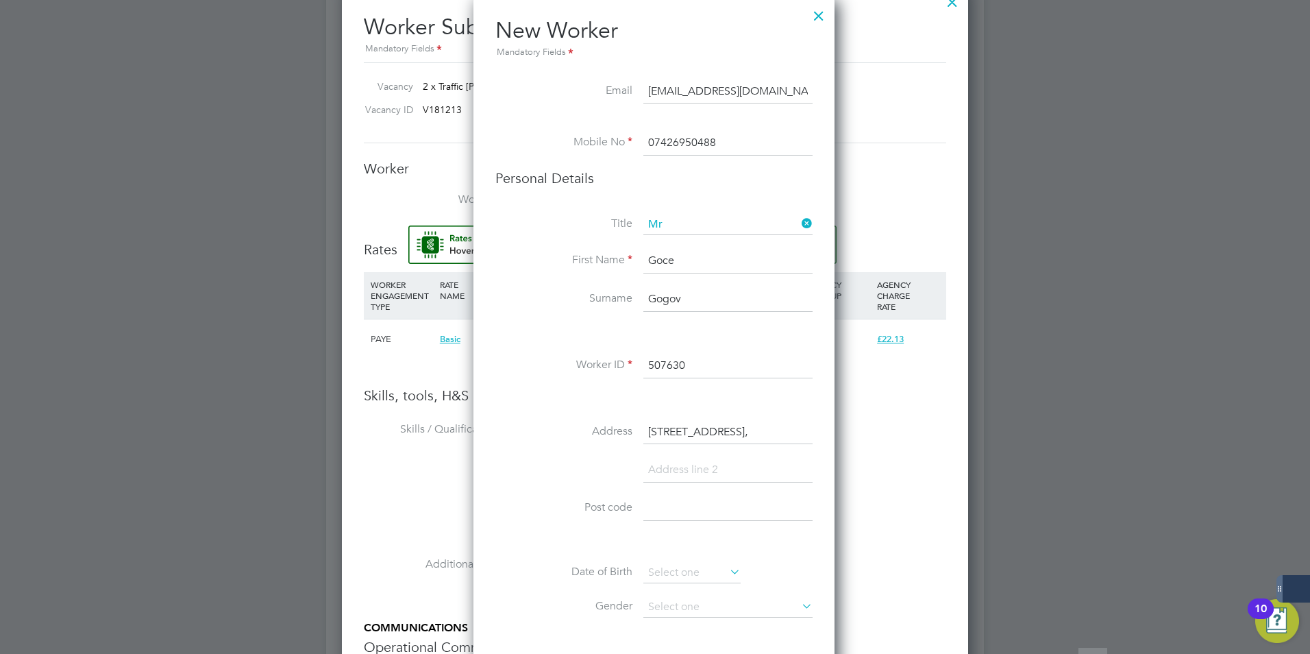
scroll to position [1097, 0]
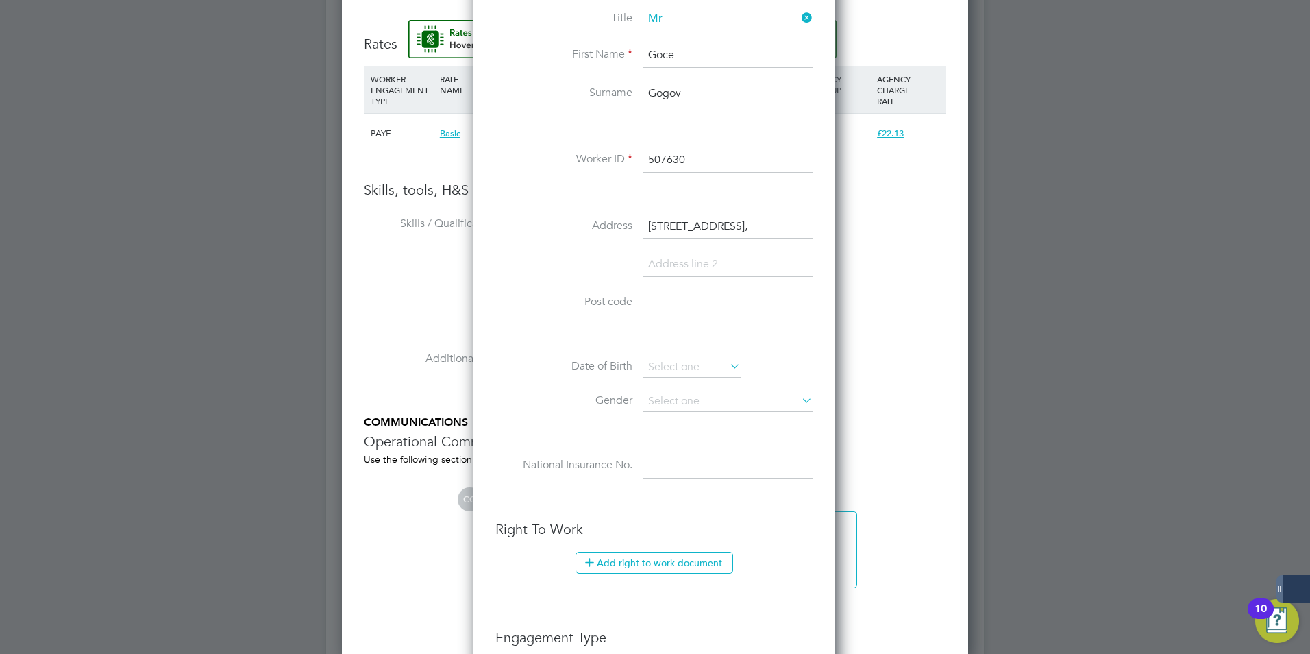
type input "507630"
click at [718, 242] on li "Address 4 Monarch house, Royale parade," at bounding box center [653, 234] width 317 height 38
click at [642, 241] on li "Address 4 Monarch house, Royale parade," at bounding box center [653, 234] width 317 height 38
click at [675, 260] on input at bounding box center [728, 264] width 169 height 25
click at [752, 201] on div "Title Mr First Name Goce Surname Gogov Worker ID 507630 Address 4 Monarch house…" at bounding box center [653, 258] width 317 height 498
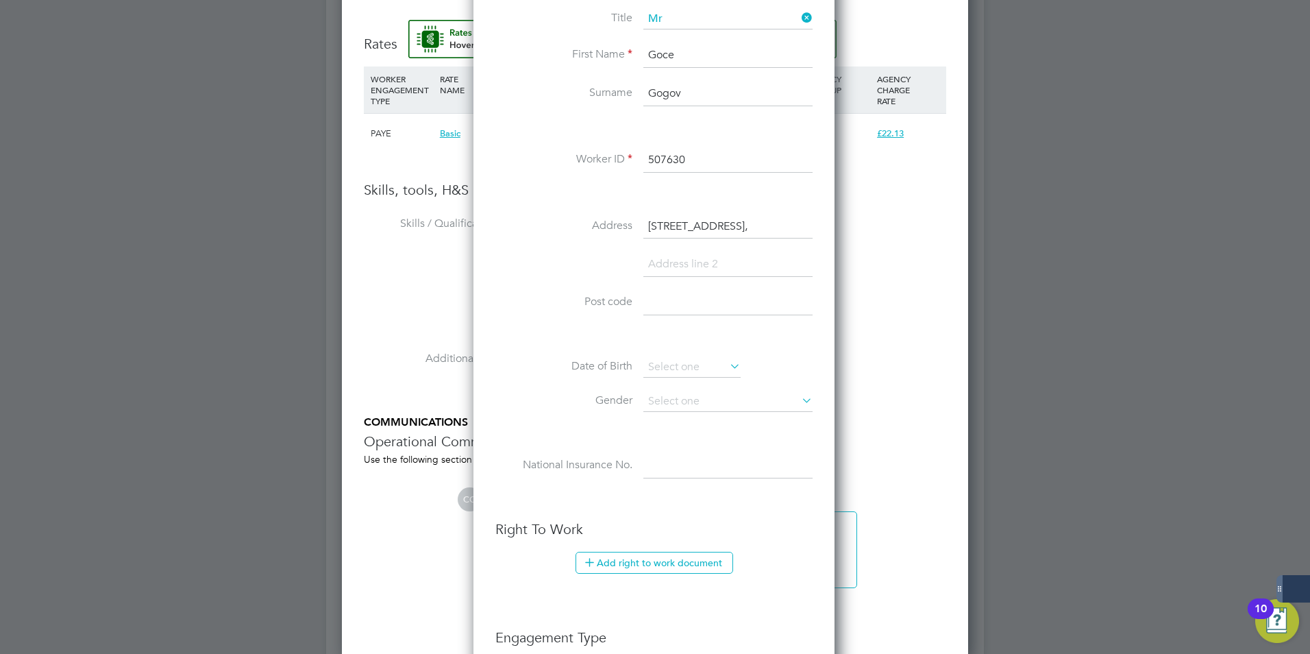
scroll to position [0, 4]
drag, startPoint x: 740, startPoint y: 227, endPoint x: 809, endPoint y: 238, distance: 69.4
click at [809, 238] on input "4 Monarch house, Royale parade," at bounding box center [728, 227] width 169 height 25
type input "4 Monarch house,"
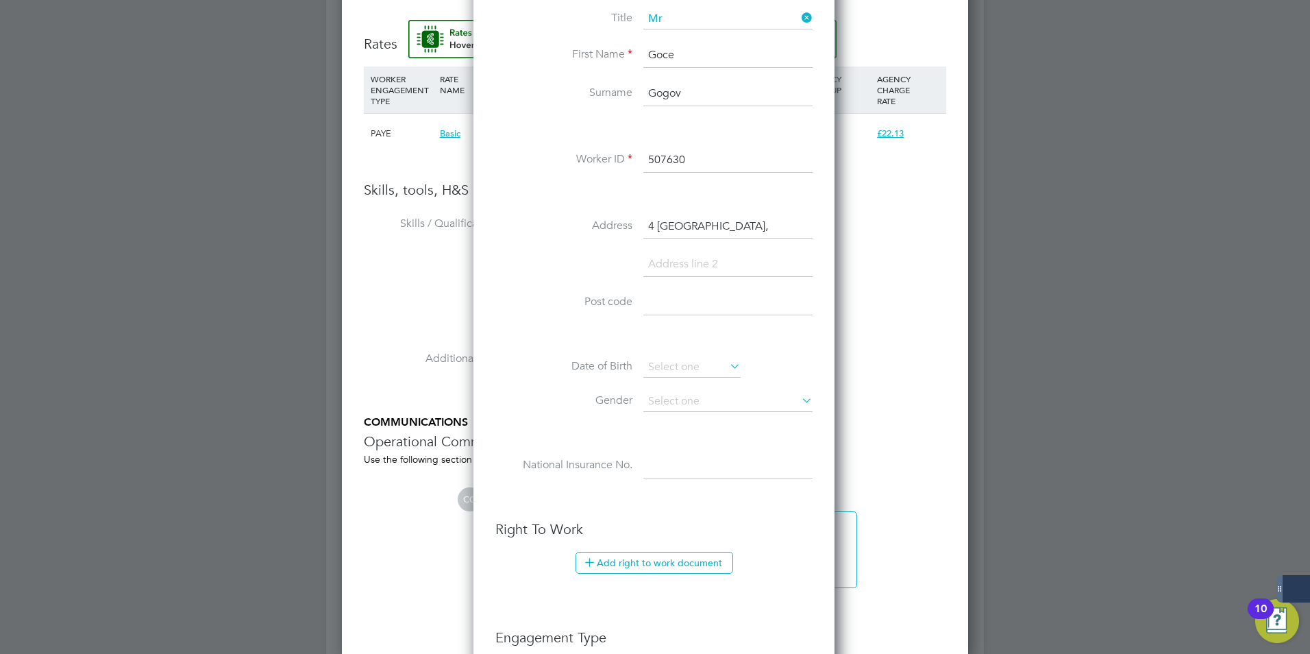
click at [651, 262] on input at bounding box center [728, 264] width 169 height 25
paste input "Royale parade,"
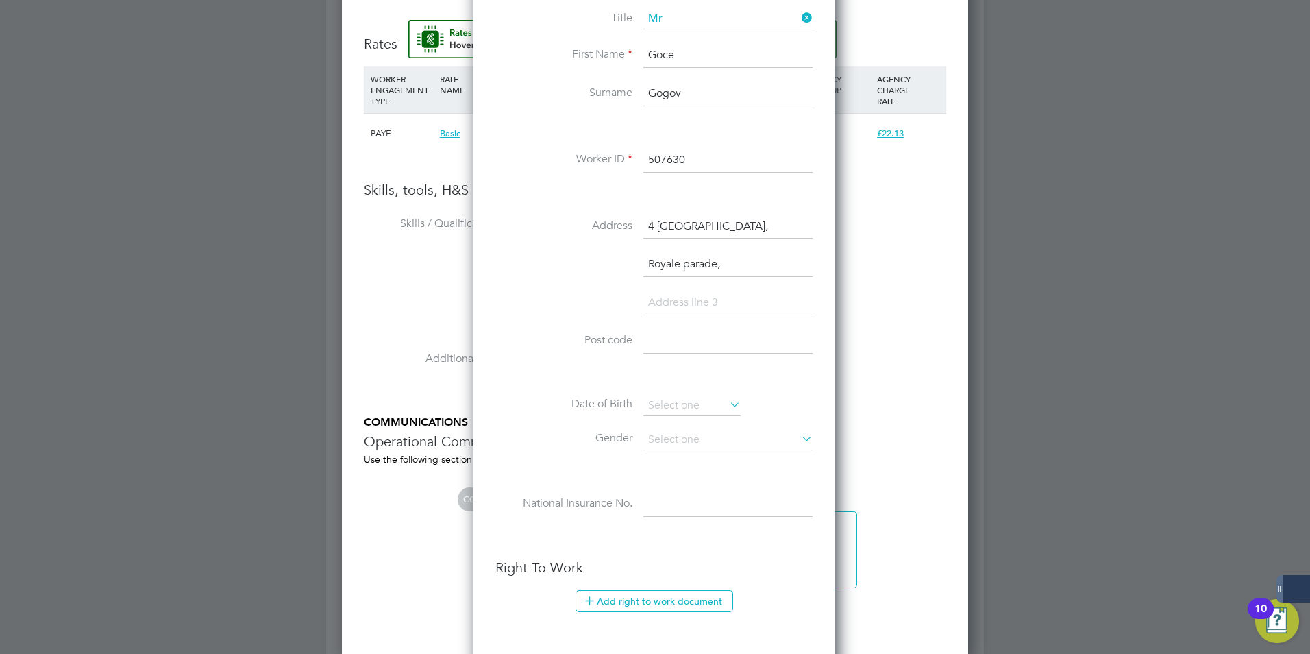
click at [691, 302] on input at bounding box center [728, 303] width 169 height 25
click at [689, 265] on input "Royale parade," at bounding box center [728, 264] width 169 height 25
type input "Royale Parade,"
click at [654, 351] on input at bounding box center [728, 341] width 169 height 25
paste input "BN22 7LU"
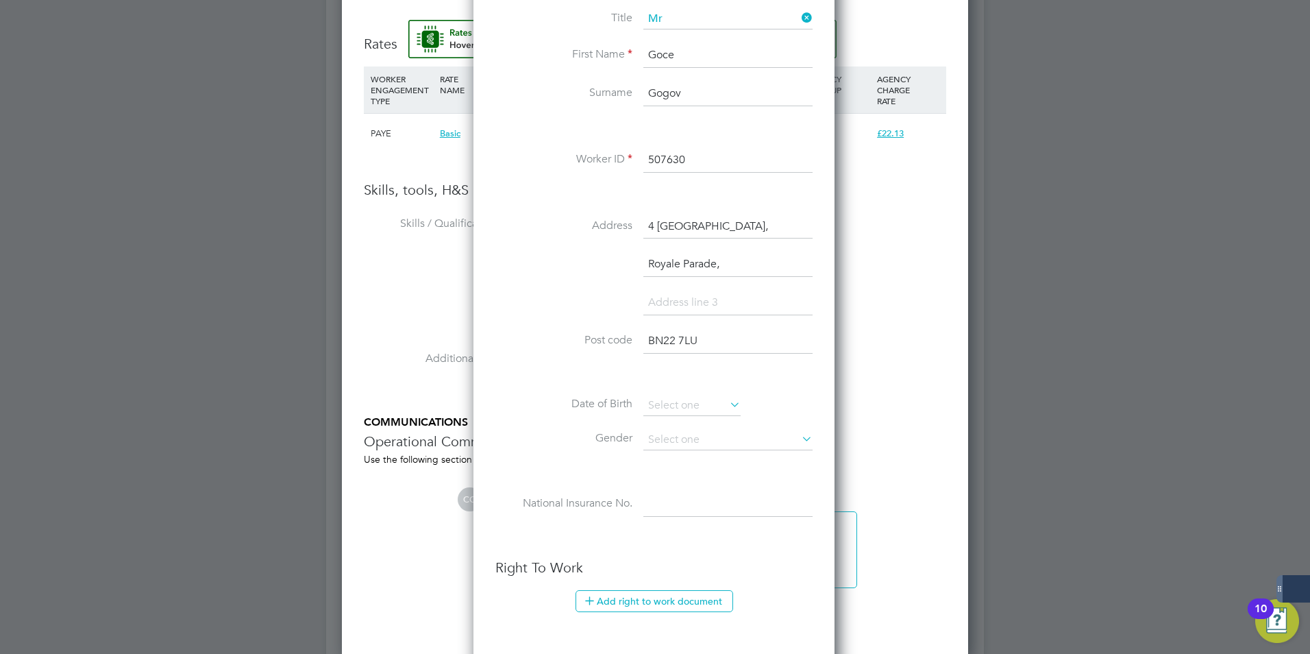
type input "BN22 7LU"
click at [668, 297] on input at bounding box center [728, 303] width 169 height 25
type input "Eastbourne"
click at [681, 402] on input at bounding box center [692, 405] width 97 height 21
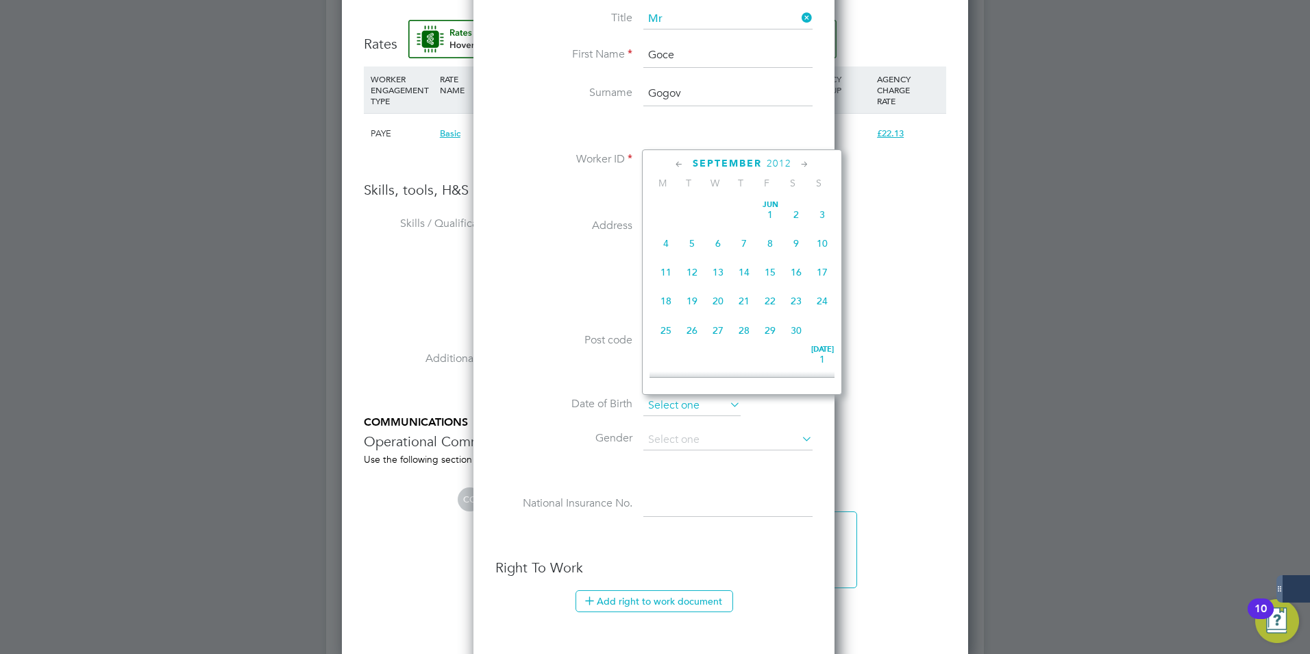
scroll to position [534, 0]
click at [728, 164] on span "September" at bounding box center [727, 164] width 69 height 12
click at [789, 165] on span "2025" at bounding box center [779, 164] width 25 height 12
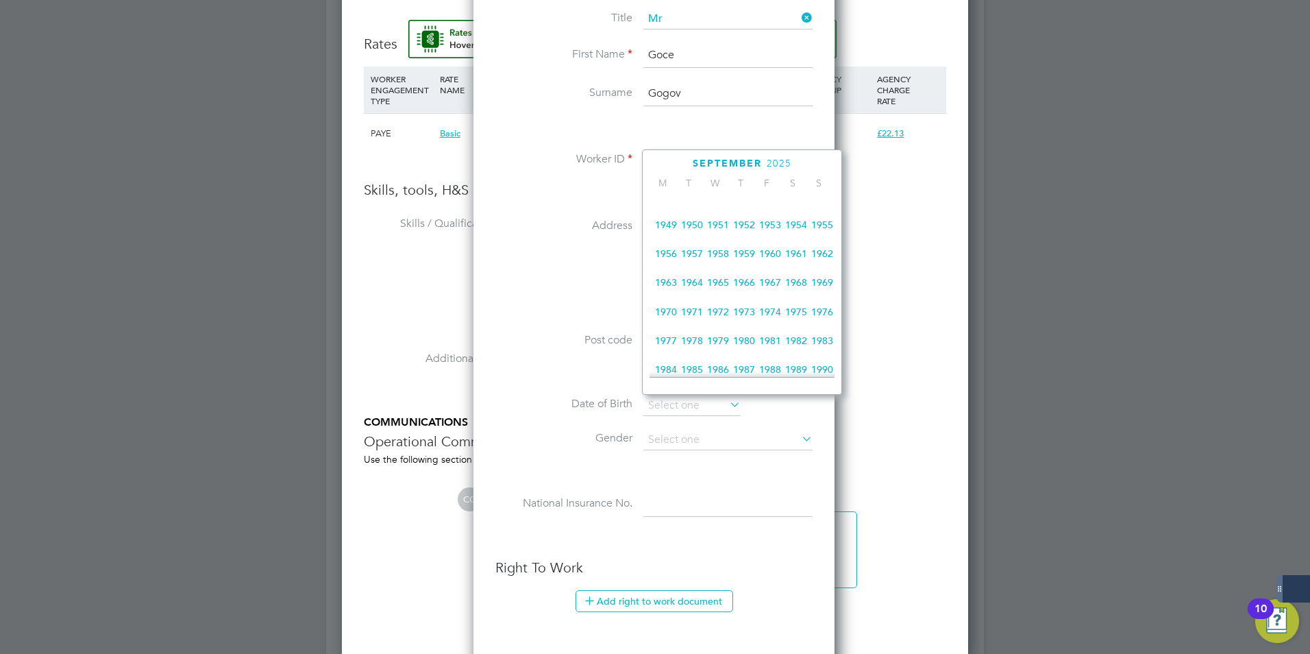
scroll to position [158, 0]
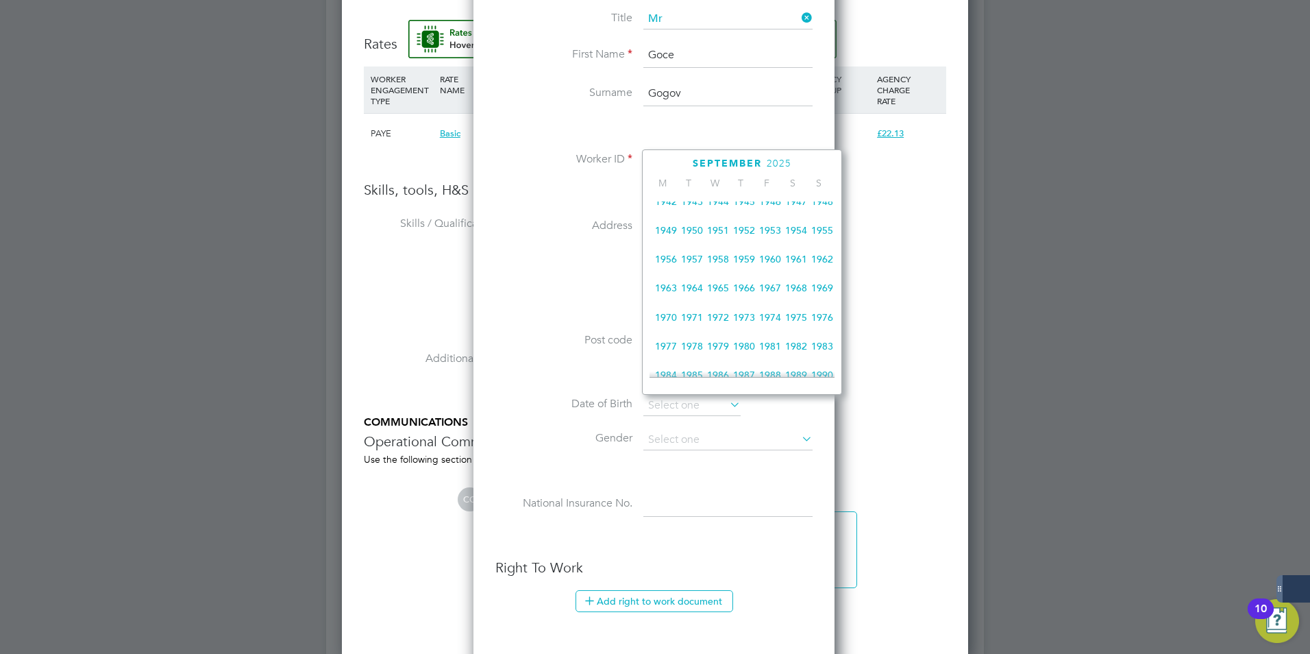
click at [696, 323] on span "1971" at bounding box center [692, 317] width 26 height 26
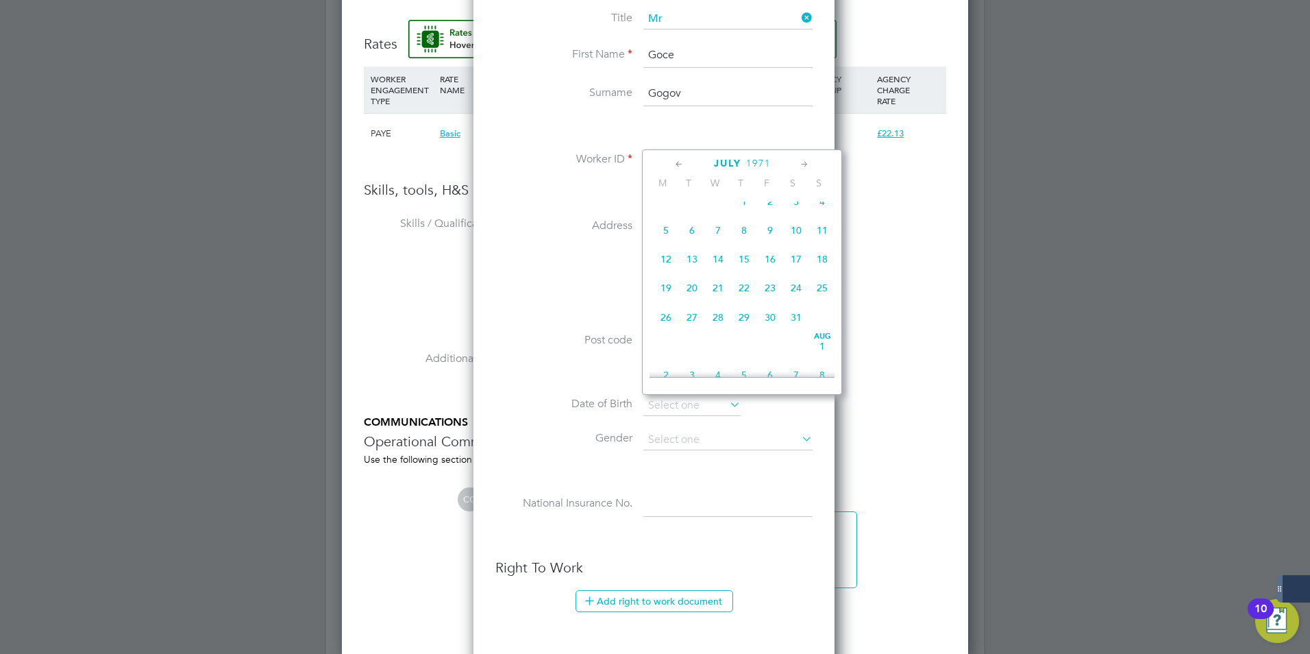
click at [812, 160] on div "July 1971" at bounding box center [742, 163] width 185 height 13
drag, startPoint x: 812, startPoint y: 160, endPoint x: 806, endPoint y: 164, distance: 7.4
click at [806, 164] on icon at bounding box center [804, 164] width 13 height 15
click at [801, 167] on icon at bounding box center [804, 164] width 13 height 15
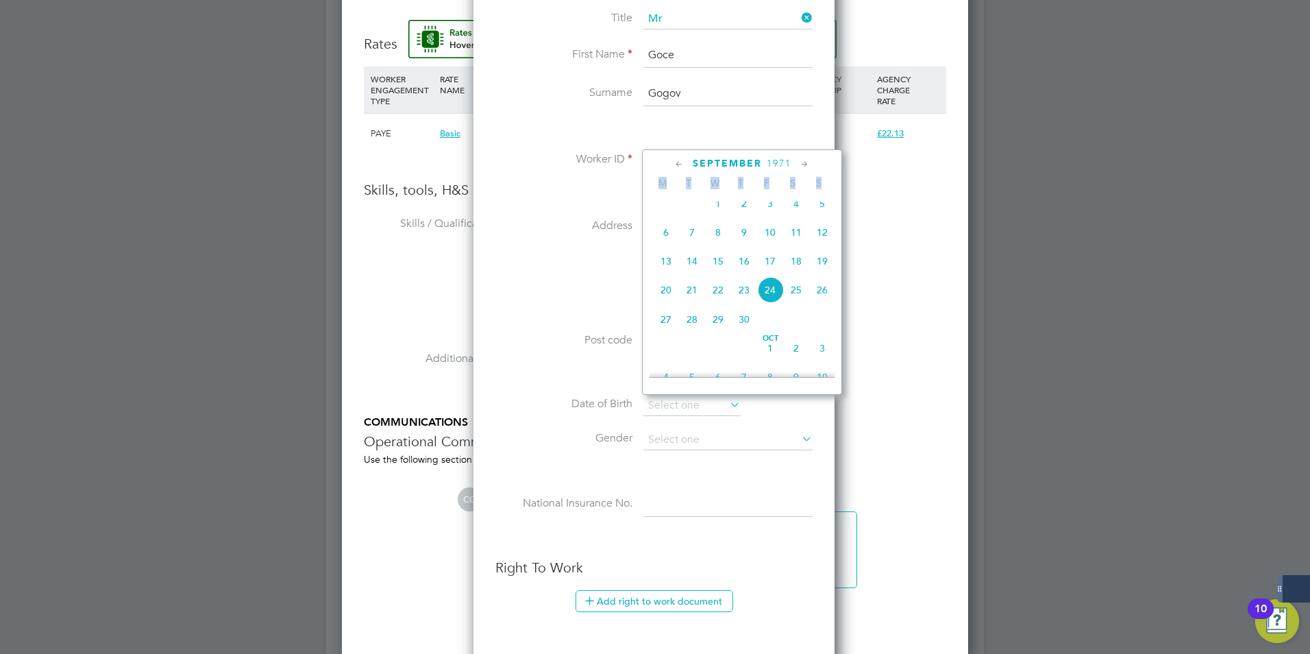
click at [801, 167] on icon at bounding box center [804, 164] width 13 height 15
click at [772, 241] on span "8" at bounding box center [770, 229] width 26 height 26
type input "08 Oct 1971"
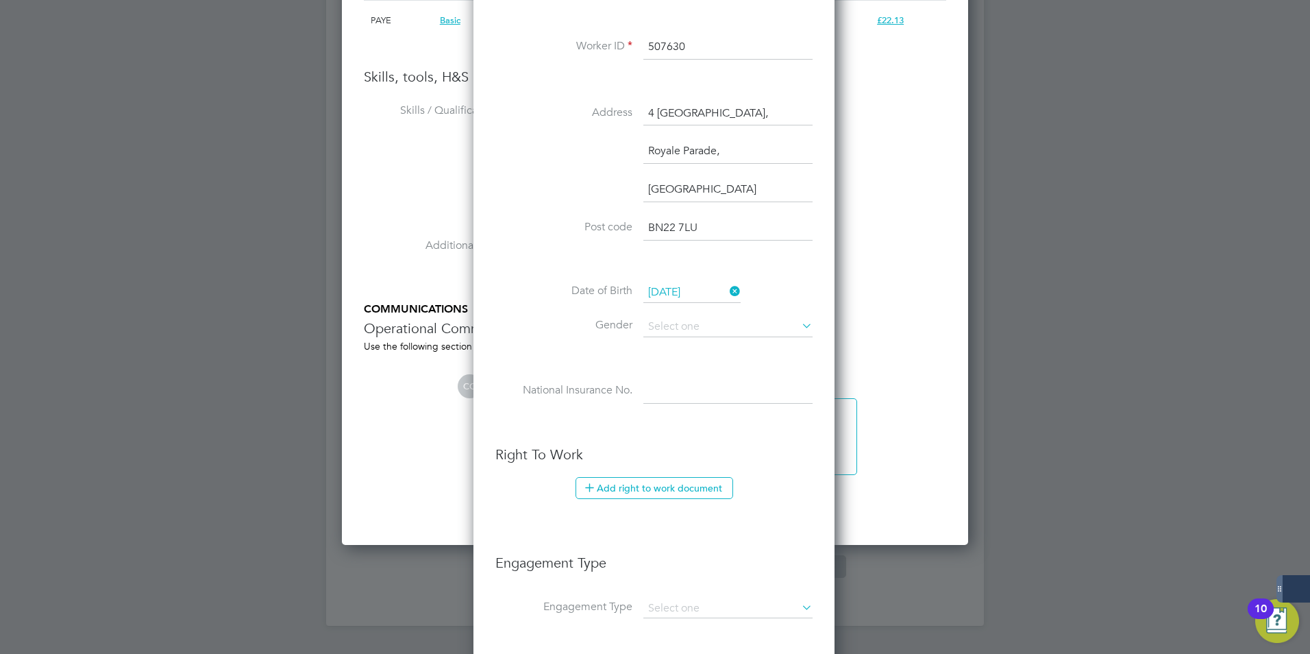
scroll to position [1234, 0]
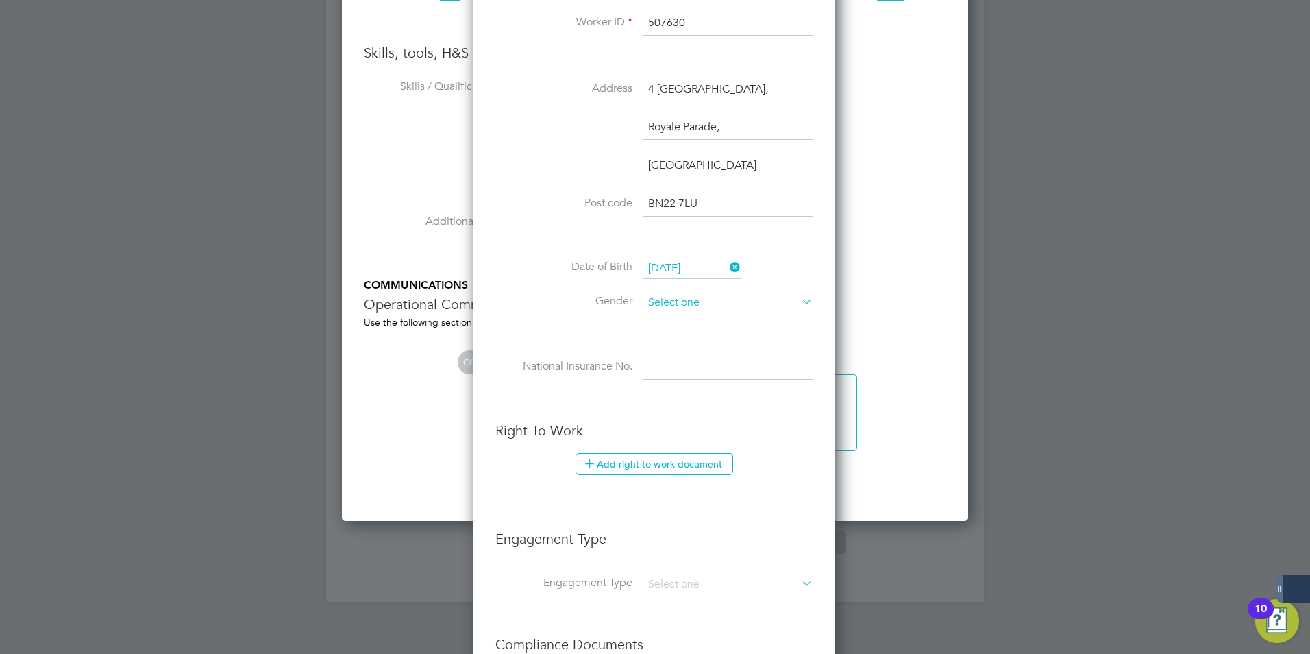
click at [676, 306] on input at bounding box center [728, 303] width 169 height 21
click at [672, 321] on li "Male" at bounding box center [728, 322] width 171 height 18
type input "Male"
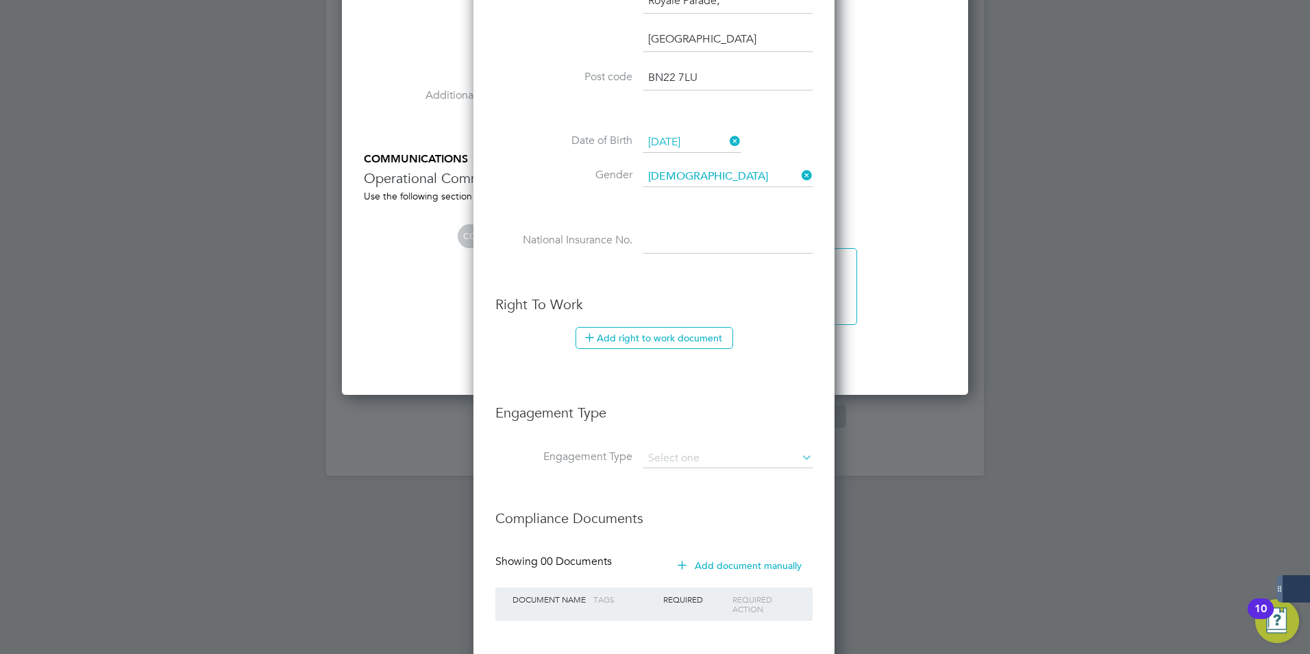
scroll to position [1371, 0]
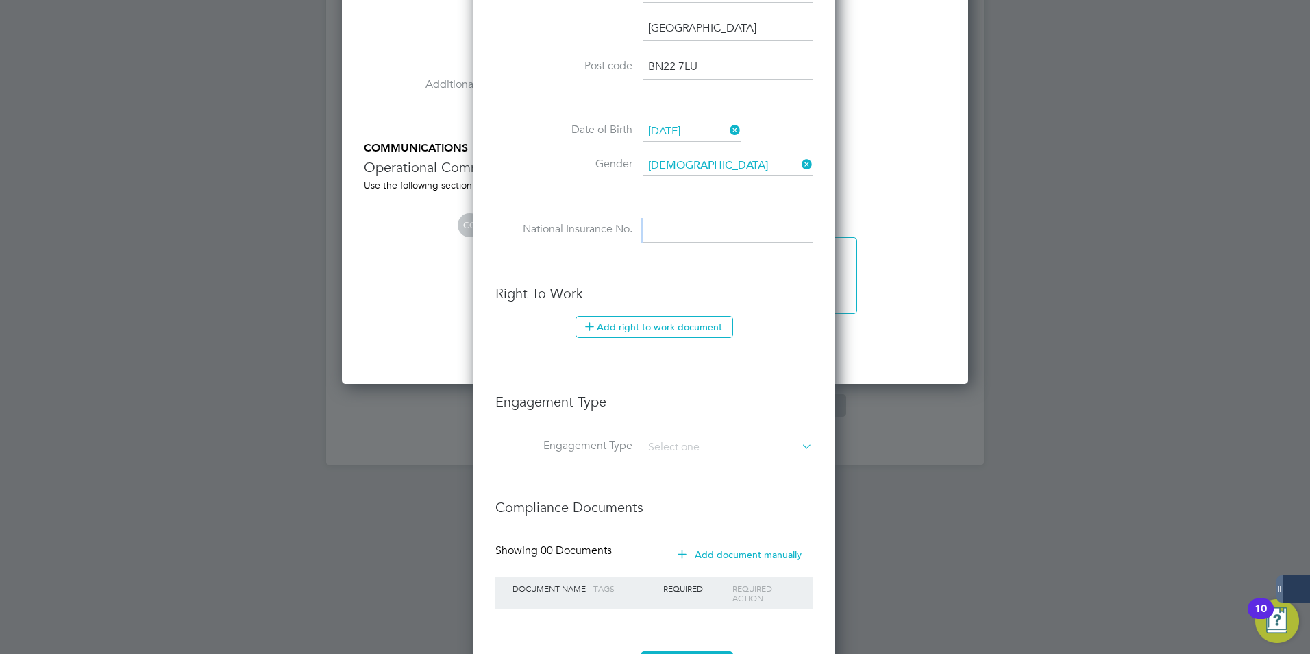
click at [674, 241] on li "National Insurance No." at bounding box center [653, 237] width 317 height 38
click at [676, 232] on input at bounding box center [728, 230] width 169 height 25
paste input "ST360063D"
type input "ST 36 00 63 D"
click at [646, 323] on button "Add right to work document" at bounding box center [655, 327] width 158 height 22
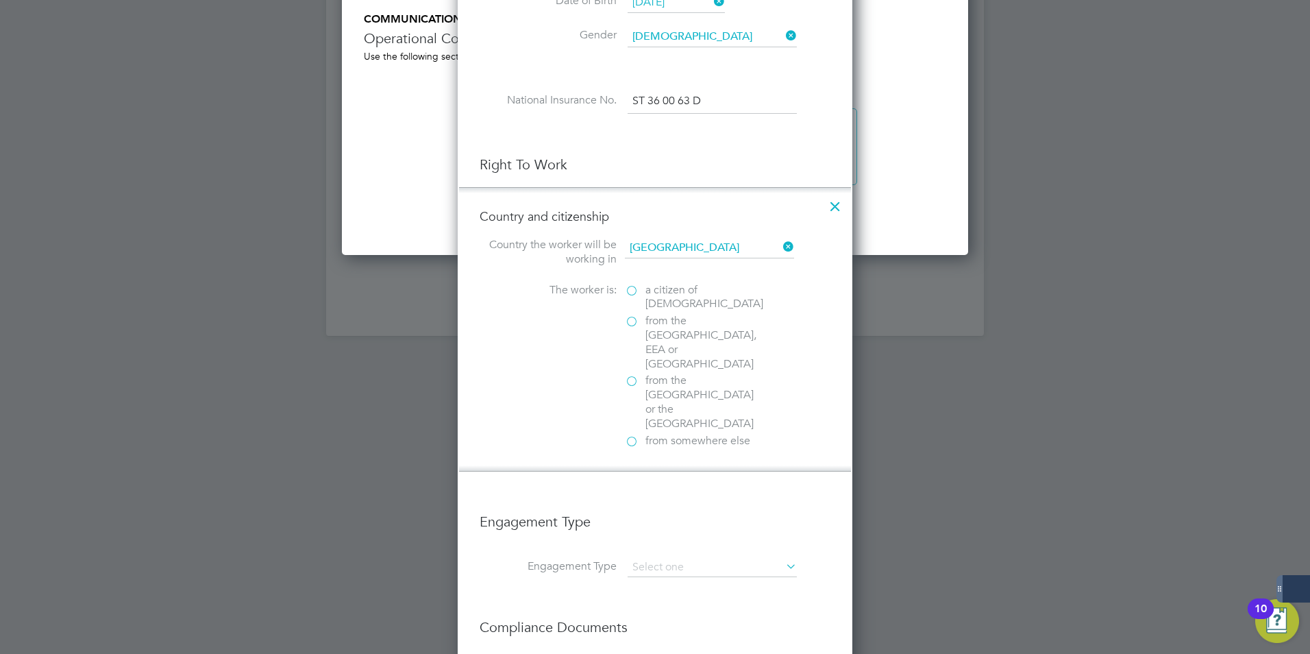
scroll to position [1508, 0]
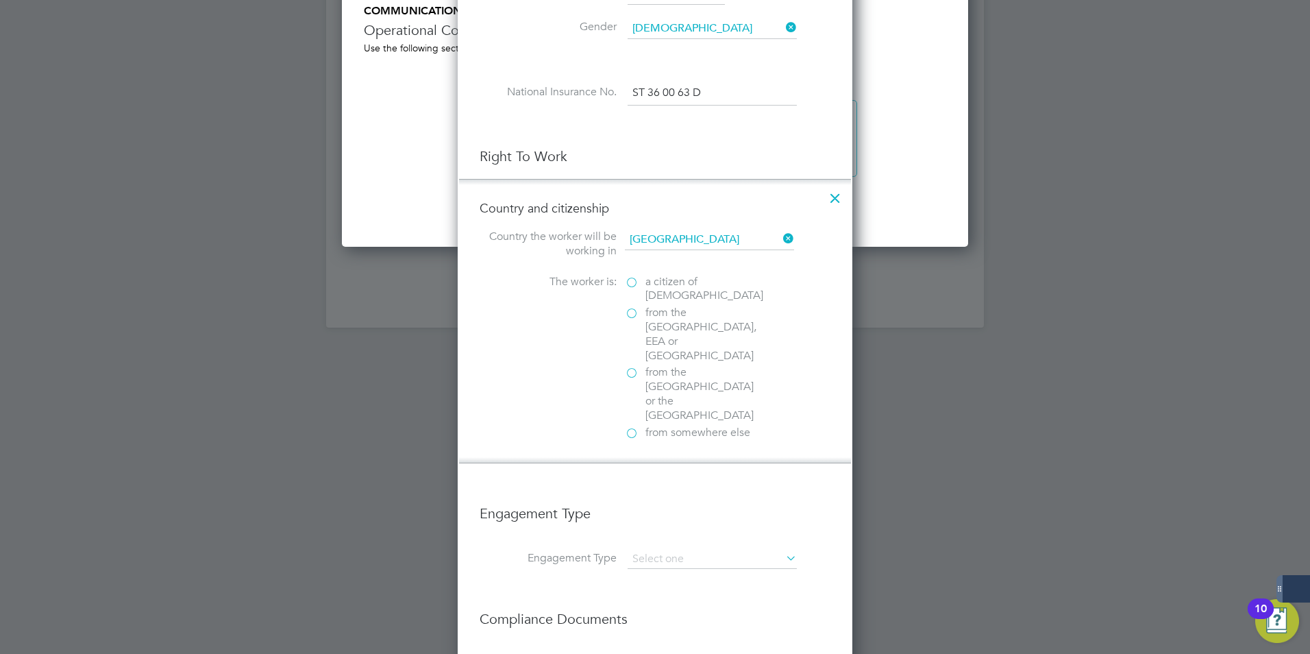
click at [635, 314] on label "from the EU, EEA or Switzerland" at bounding box center [693, 334] width 137 height 57
click at [0, 0] on input "from the EU, EEA or Switzerland" at bounding box center [0, 0] width 0 height 0
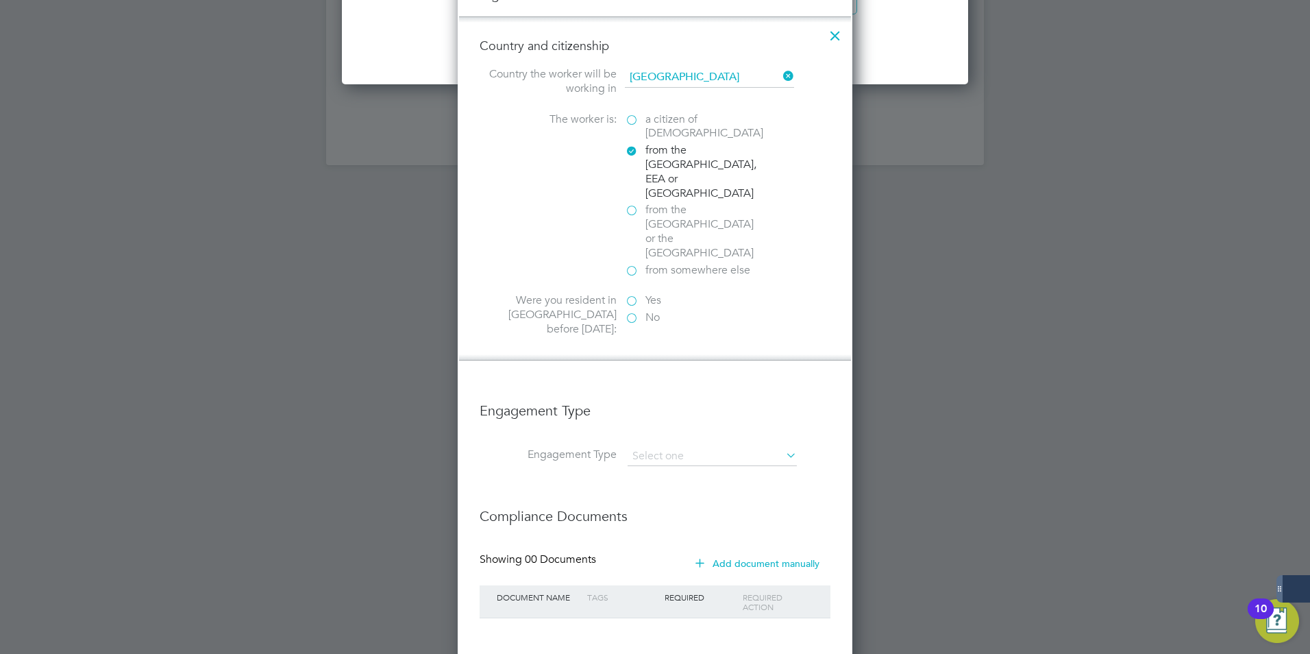
scroll to position [1685, 0]
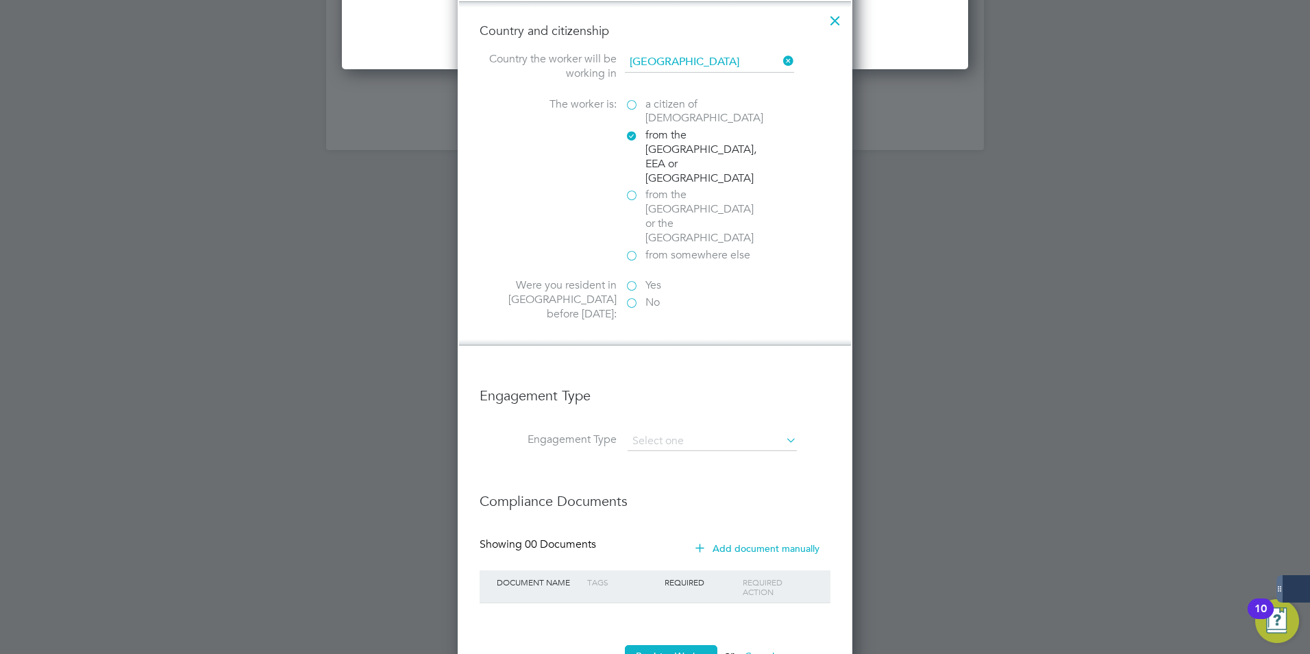
click at [634, 278] on label "Yes" at bounding box center [693, 285] width 137 height 14
click at [0, 0] on input "Yes" at bounding box center [0, 0] width 0 height 0
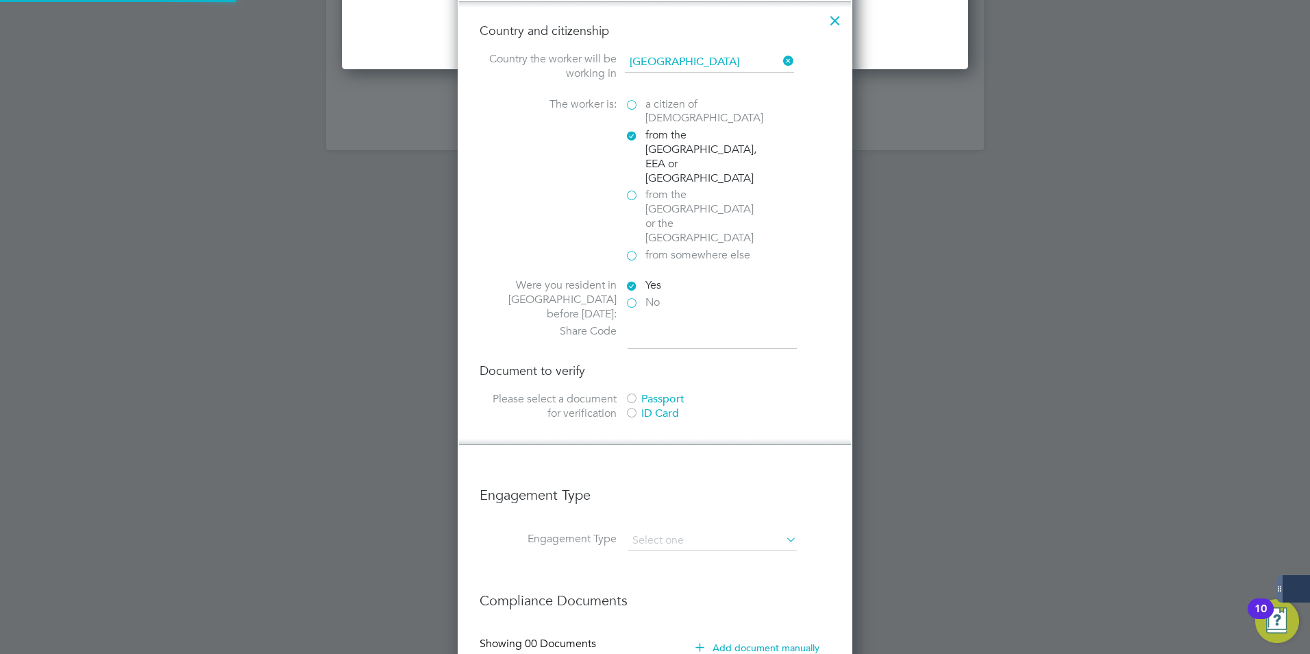
scroll to position [1551, 395]
click at [630, 278] on label "Yes" at bounding box center [693, 285] width 137 height 14
click at [0, 0] on input "Yes" at bounding box center [0, 0] width 0 height 0
click at [631, 295] on label "No" at bounding box center [693, 302] width 137 height 14
click at [0, 0] on input "No" at bounding box center [0, 0] width 0 height 0
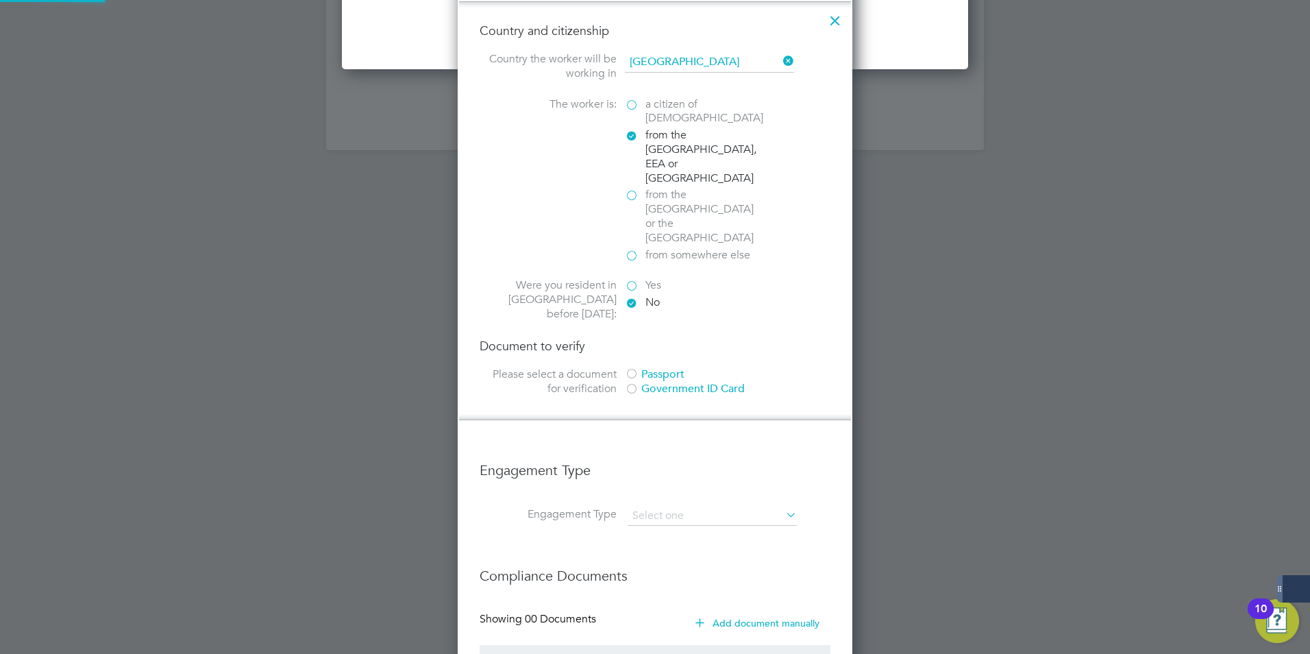
scroll to position [7, 7]
click at [635, 278] on label "Yes" at bounding box center [693, 285] width 137 height 14
click at [0, 0] on input "Yes" at bounding box center [0, 0] width 0 height 0
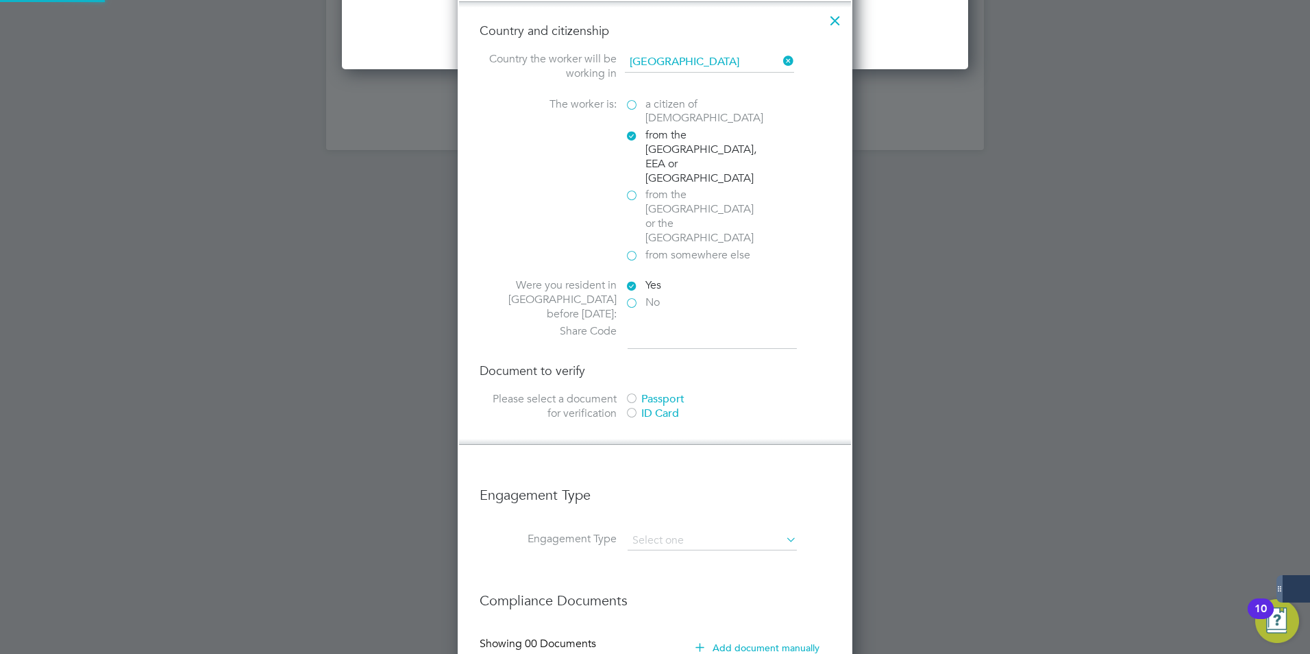
scroll to position [1551, 395]
click at [662, 324] on input at bounding box center [712, 336] width 169 height 25
click at [637, 295] on label "No" at bounding box center [693, 302] width 137 height 14
click at [0, 0] on input "No" at bounding box center [0, 0] width 0 height 0
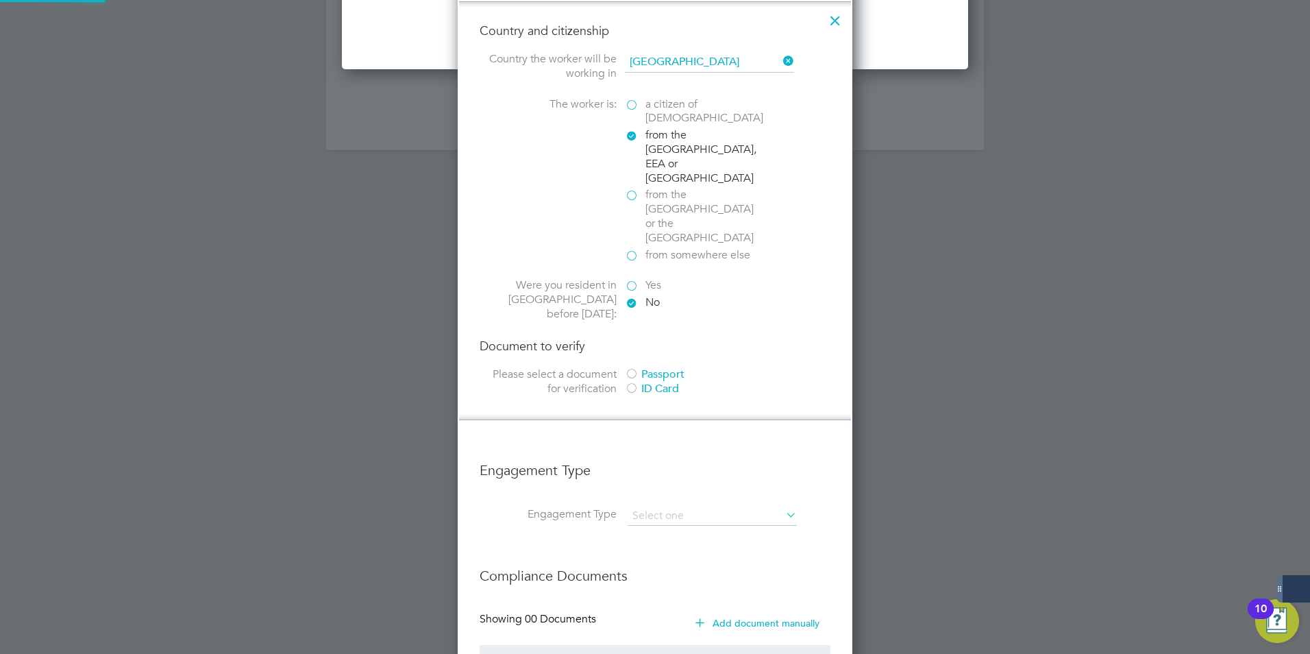
scroll to position [1526, 395]
click at [630, 278] on label "Yes" at bounding box center [693, 285] width 137 height 14
click at [0, 0] on input "Yes" at bounding box center [0, 0] width 0 height 0
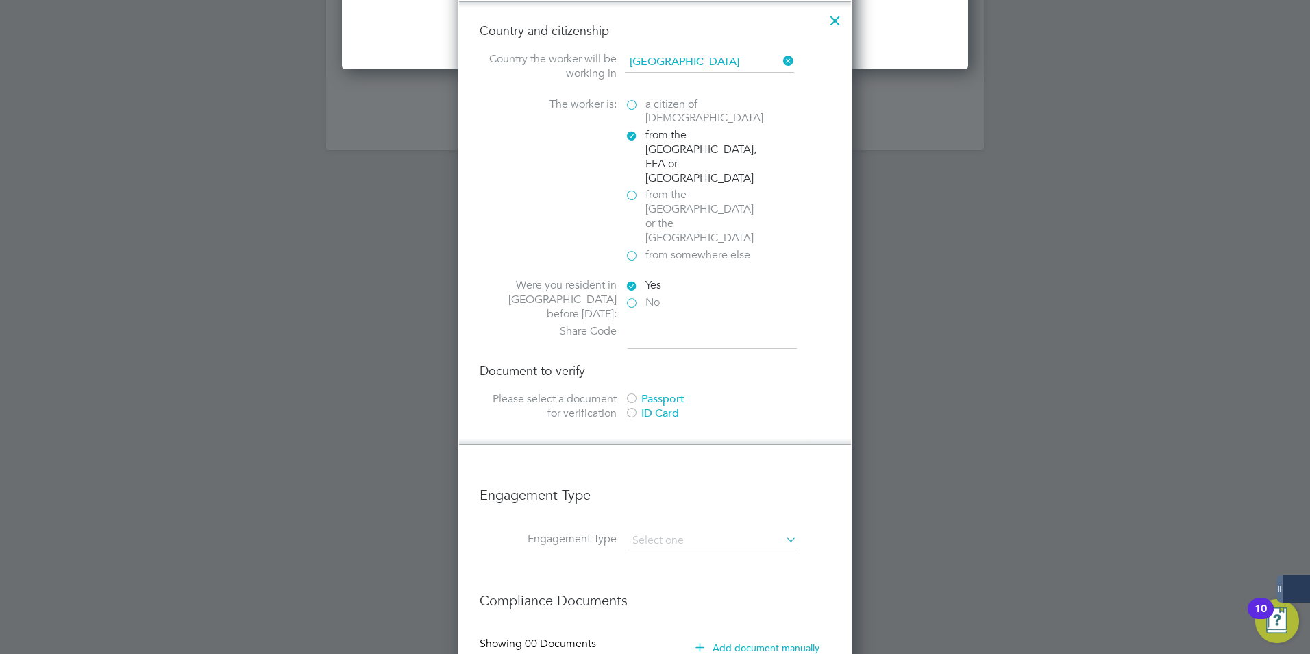
scroll to position [7, 7]
click at [650, 324] on input at bounding box center [712, 336] width 169 height 25
type input "WMZ XSF 6EX"
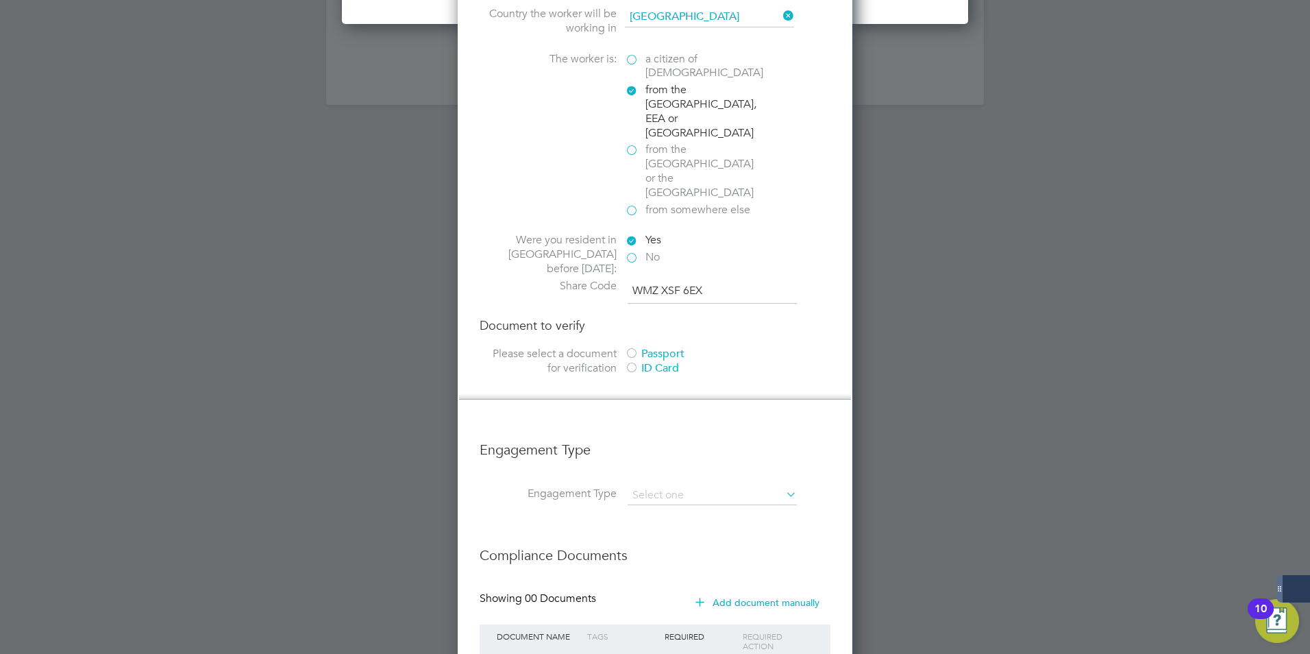
scroll to position [1785, 0]
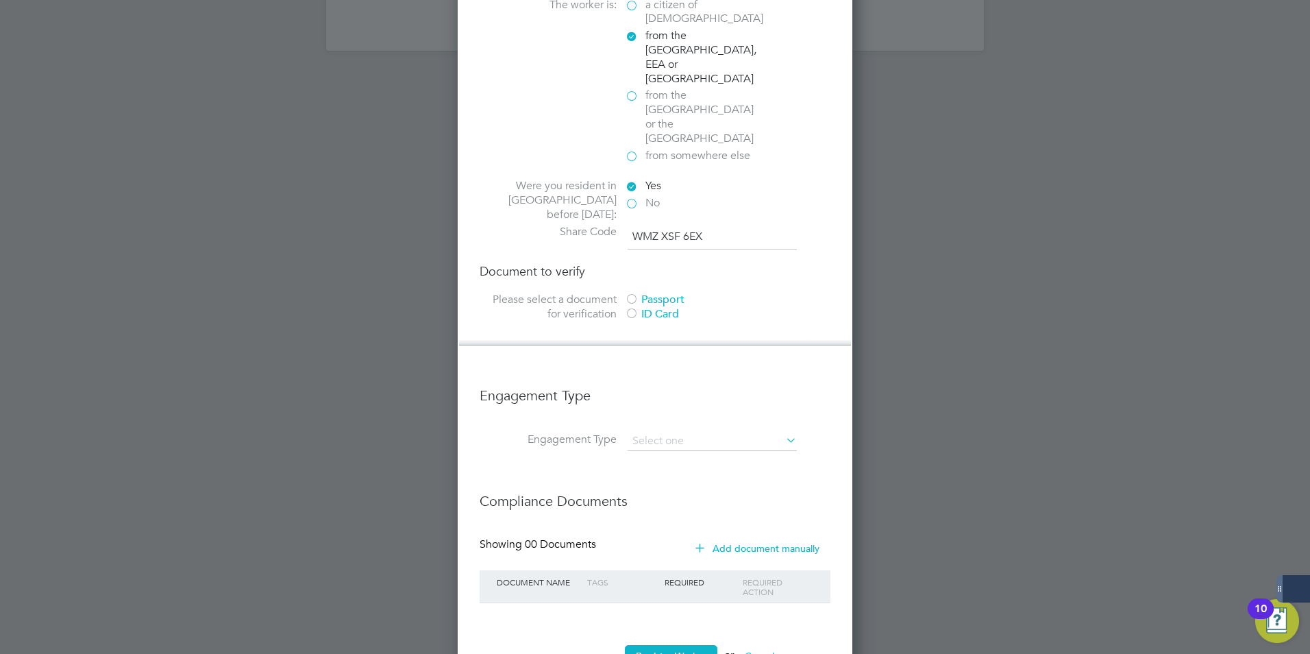
click at [632, 293] on div at bounding box center [632, 300] width 14 height 14
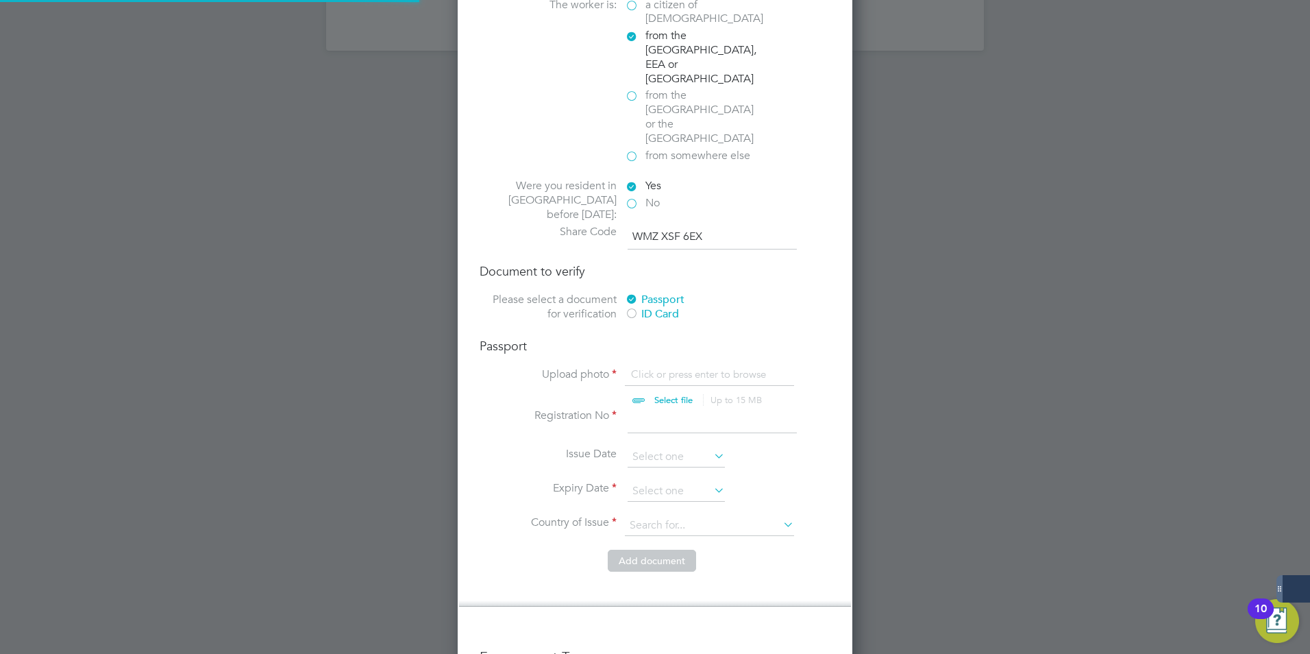
scroll to position [19, 170]
click at [644, 367] on input "file" at bounding box center [686, 387] width 215 height 41
type input "C:\fakepath\Goce Gogov (2).jpg"
click at [651, 408] on input at bounding box center [712, 420] width 169 height 25
type input "388134104"
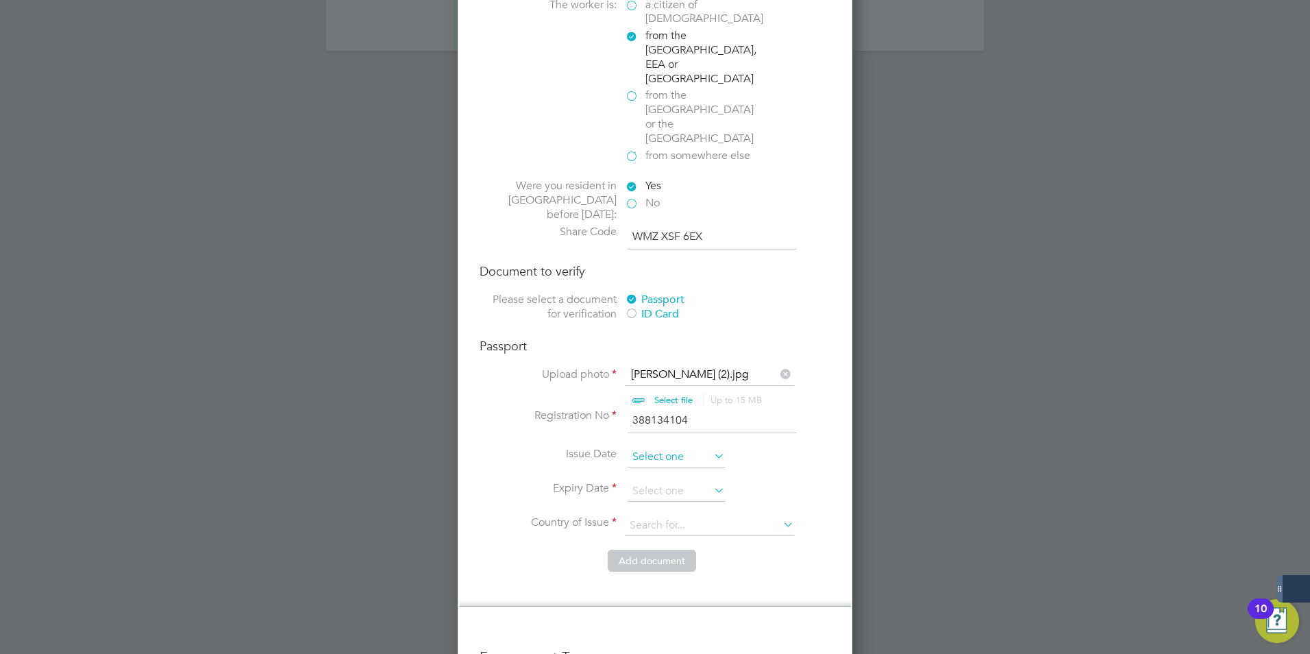
click at [659, 447] on input at bounding box center [676, 457] width 97 height 21
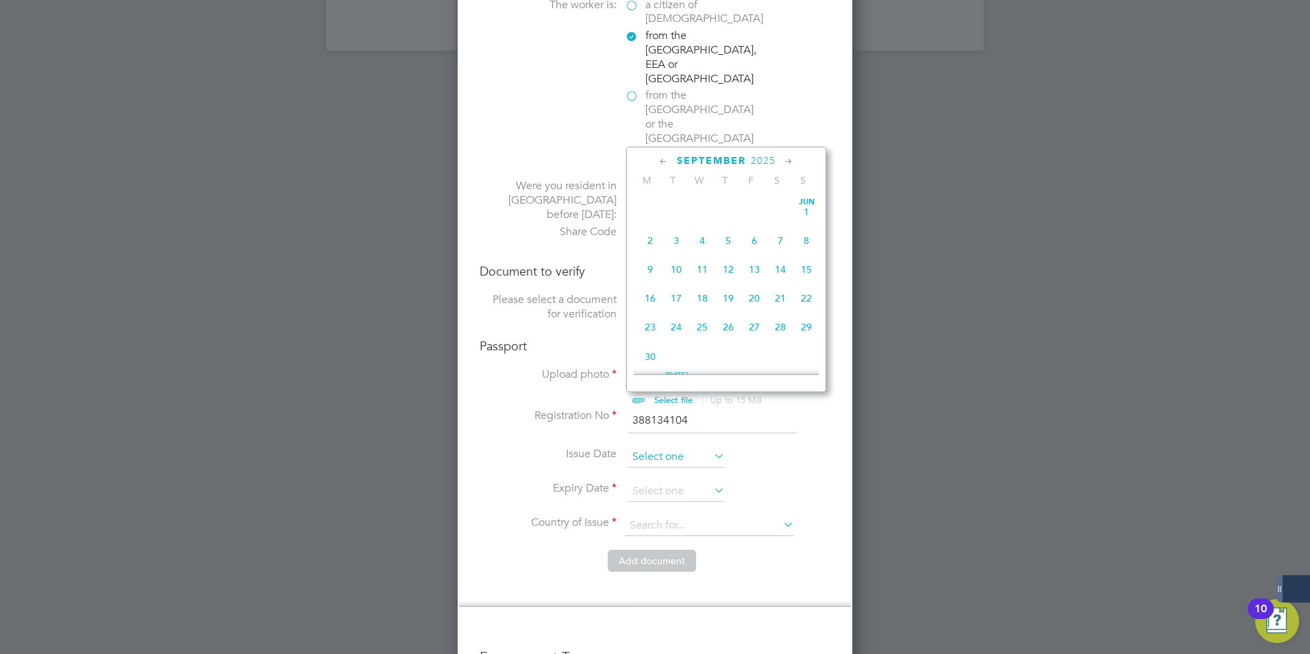
scroll to position [504, 0]
click at [666, 160] on icon at bounding box center [663, 161] width 13 height 15
click at [741, 166] on span "2025" at bounding box center [752, 161] width 25 height 12
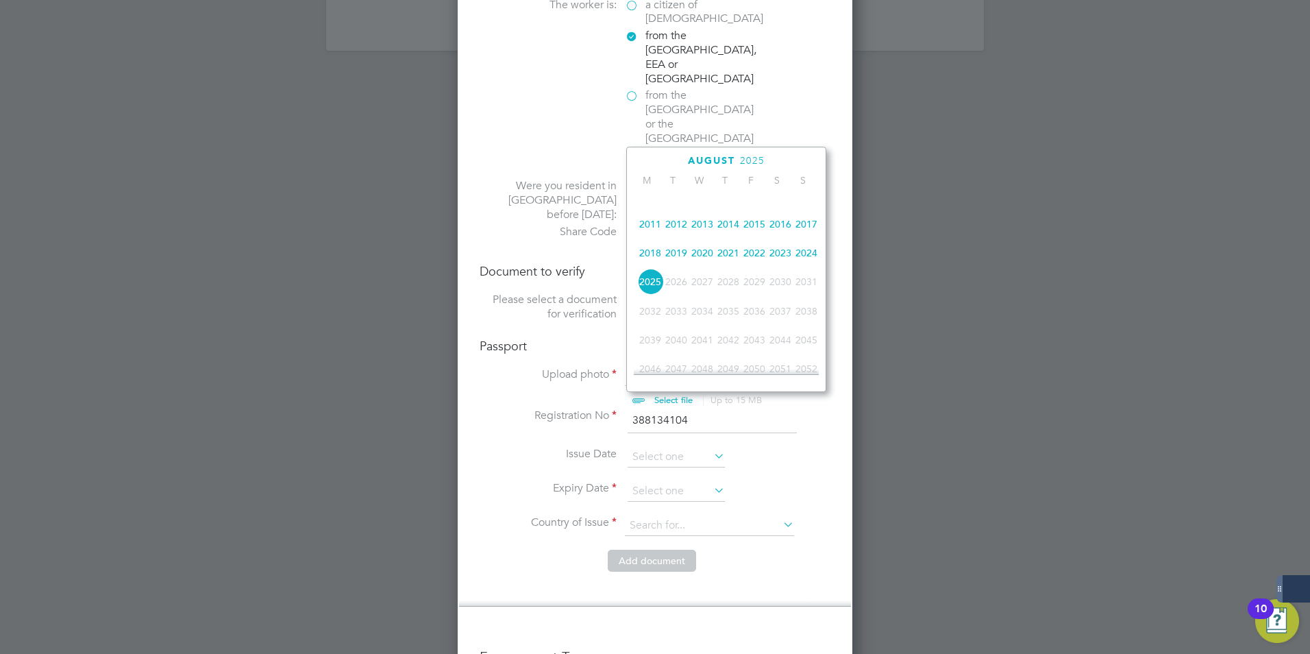
click at [757, 261] on span "2022" at bounding box center [755, 253] width 26 height 26
click at [661, 162] on icon at bounding box center [663, 161] width 13 height 15
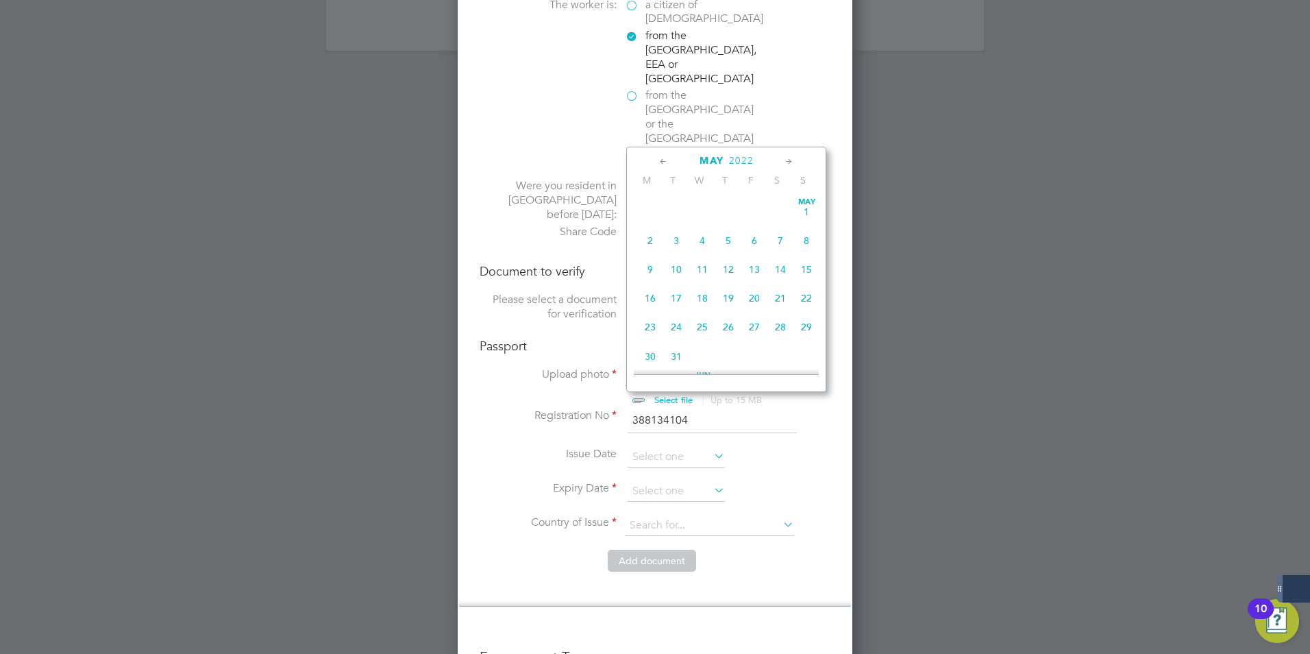
click at [661, 162] on icon at bounding box center [663, 161] width 13 height 15
click at [729, 268] on span "17" at bounding box center [728, 269] width 26 height 26
type input "17 Feb 2022"
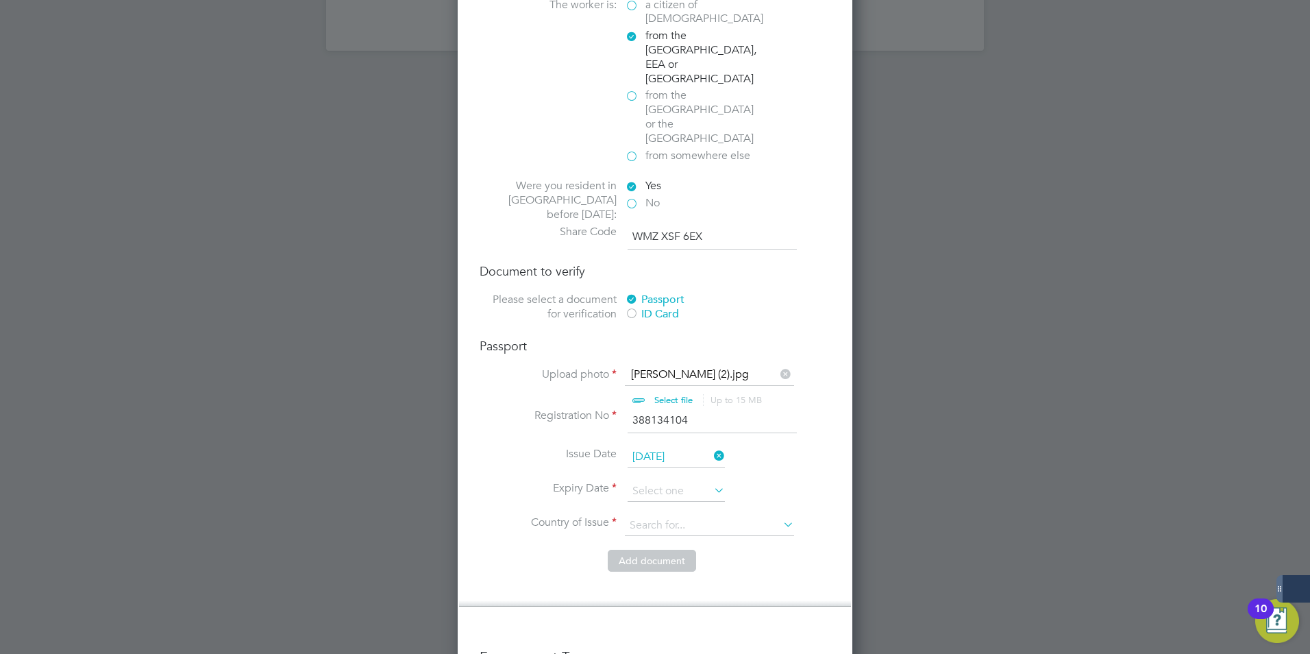
click at [711, 480] on icon at bounding box center [711, 489] width 0 height 19
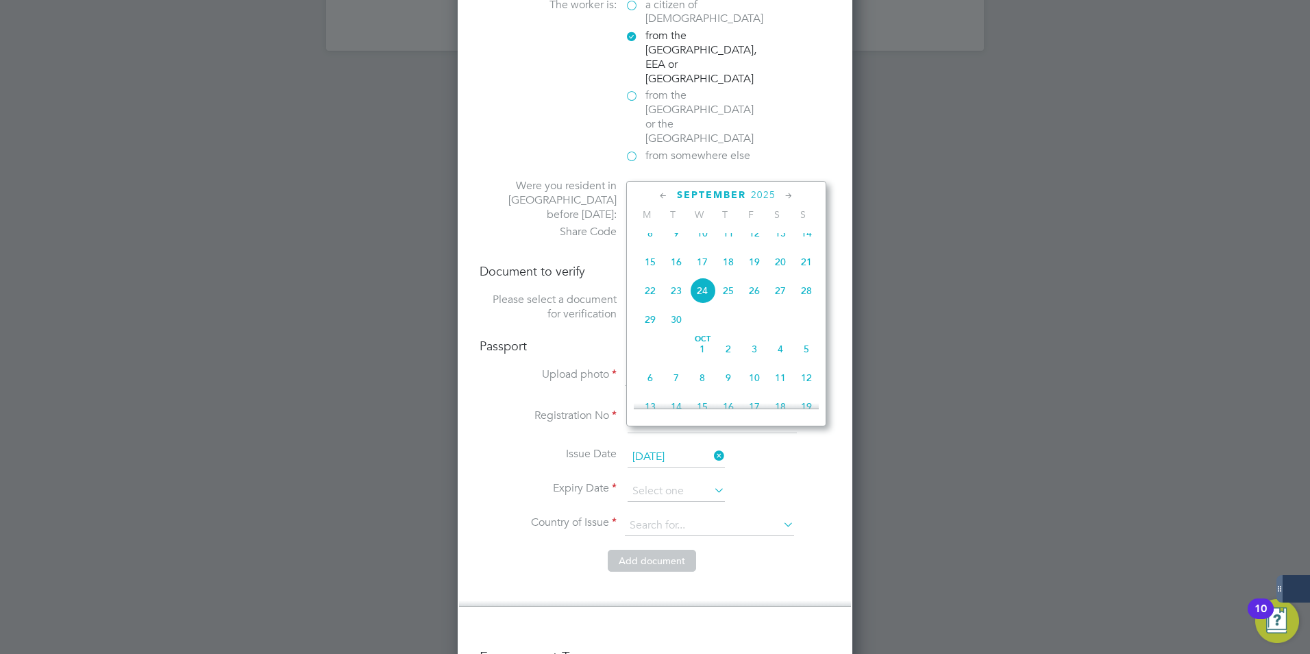
click at [772, 195] on span "2025" at bounding box center [763, 195] width 25 height 12
click at [753, 194] on span "2025" at bounding box center [763, 195] width 25 height 12
click at [789, 193] on icon at bounding box center [789, 195] width 13 height 15
click at [788, 195] on icon at bounding box center [789, 195] width 13 height 15
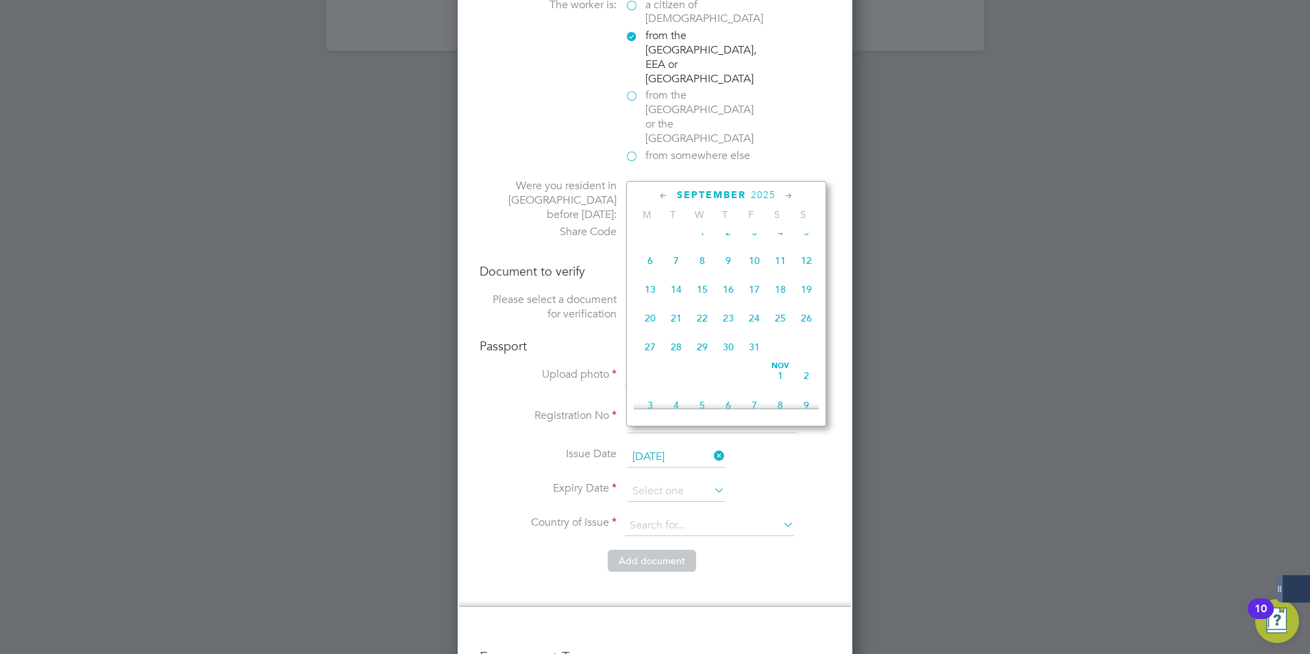
click at [788, 195] on icon at bounding box center [789, 195] width 13 height 15
click at [787, 195] on icon at bounding box center [789, 195] width 13 height 15
click at [787, 196] on icon at bounding box center [789, 195] width 13 height 15
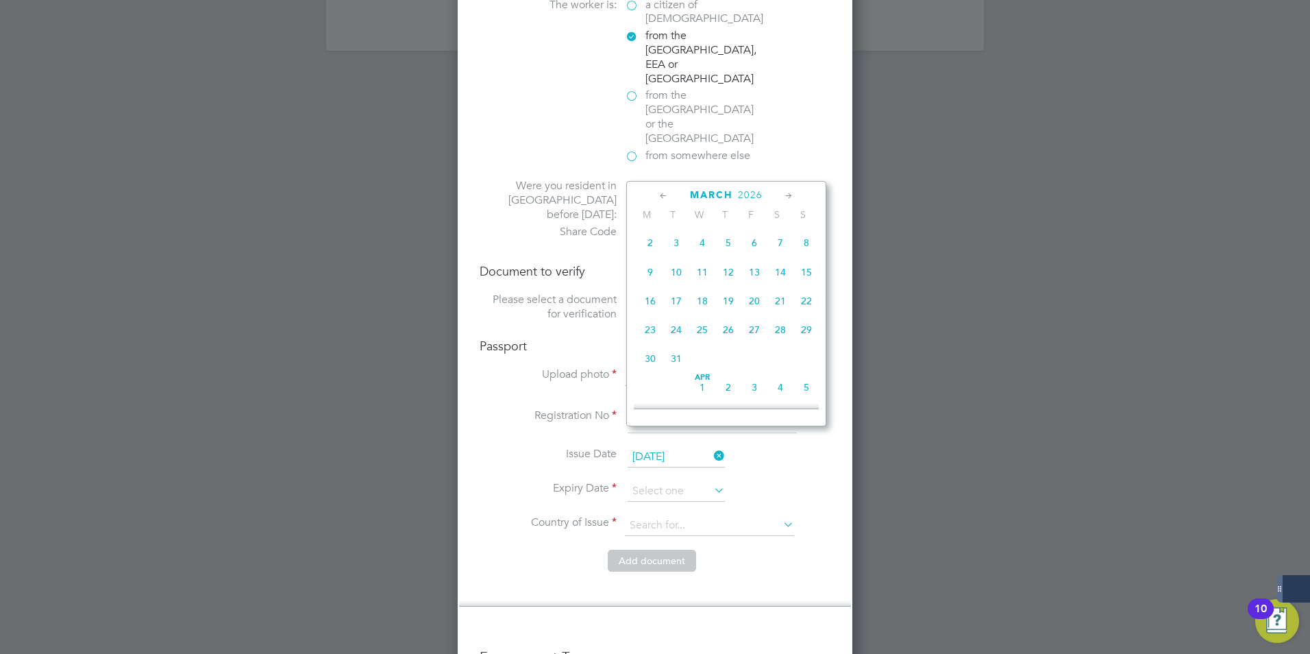
click at [787, 196] on icon at bounding box center [789, 195] width 13 height 15
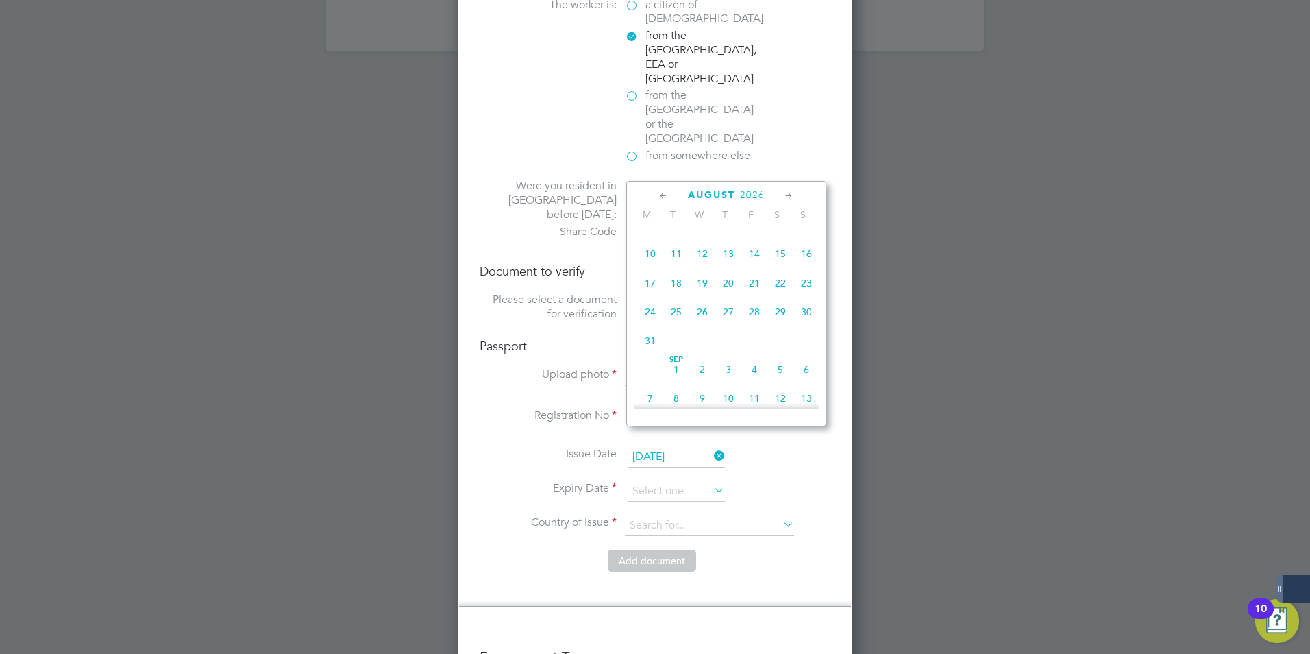
click at [787, 196] on icon at bounding box center [789, 195] width 13 height 15
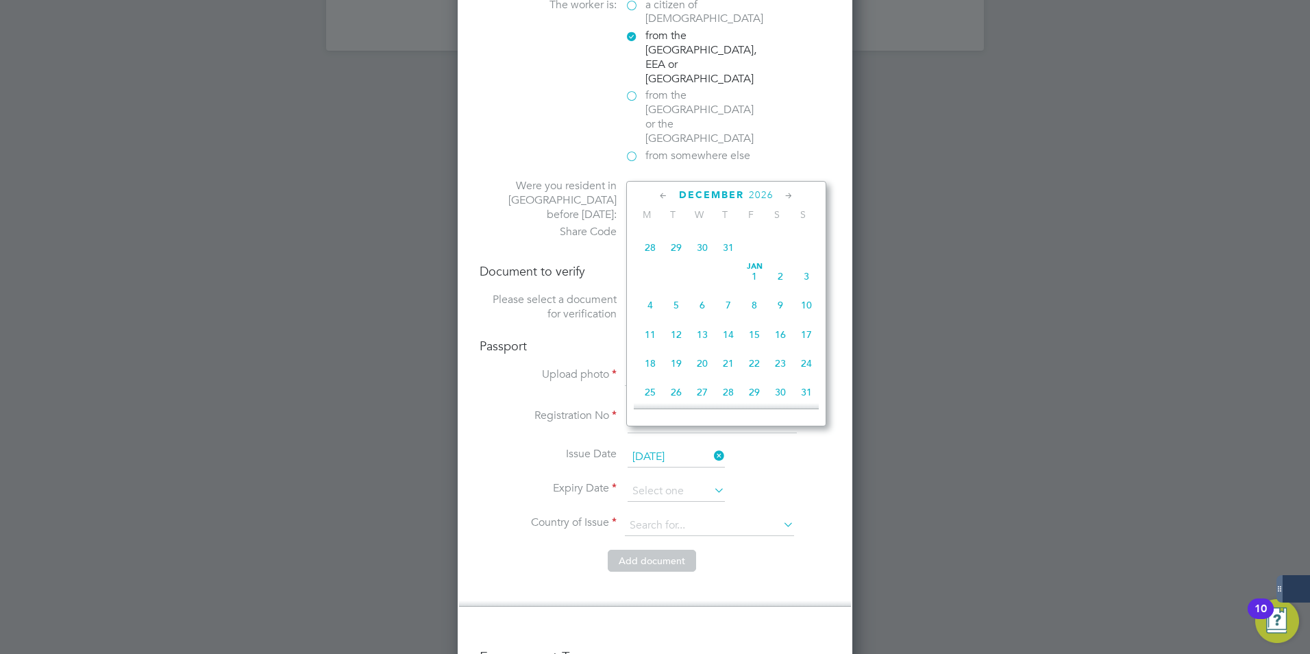
click at [787, 196] on icon at bounding box center [789, 195] width 13 height 15
click at [700, 302] on span "17" at bounding box center [702, 289] width 26 height 26
type input "17 Feb 2027"
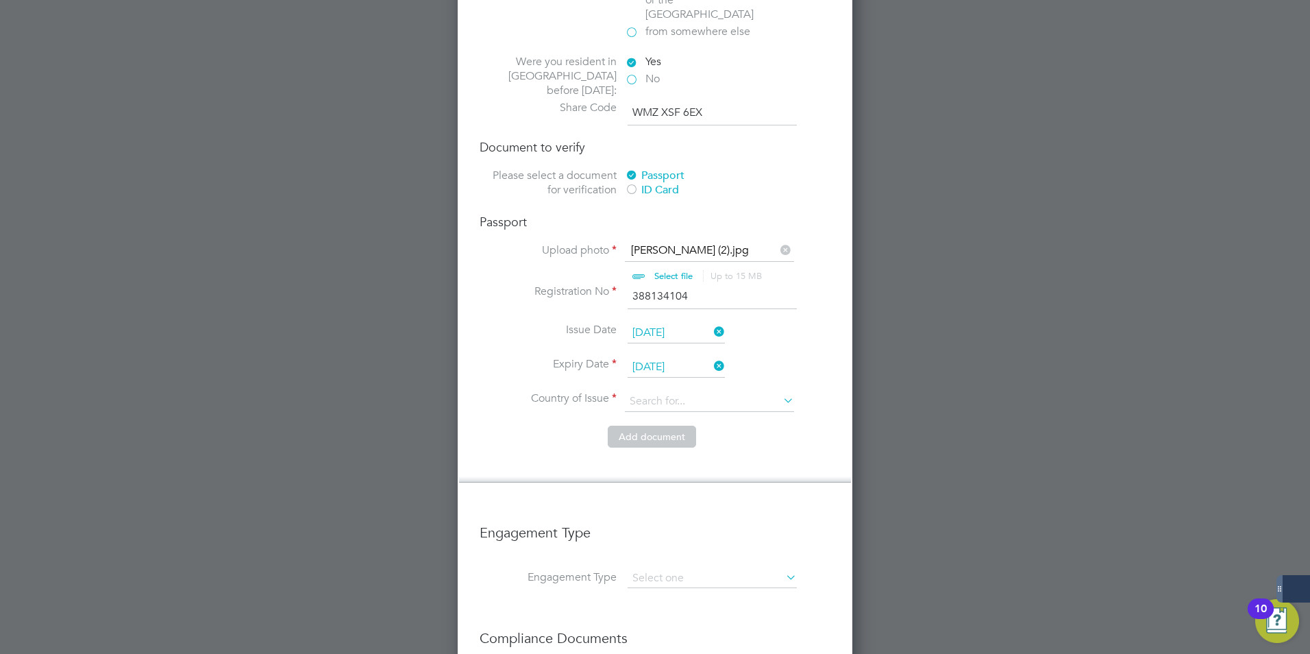
scroll to position [1922, 0]
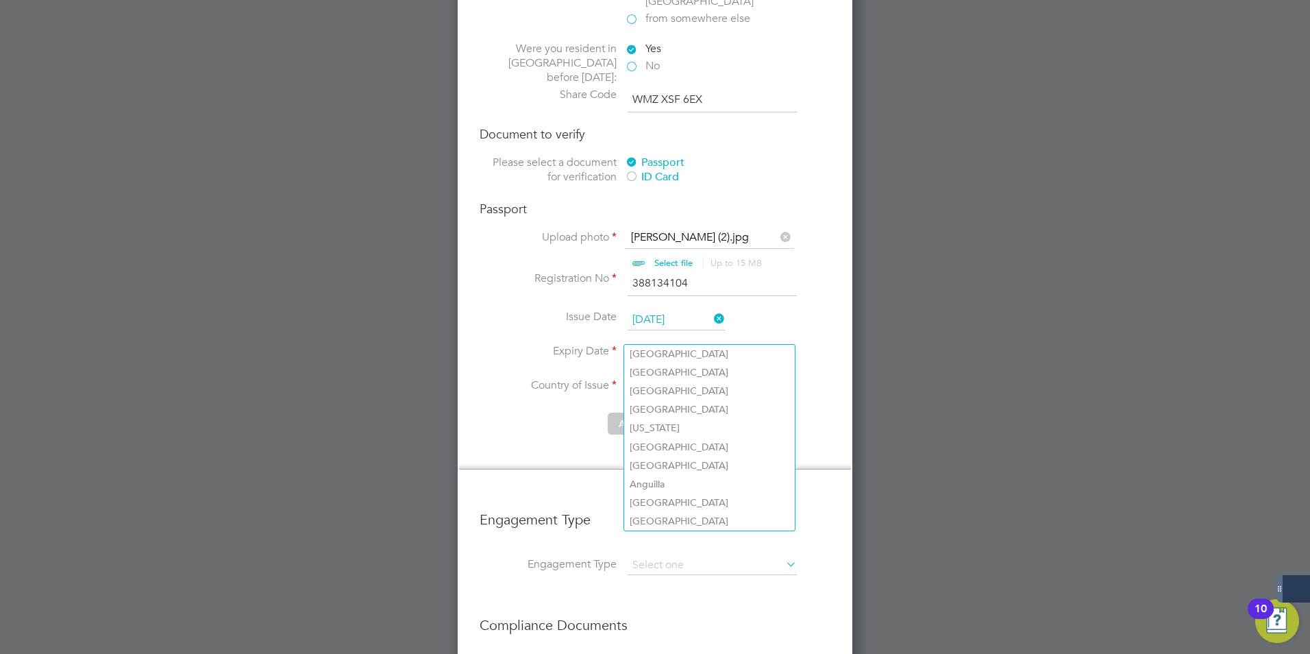
click at [678, 378] on input at bounding box center [709, 388] width 169 height 21
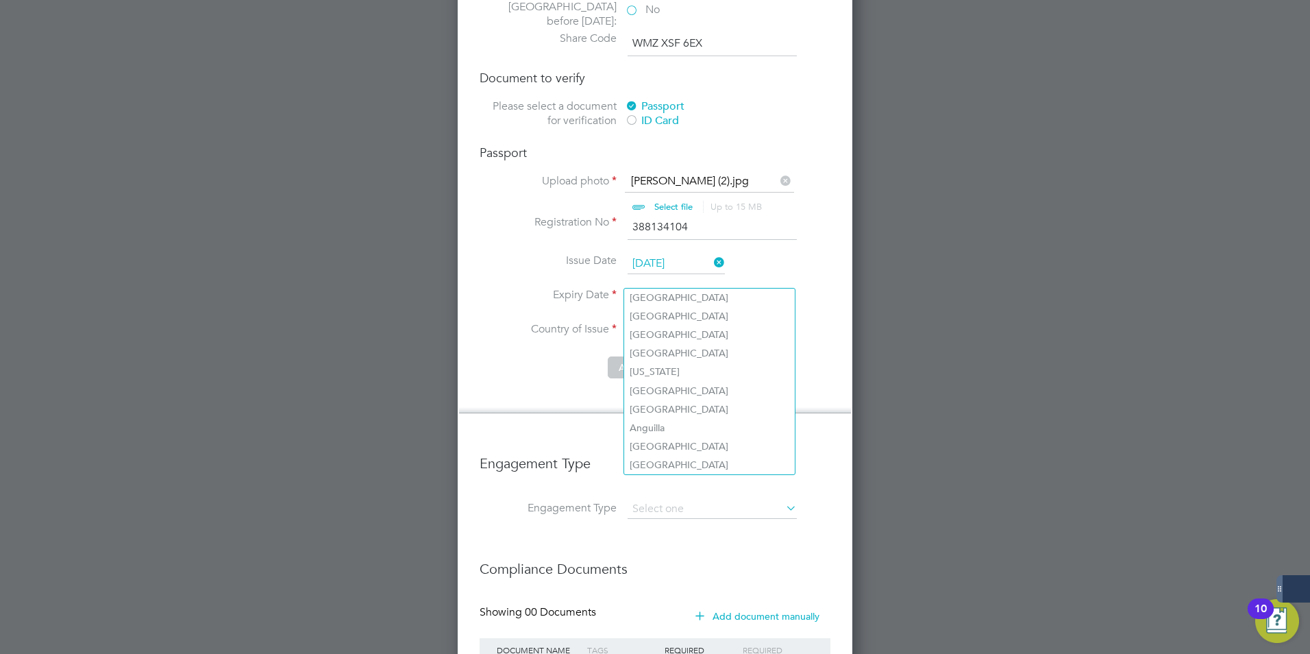
scroll to position [2046, 0]
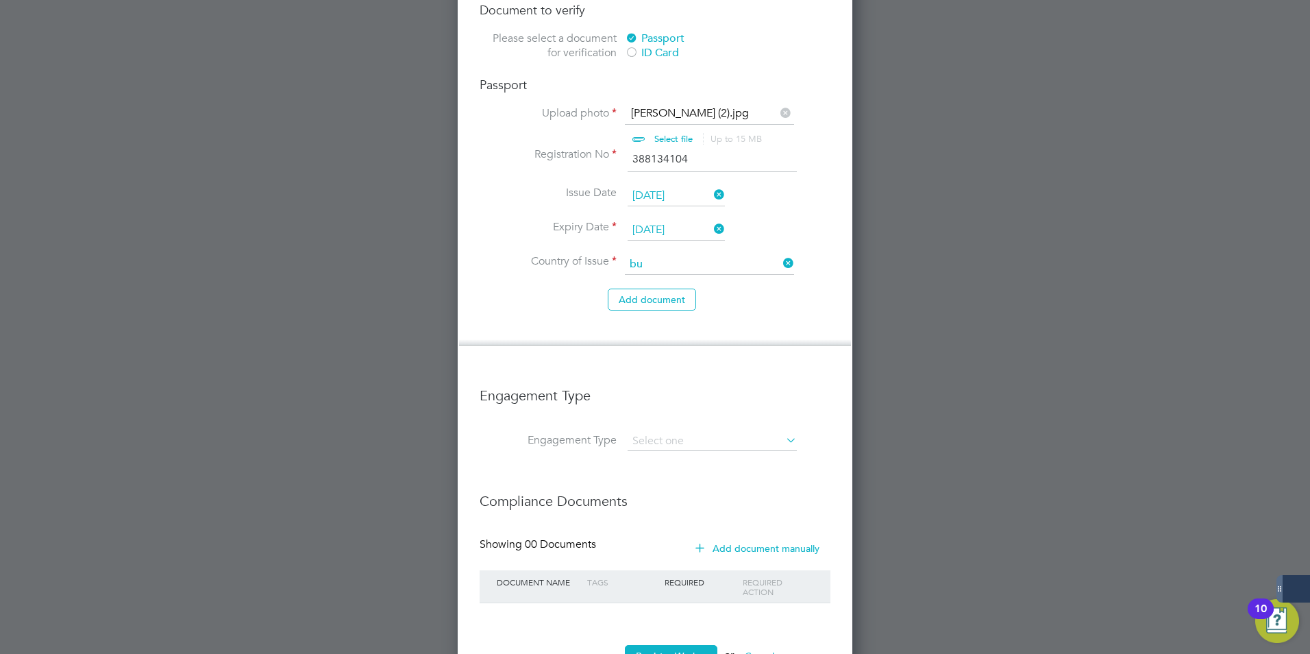
click at [692, 246] on li "Bu lgaria" at bounding box center [709, 248] width 171 height 19
type input "Bulgaria"
click at [689, 432] on input at bounding box center [712, 441] width 169 height 19
click at [667, 424] on li "PAYE Direct" at bounding box center [712, 427] width 171 height 20
type input "PAYE Direct"
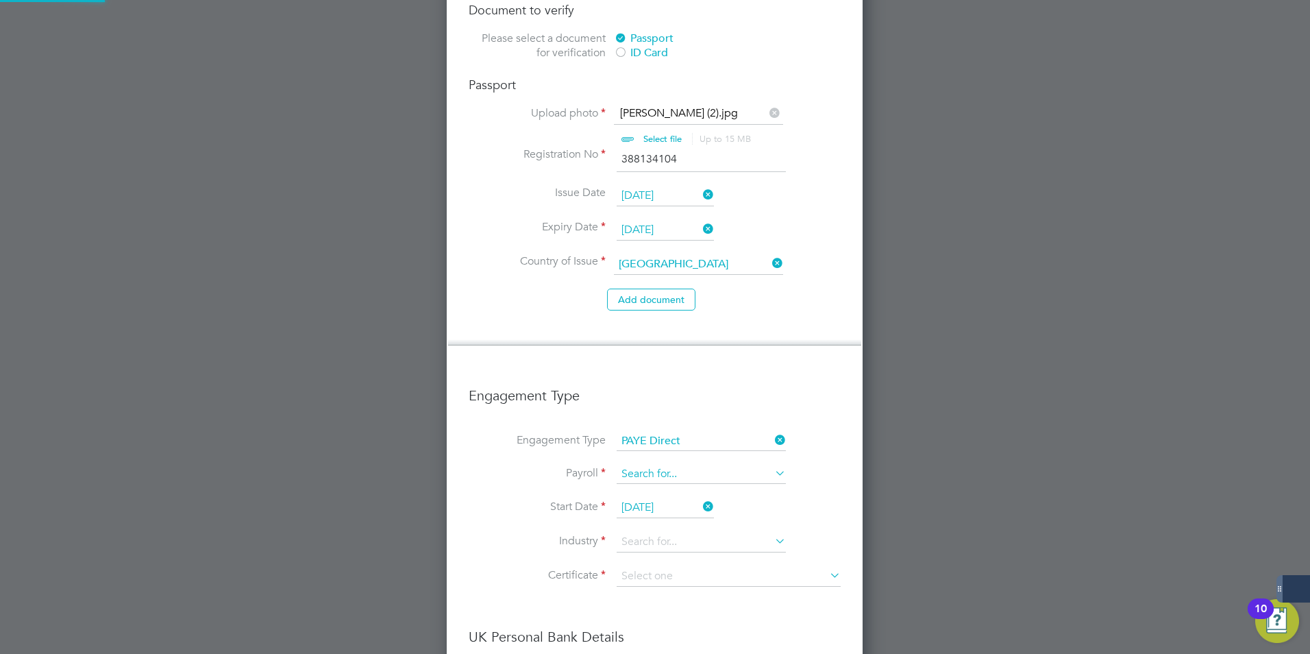
scroll to position [2212, 417]
click at [701, 465] on input at bounding box center [701, 474] width 169 height 19
click at [663, 441] on li "Agency PAYE" at bounding box center [701, 440] width 171 height 20
type input "Agency PAYE"
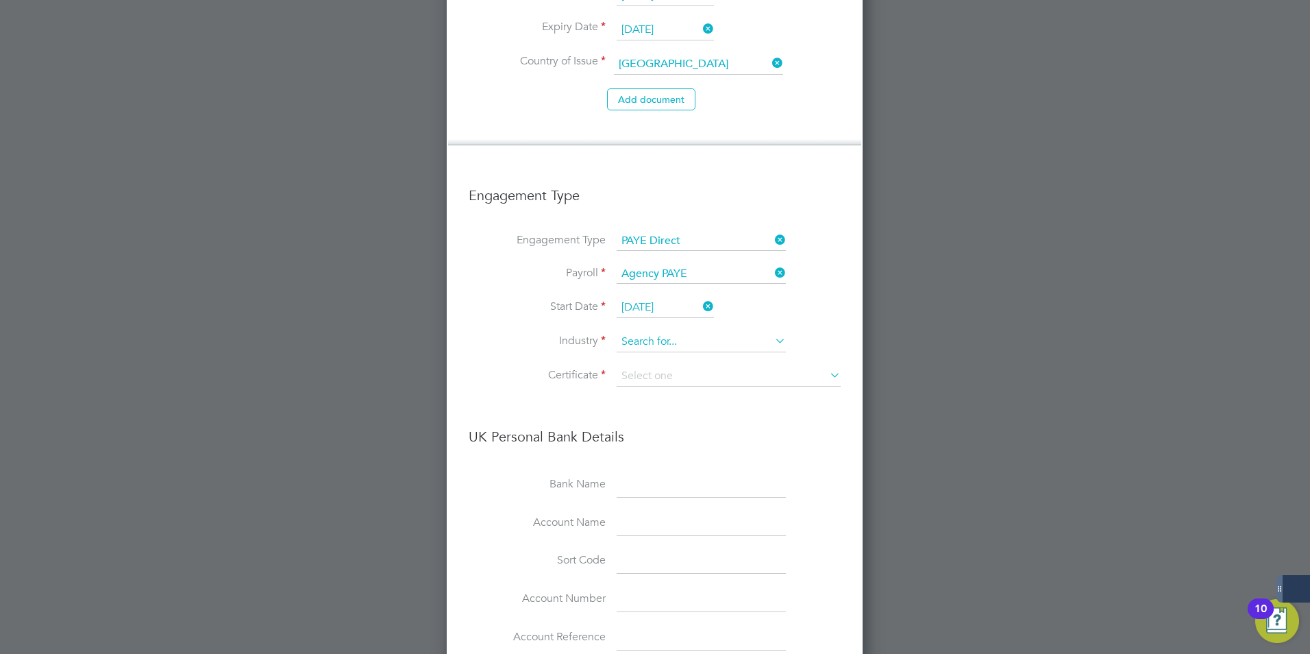
scroll to position [2251, 0]
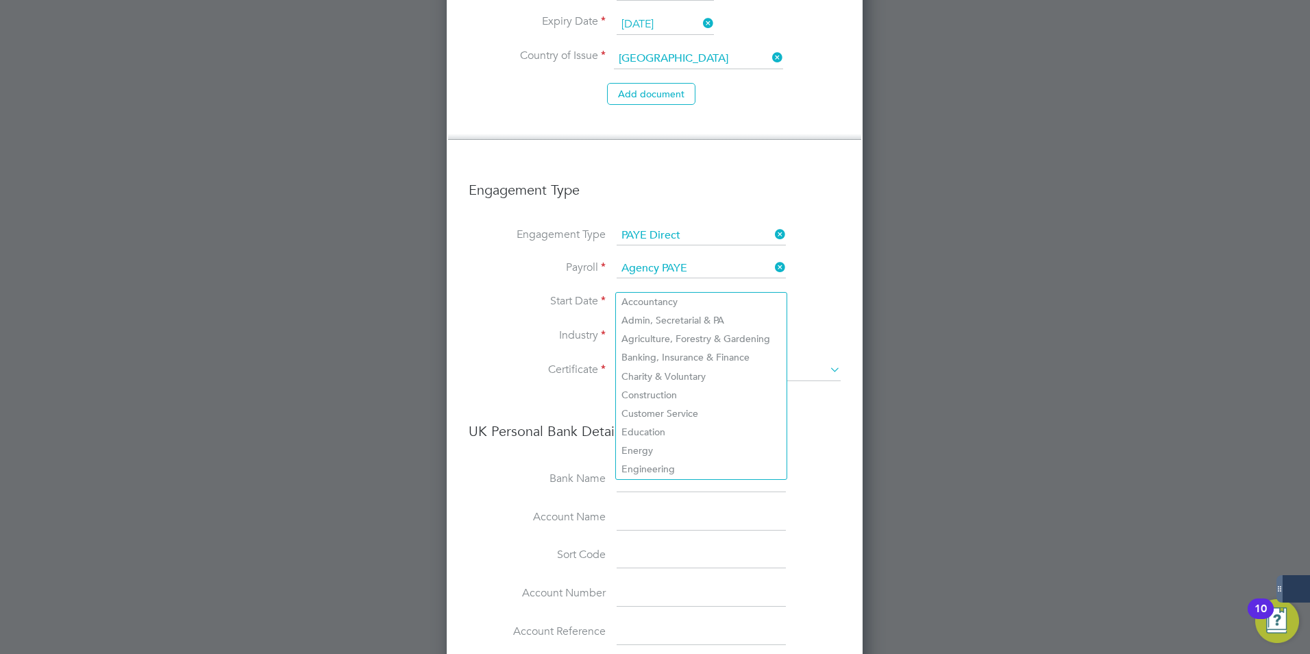
click at [657, 326] on input at bounding box center [701, 336] width 169 height 21
click at [661, 391] on li "Construction" at bounding box center [701, 395] width 171 height 19
type input "Construction"
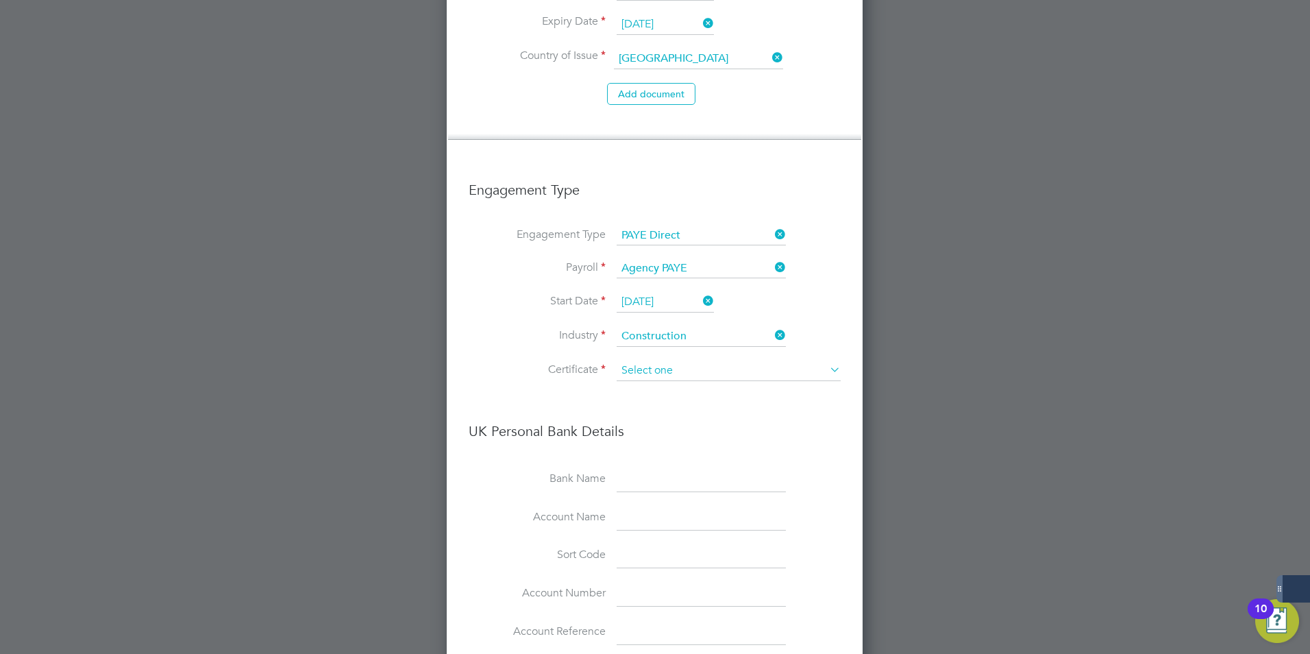
click at [754, 358] on li "No, worker doesn't have a P45 certificate" at bounding box center [728, 354] width 225 height 18
type input "No, worker doesn't have a P45 certificate"
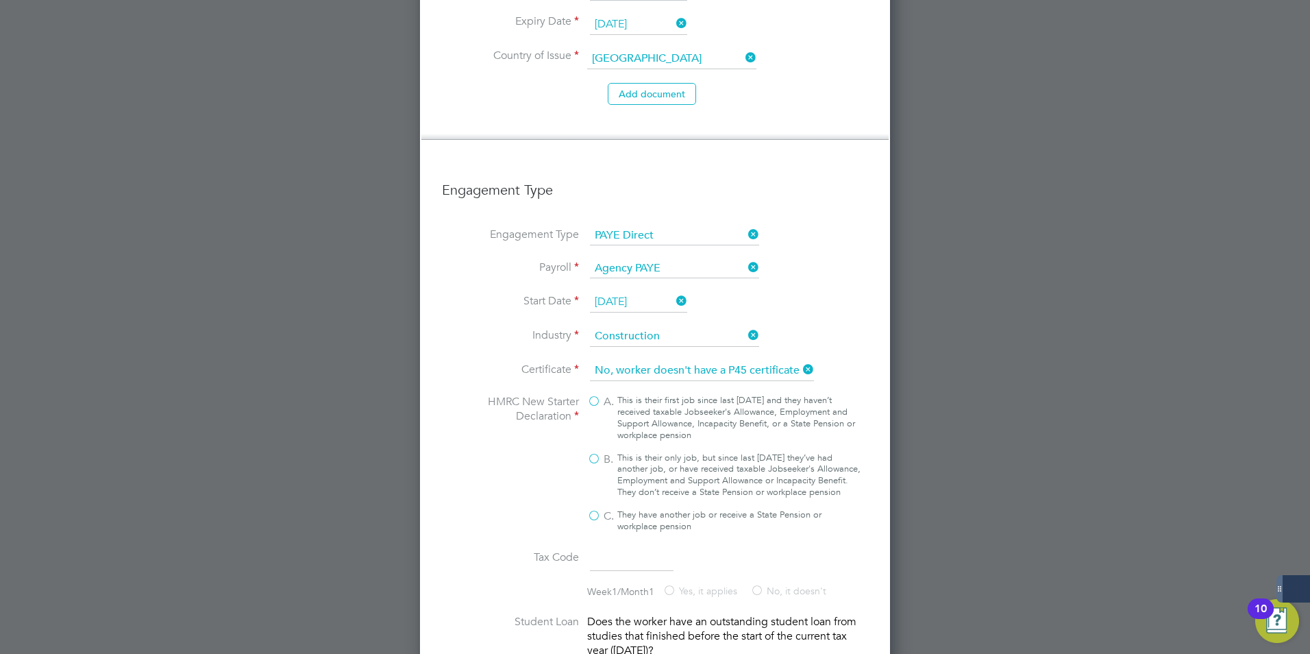
scroll to position [2617, 470]
click at [716, 360] on input at bounding box center [702, 370] width 224 height 21
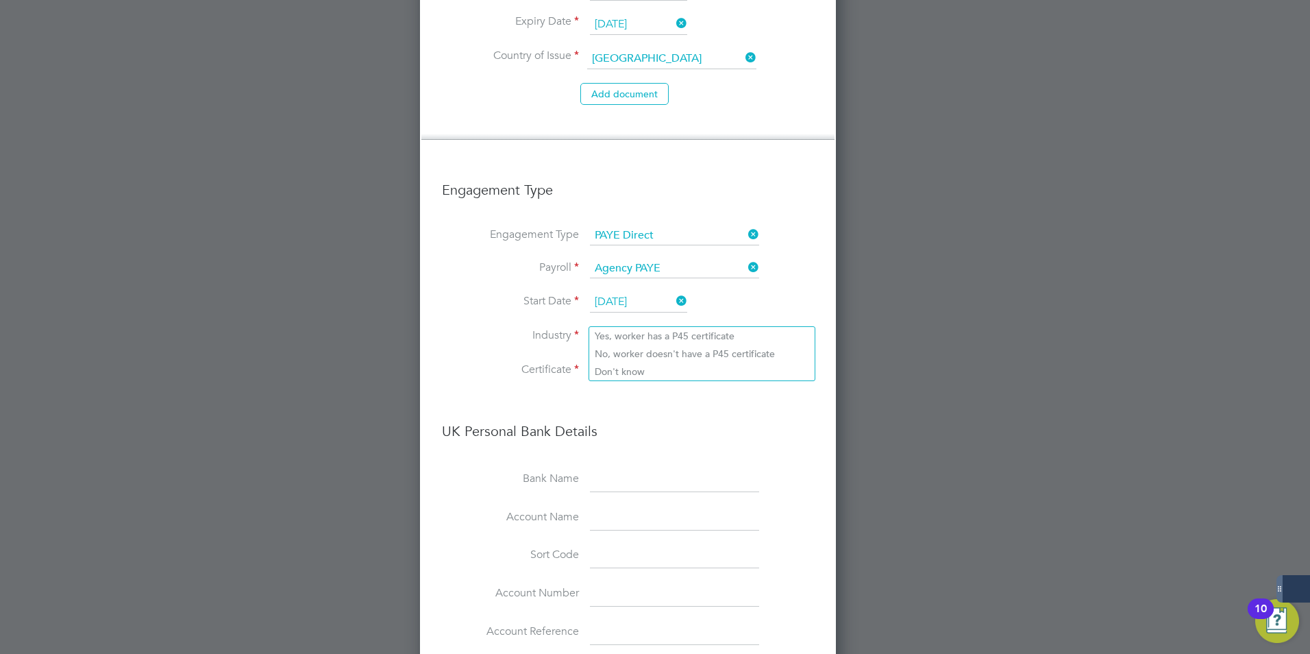
scroll to position [2212, 417]
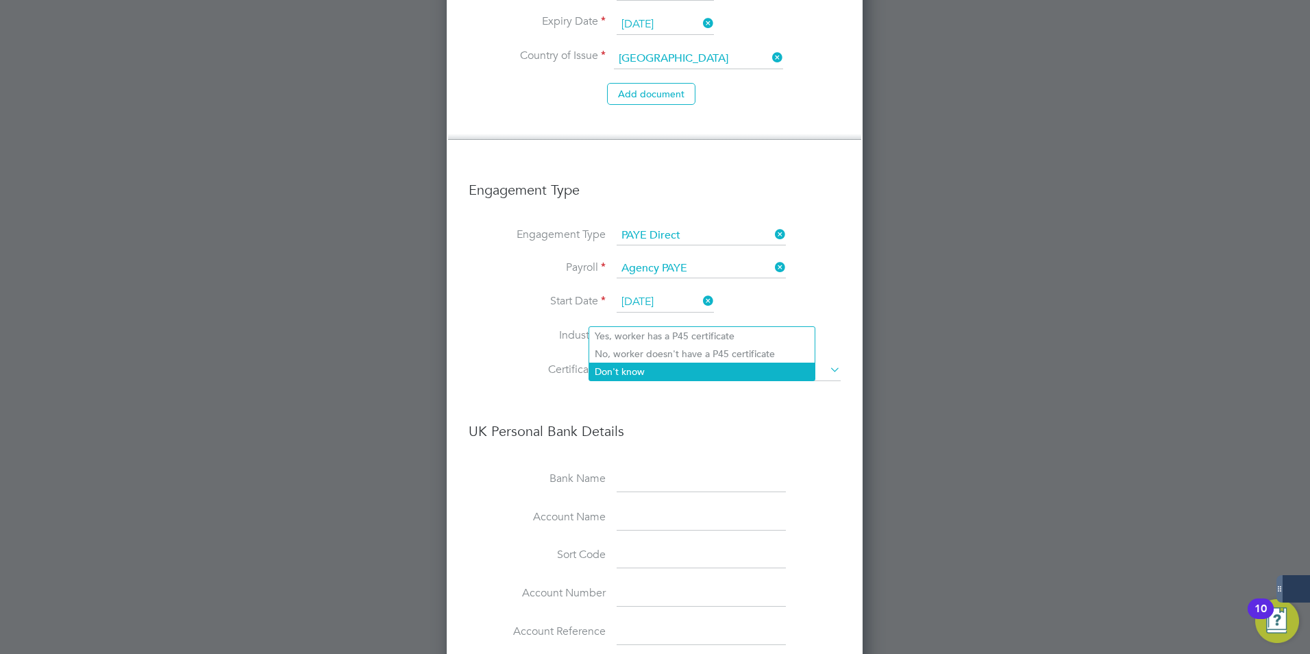
click at [650, 363] on li "Don't know" at bounding box center [701, 372] width 225 height 18
type input "Don't know"
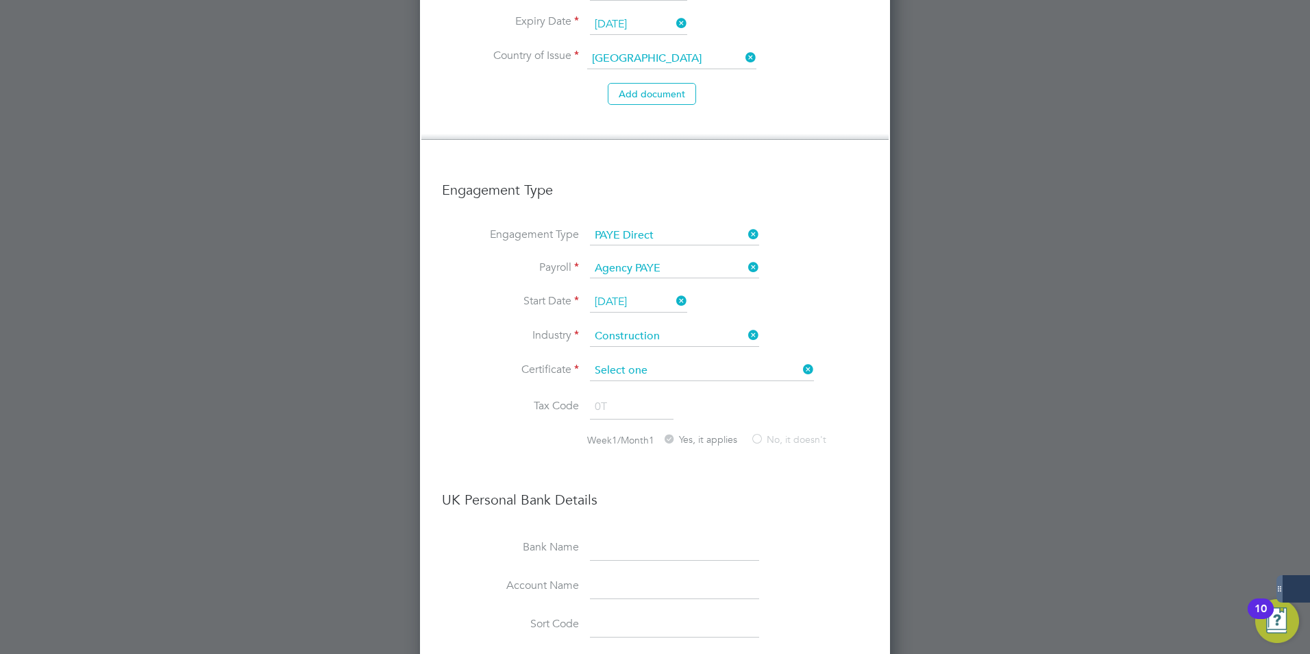
click at [687, 360] on input at bounding box center [702, 370] width 224 height 21
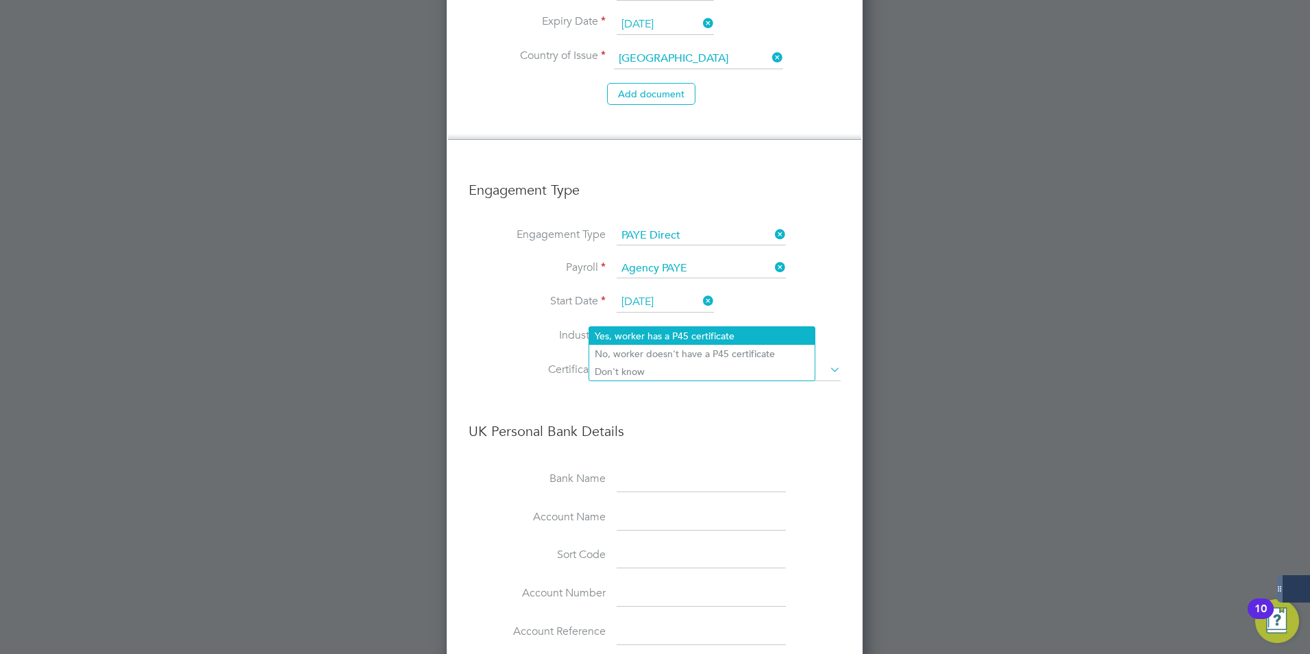
click at [683, 339] on li "Yes, worker has a P45 certificate" at bounding box center [701, 336] width 225 height 18
type input "Yes, worker has a P45 certificate"
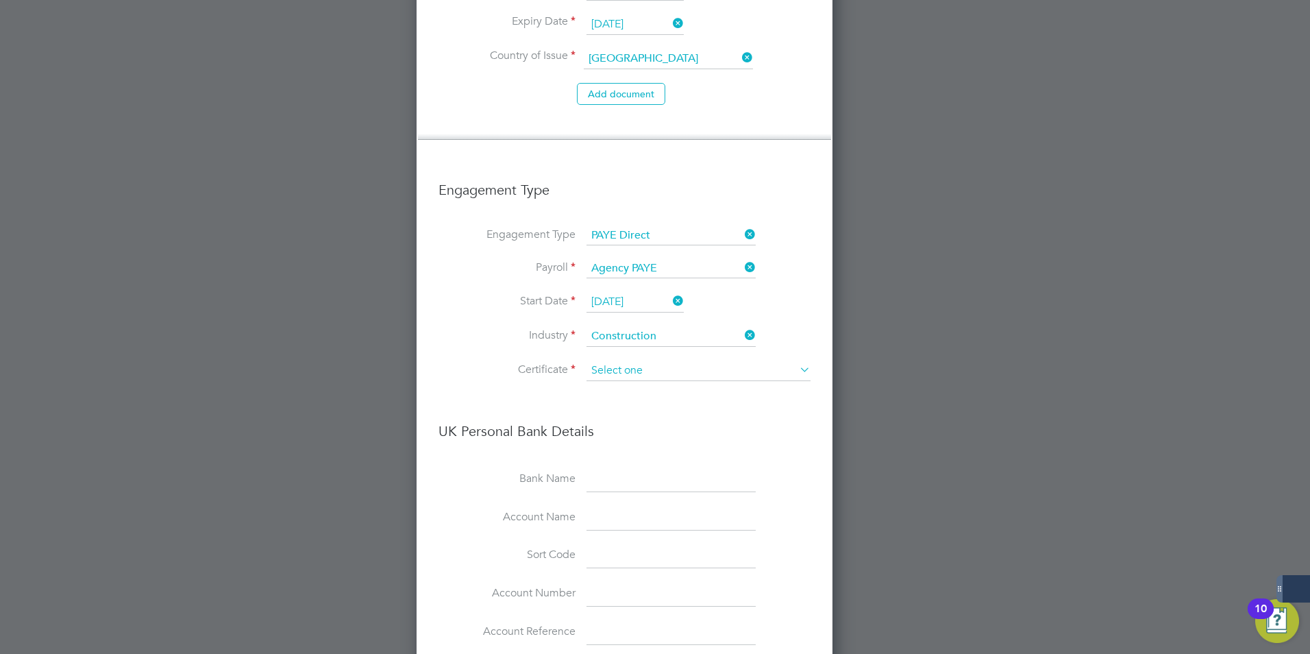
click at [709, 360] on input at bounding box center [699, 370] width 224 height 21
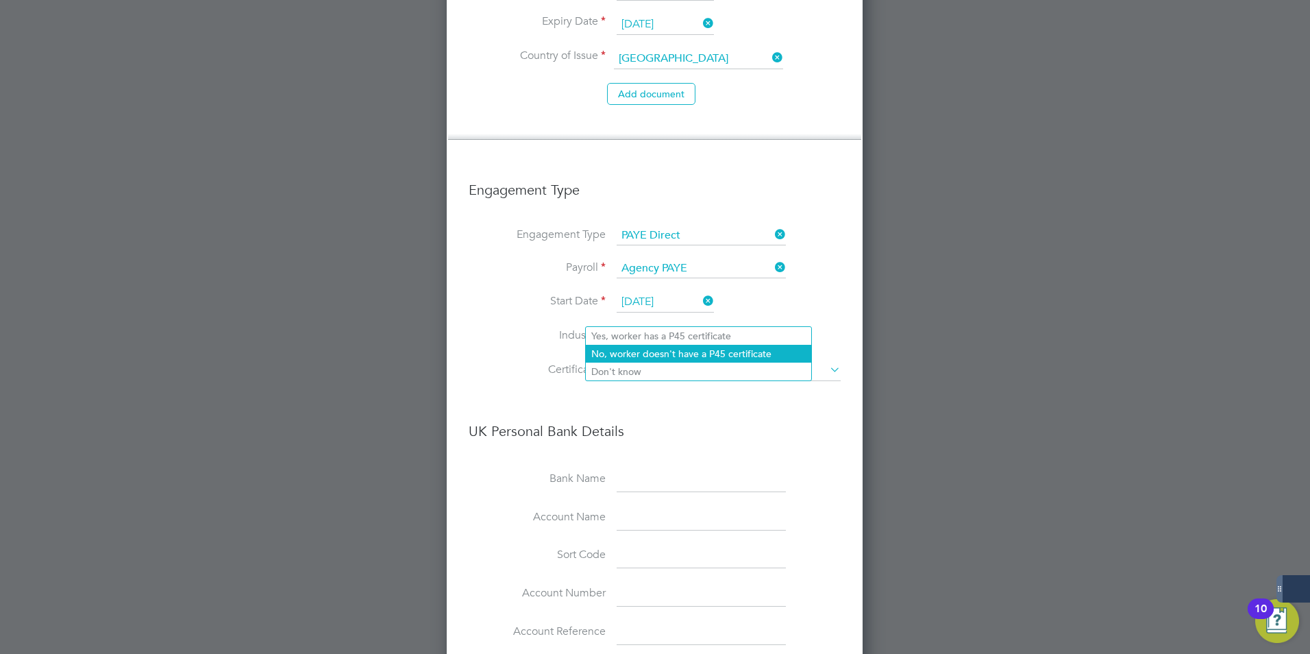
click at [666, 352] on li "No, worker doesn't have a P45 certificate" at bounding box center [698, 354] width 225 height 18
type input "No, worker doesn't have a P45 certificate"
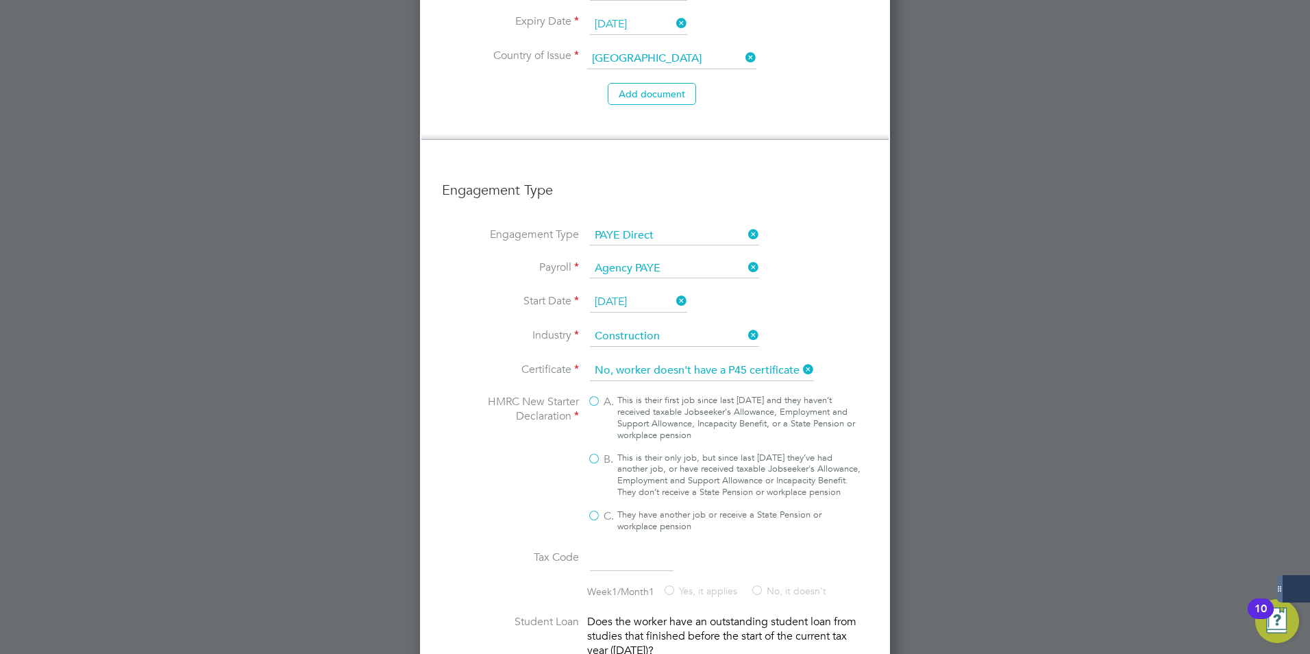
scroll to position [2617, 470]
click at [601, 452] on label "B. This is their only job, but since last 6 April they’ve had another job, or h…" at bounding box center [724, 475] width 274 height 47
click at [0, 0] on input "B. This is their only job, but since last 6 April they’ve had another job, or h…" at bounding box center [0, 0] width 0 height 0
type input "1257L"
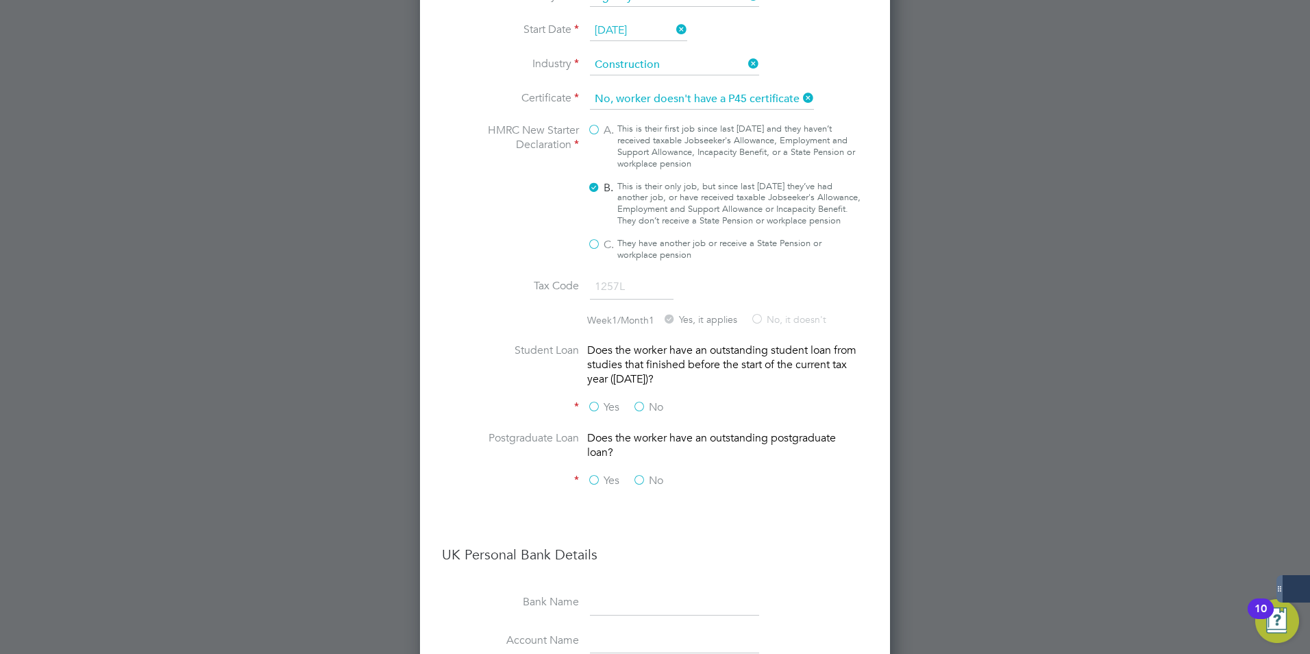
scroll to position [2525, 0]
click at [641, 397] on label "No" at bounding box center [648, 404] width 31 height 14
click at [0, 0] on input "No" at bounding box center [0, 0] width 0 height 0
click at [640, 471] on label "No" at bounding box center [648, 478] width 31 height 14
click at [0, 0] on input "No" at bounding box center [0, 0] width 0 height 0
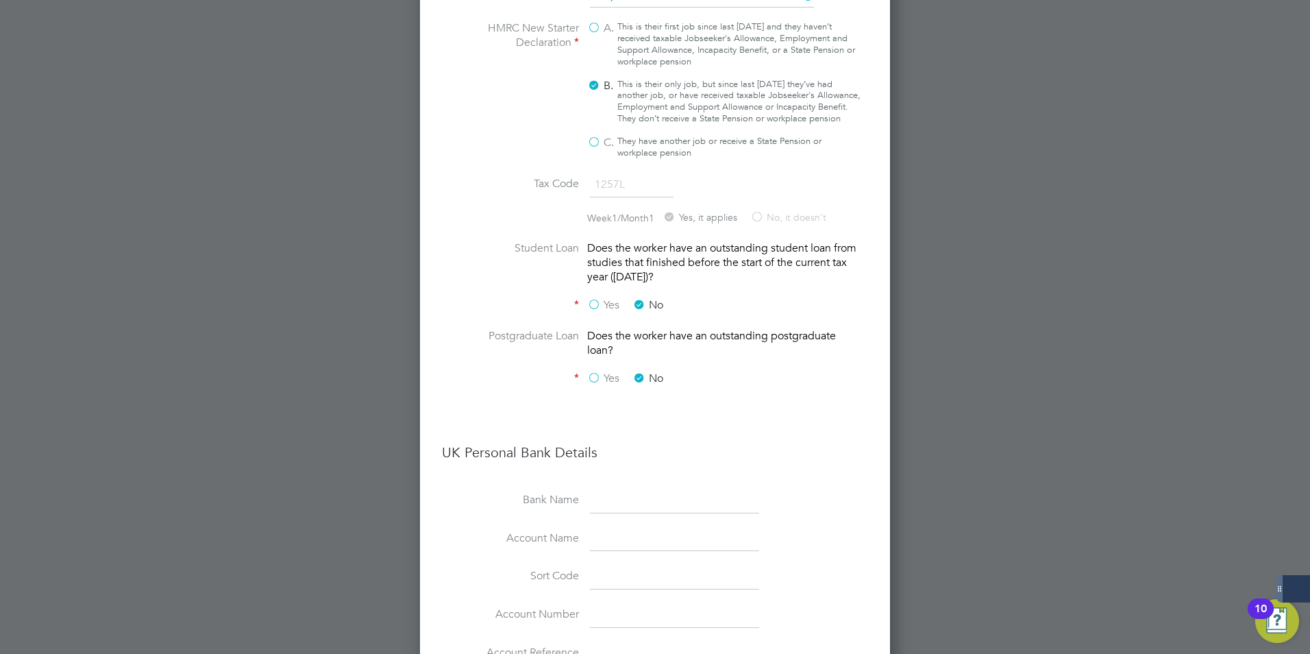
scroll to position [2851, 0]
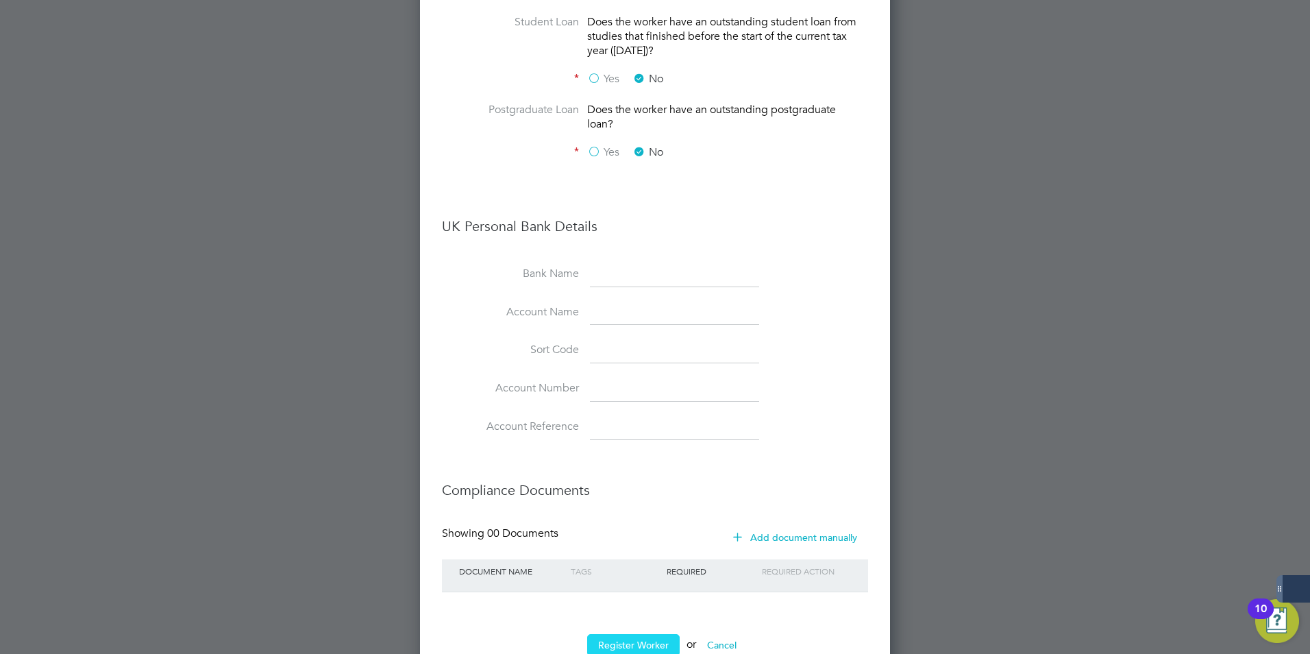
click at [641, 634] on button "Register Worker" at bounding box center [633, 645] width 93 height 22
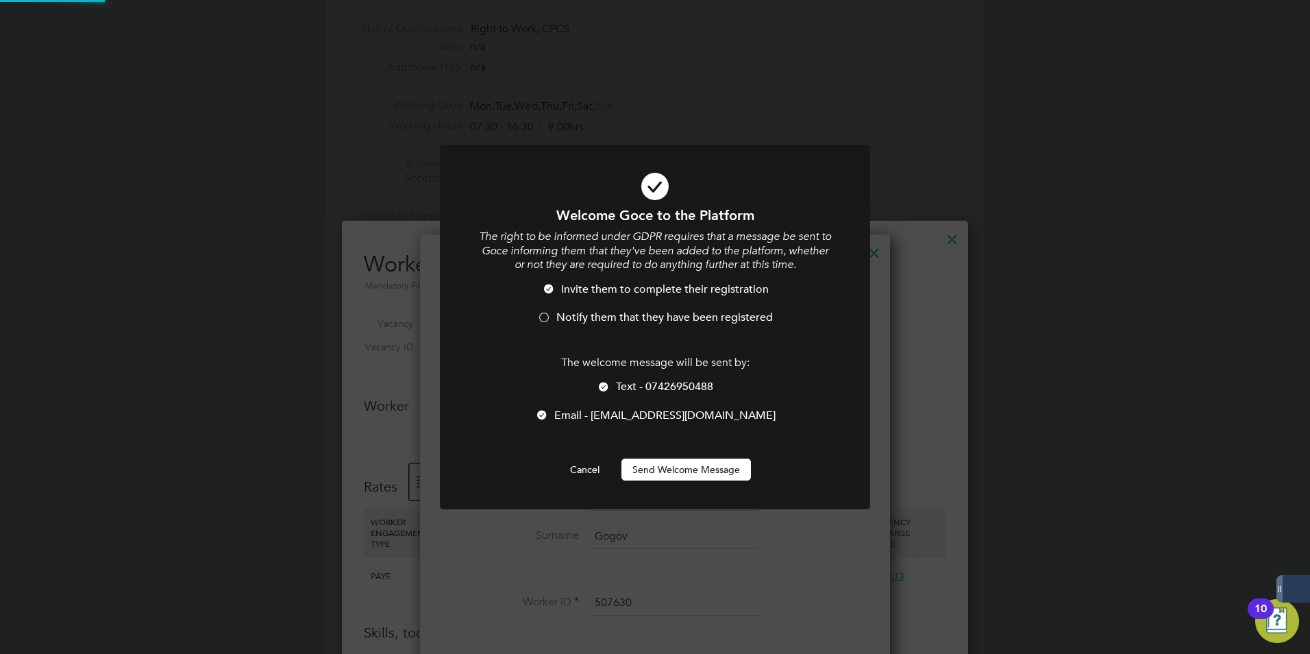
scroll to position [0, 0]
click at [666, 471] on button "Send Welcome Message" at bounding box center [687, 469] width 130 height 22
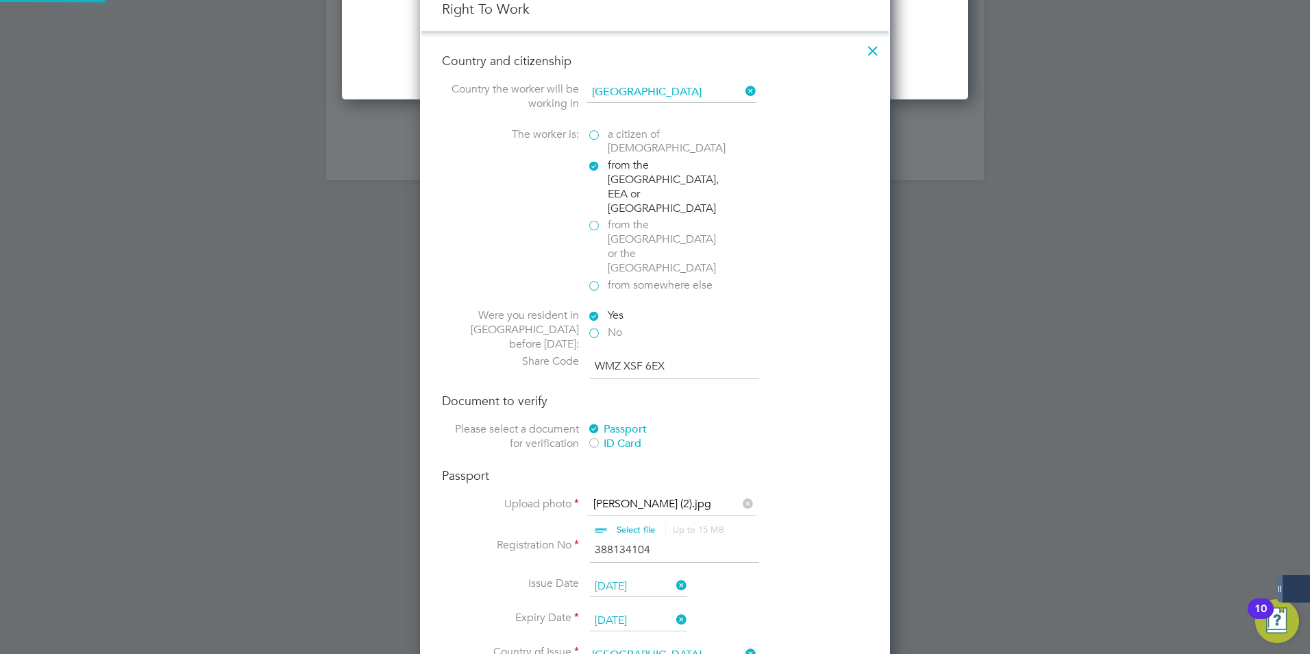
scroll to position [2100, 470]
type input "Goce Gogov (507630)"
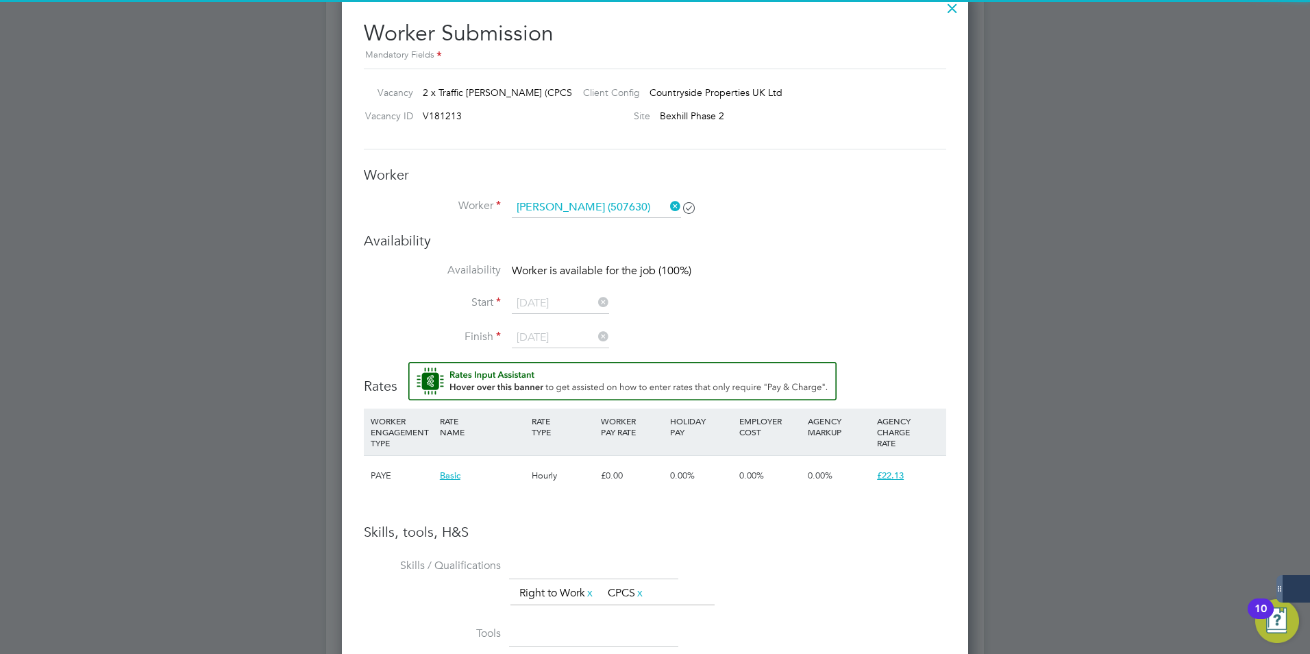
scroll to position [822, 0]
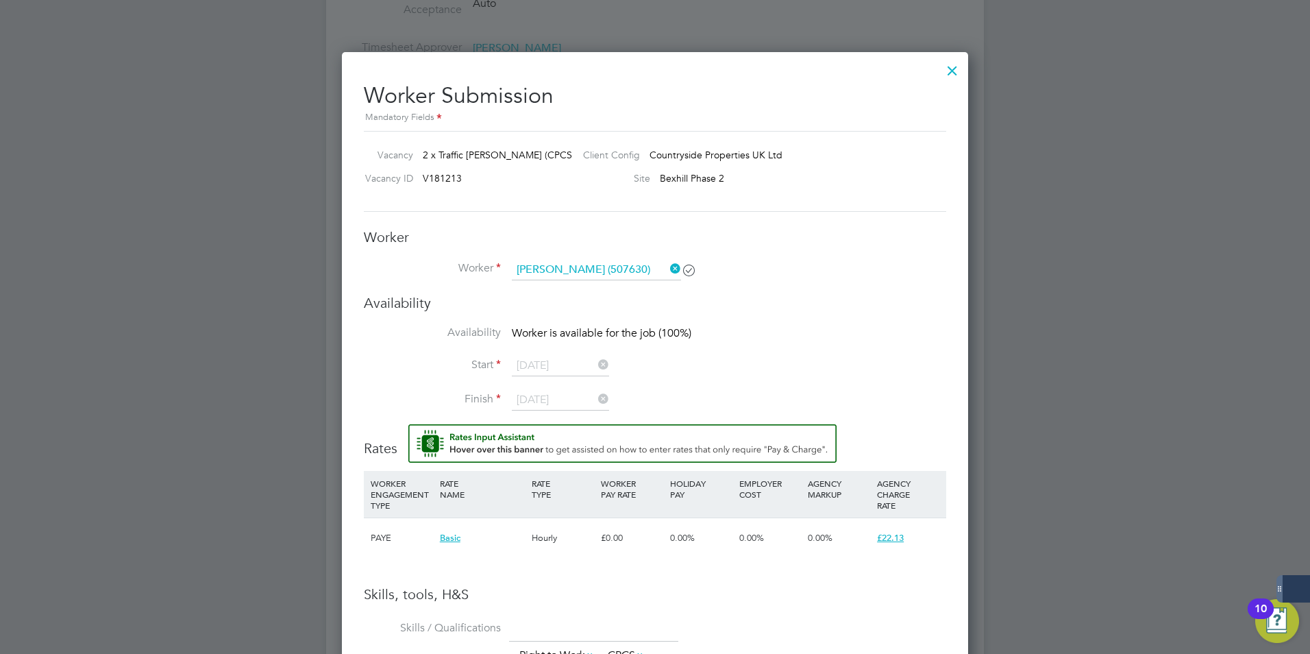
click at [537, 348] on li "Availability Worker is available for the job (100%)" at bounding box center [655, 341] width 583 height 31
click at [562, 382] on li "Start 22 Sep 2025" at bounding box center [655, 373] width 583 height 34
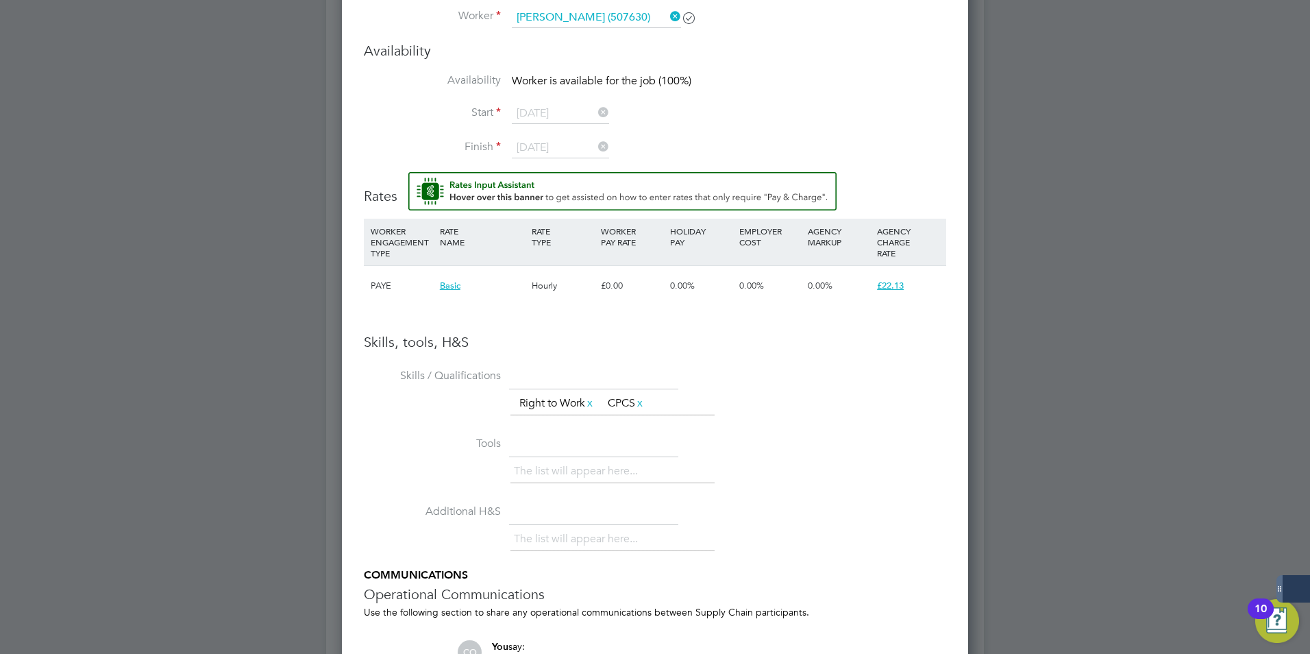
scroll to position [1164, 0]
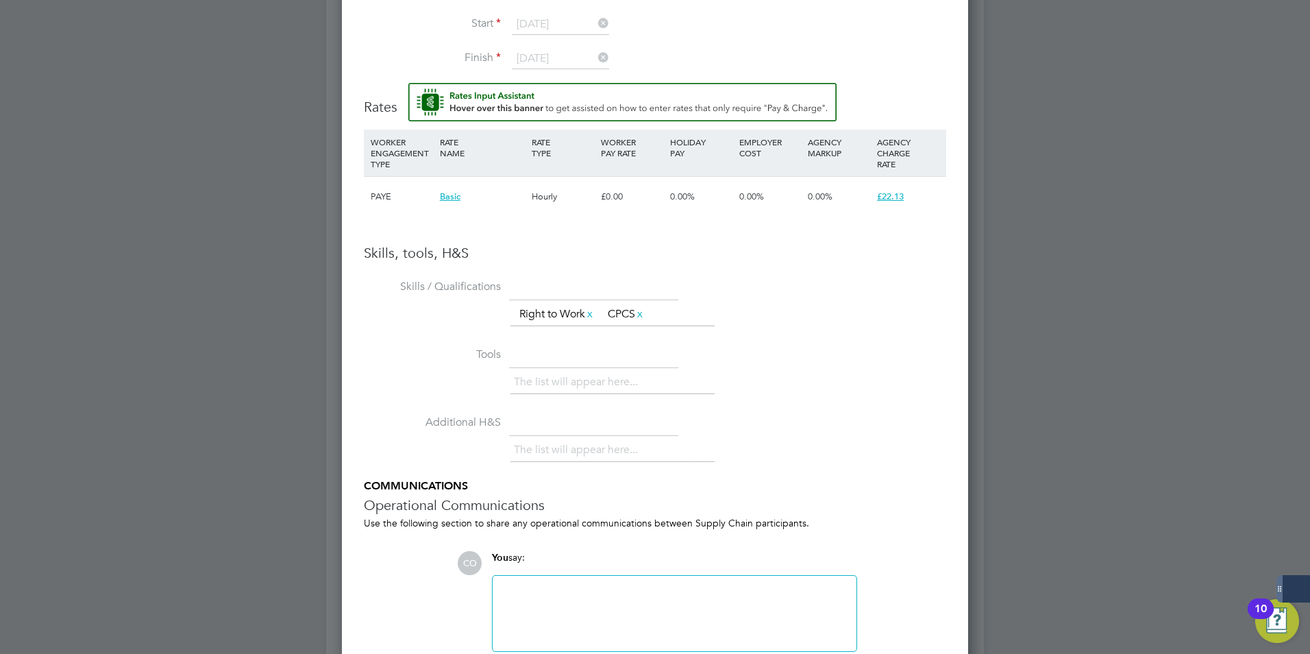
click at [543, 382] on li "The list will appear here..." at bounding box center [579, 382] width 130 height 19
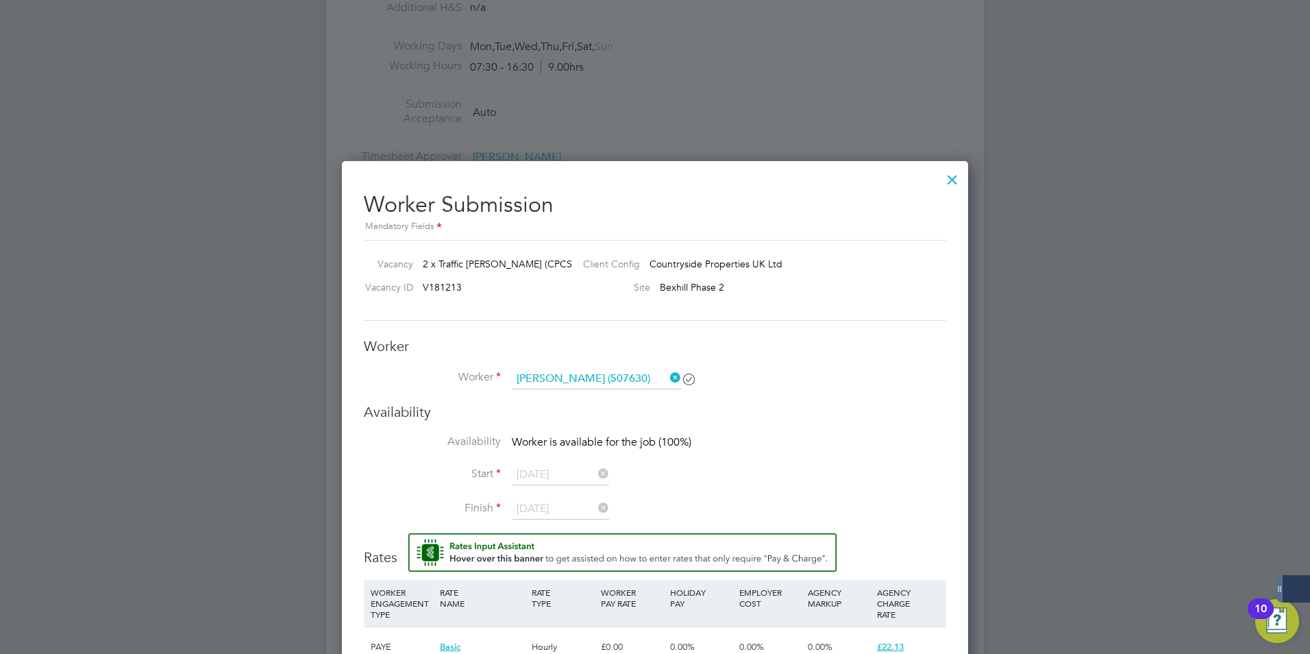
scroll to position [752, 0]
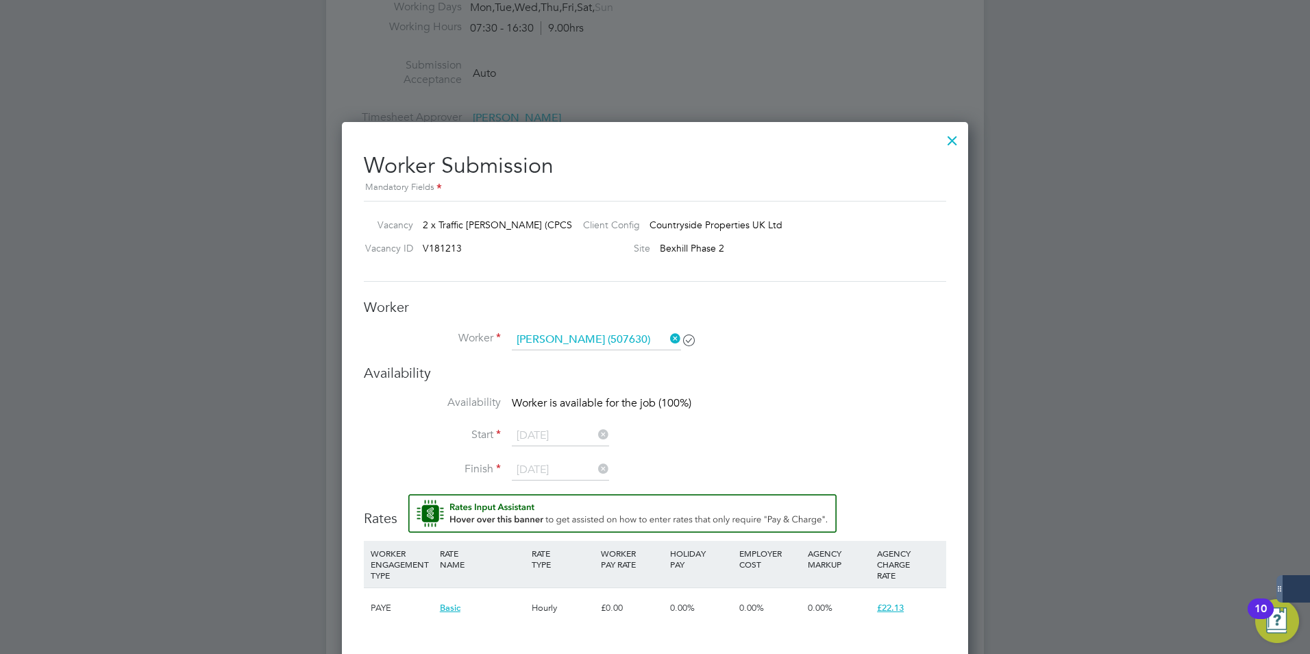
click at [690, 340] on icon at bounding box center [689, 339] width 10 height 10
click at [489, 435] on label "Start" at bounding box center [432, 435] width 137 height 14
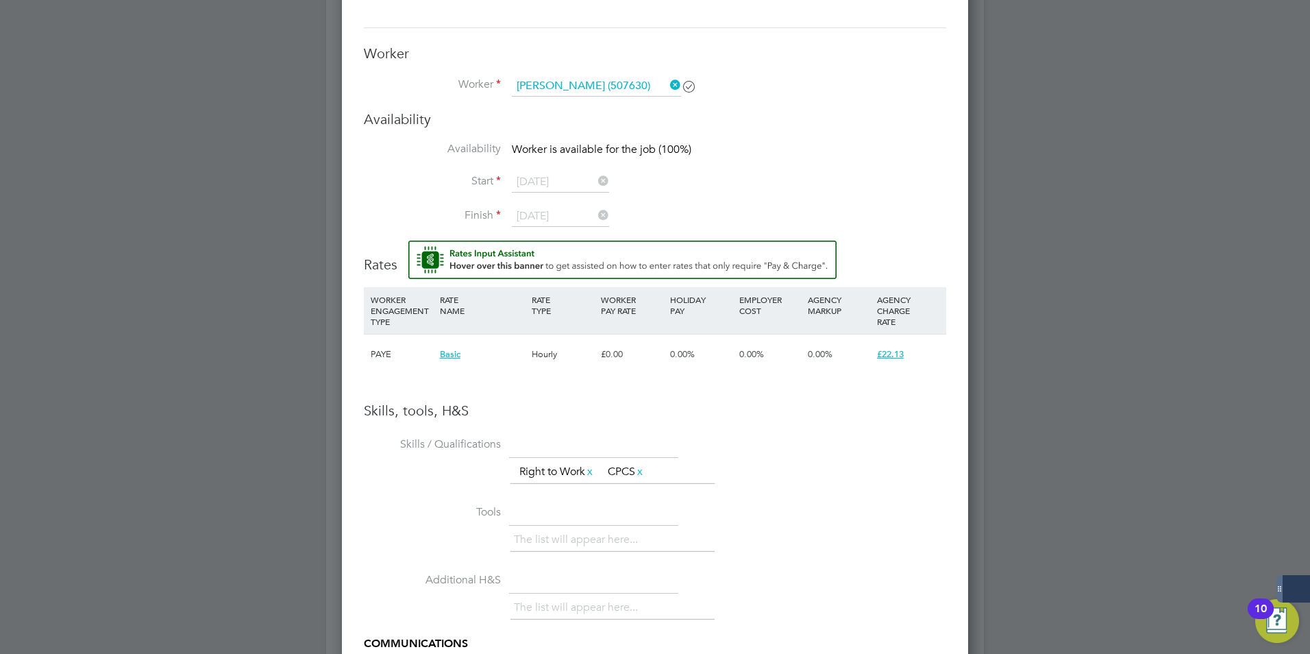
scroll to position [958, 0]
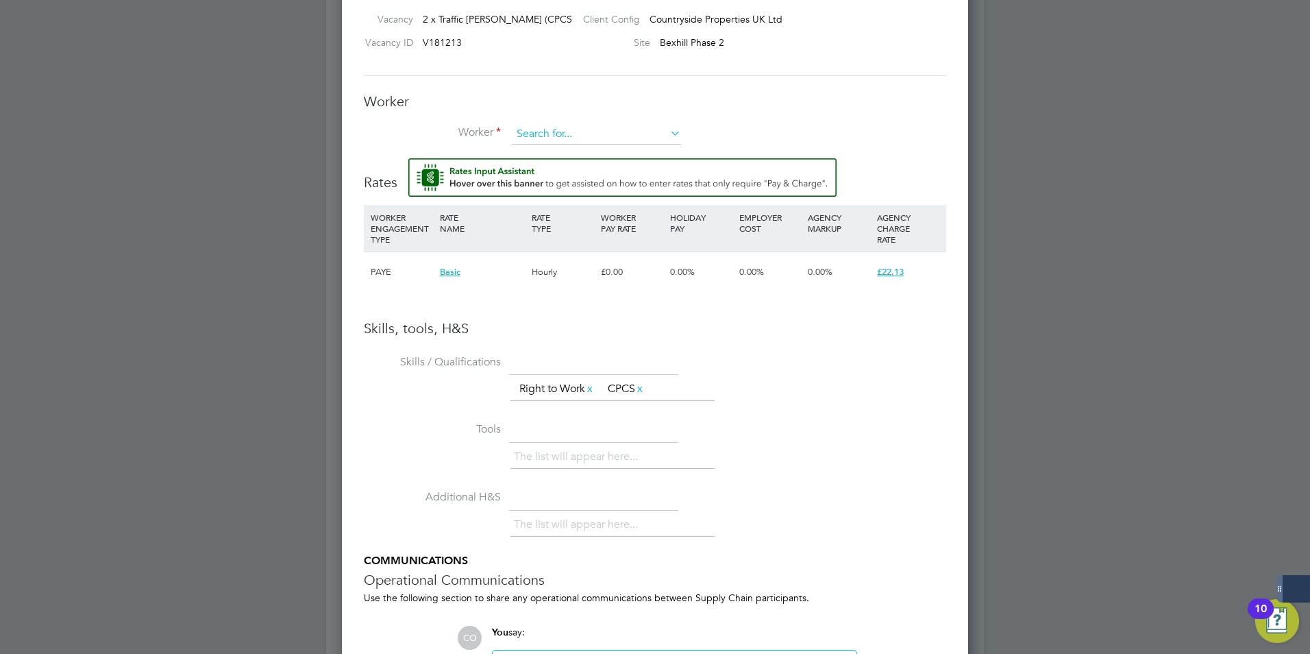
click at [599, 135] on input at bounding box center [596, 134] width 169 height 21
click at [539, 126] on input at bounding box center [596, 134] width 169 height 21
click at [591, 156] on li "Goce Gogov (507630)" at bounding box center [596, 154] width 171 height 19
type input "Goce Gogov (507630)"
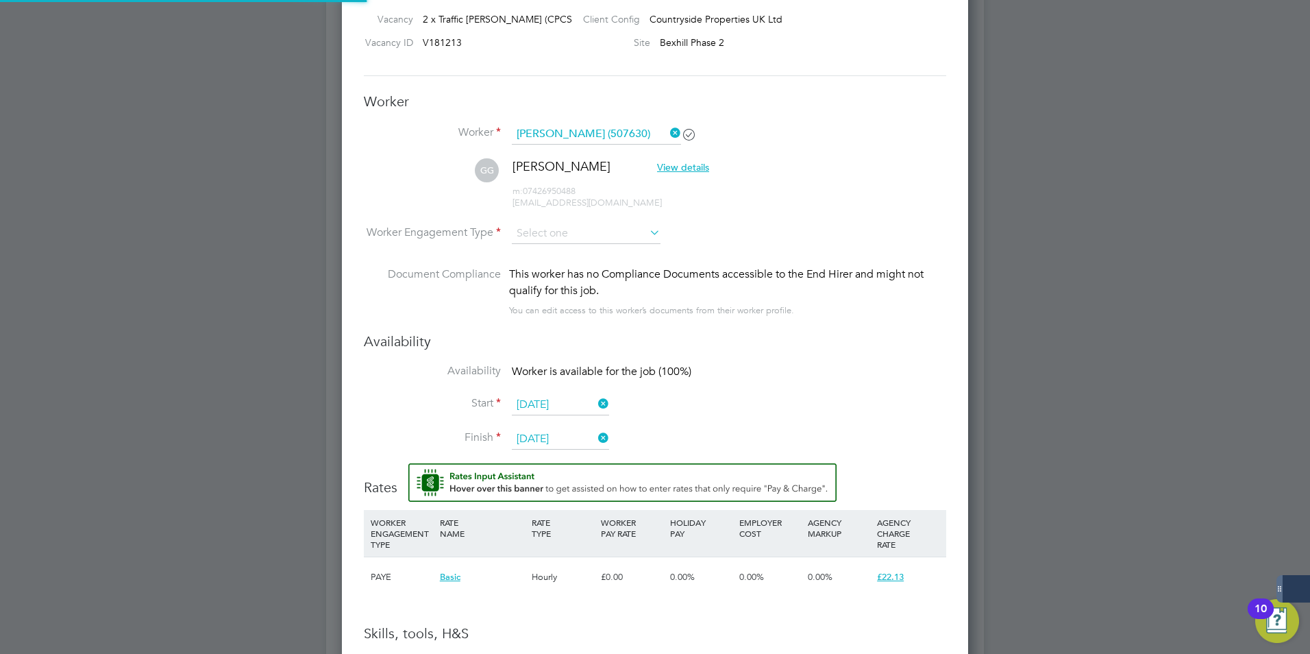
scroll to position [1186, 627]
click at [602, 234] on input at bounding box center [586, 233] width 149 height 21
click at [574, 269] on li "PAYE" at bounding box center [586, 271] width 150 height 18
type input "PAYE"
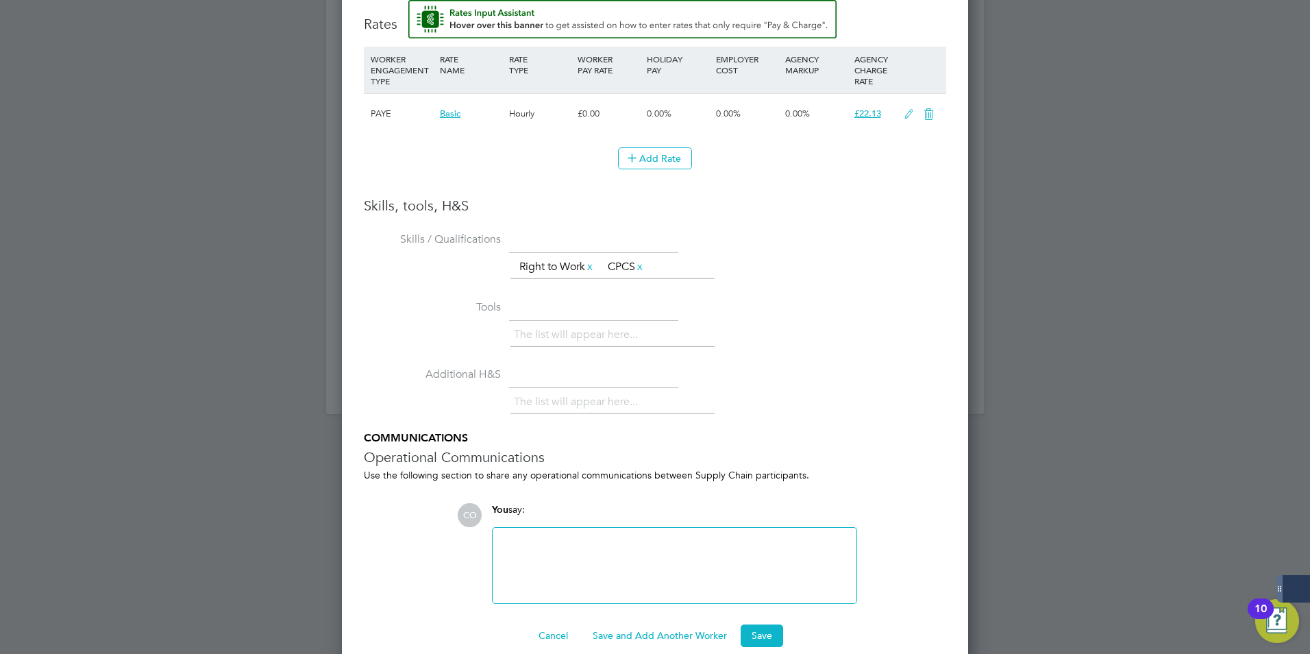
scroll to position [1442, 0]
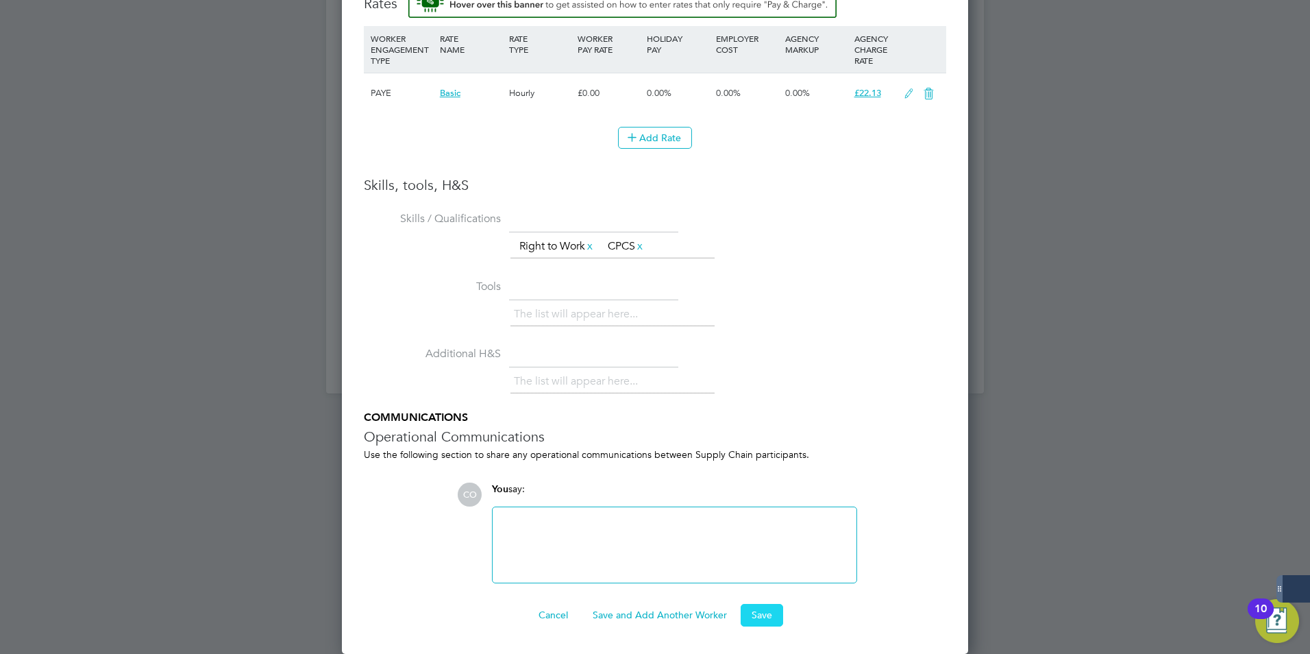
click at [772, 614] on button "Save" at bounding box center [762, 615] width 42 height 22
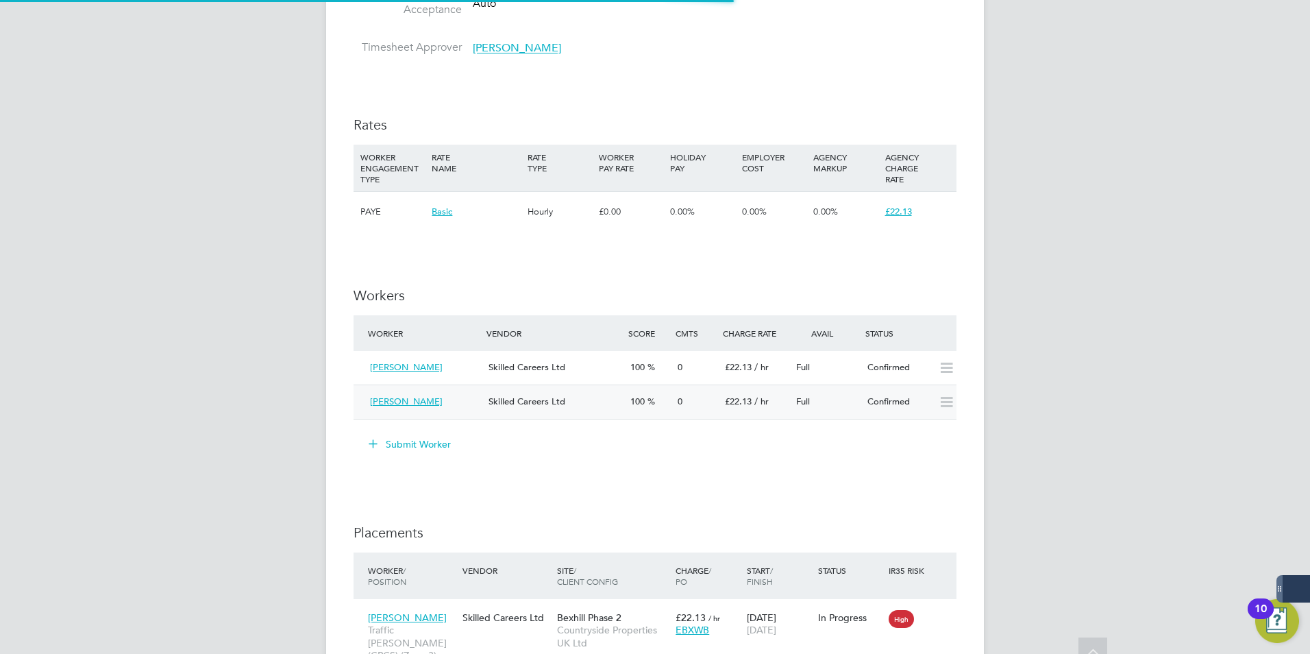
scroll to position [51, 95]
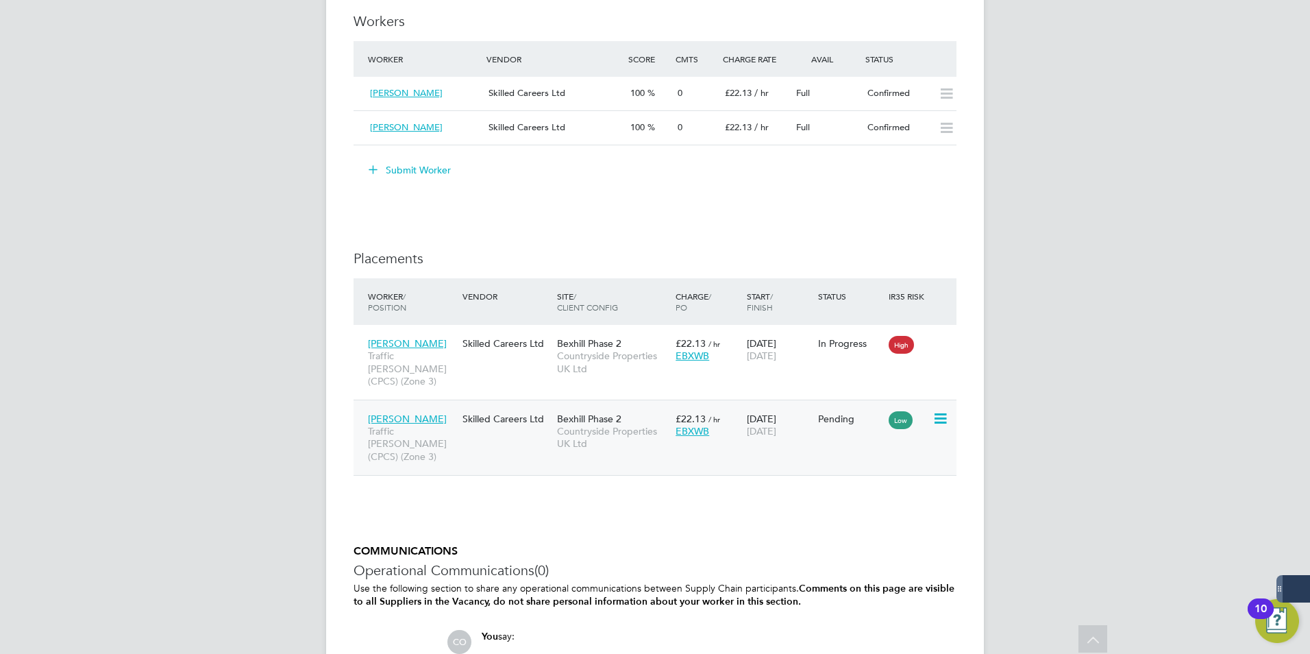
click at [944, 411] on icon at bounding box center [940, 419] width 14 height 16
click at [876, 487] on li "Start" at bounding box center [898, 490] width 97 height 19
type input "Kevin Shannon"
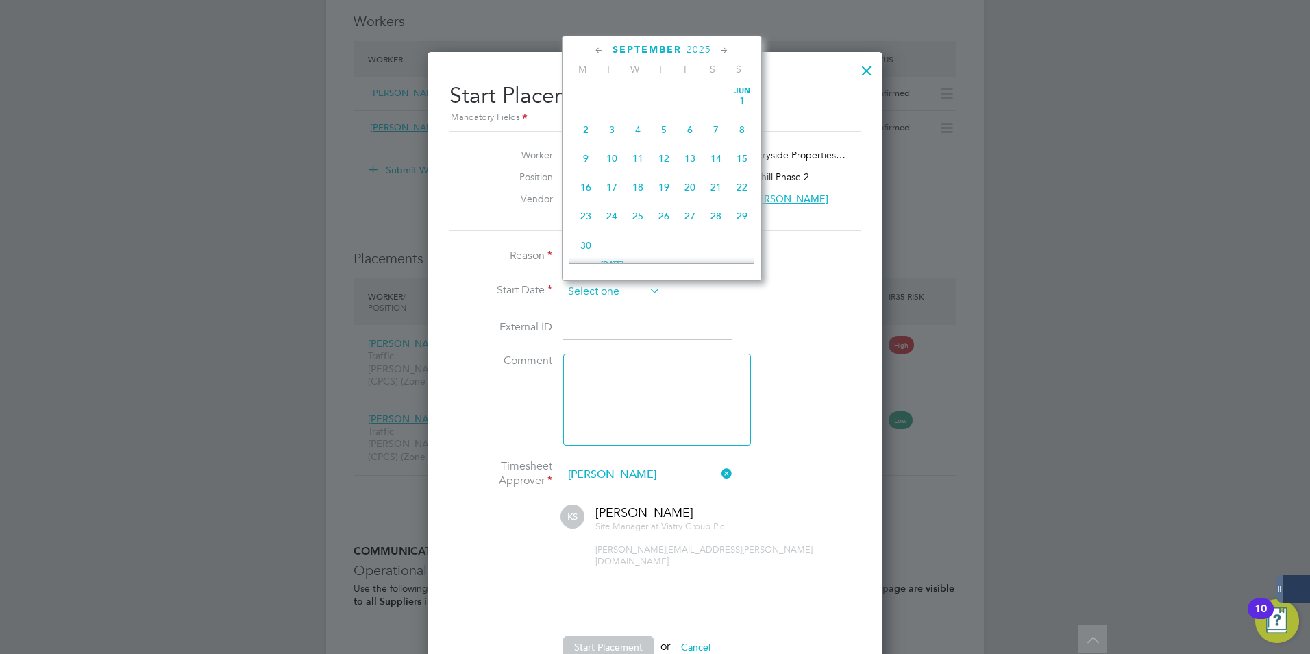
click at [633, 295] on input at bounding box center [611, 292] width 97 height 21
click at [584, 153] on span "22" at bounding box center [586, 145] width 26 height 26
type input "22 Sep 2025"
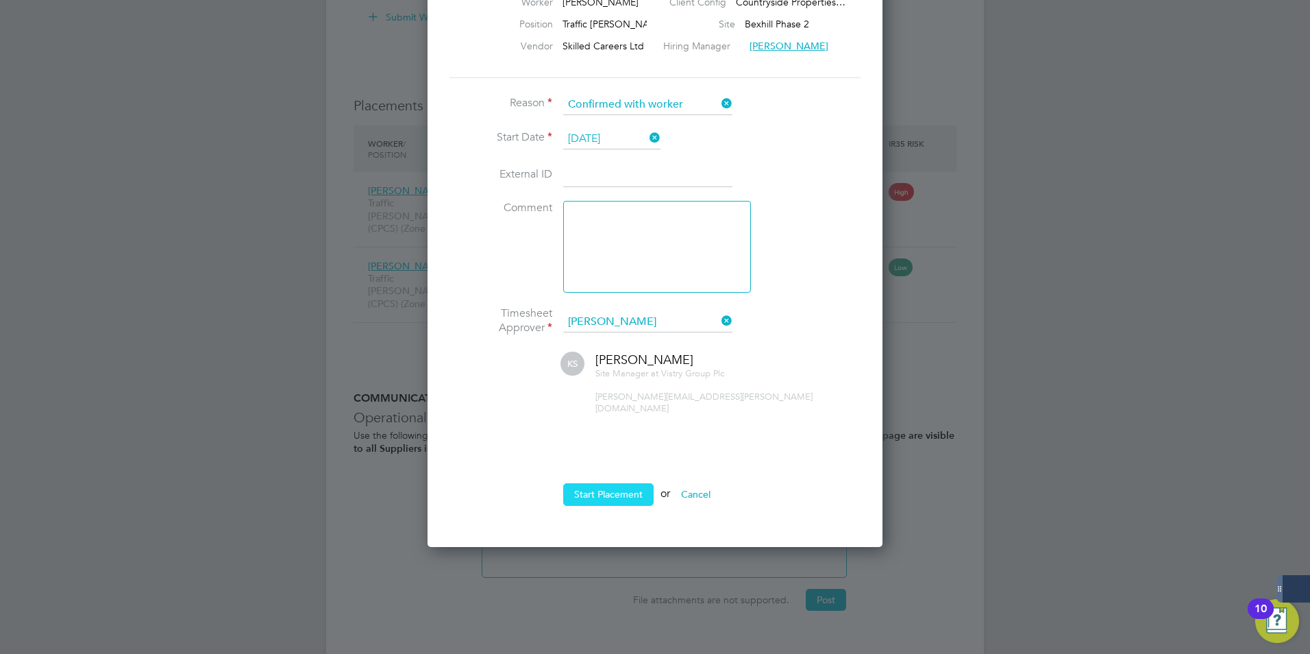
click at [602, 483] on button "Start Placement" at bounding box center [608, 494] width 90 height 22
